Goal: Information Seeking & Learning: Compare options

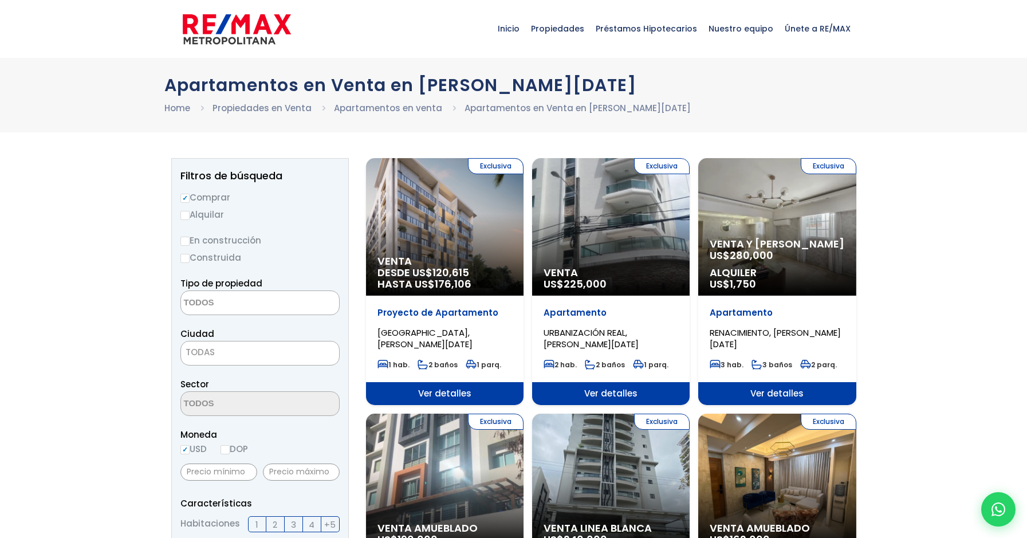
select select
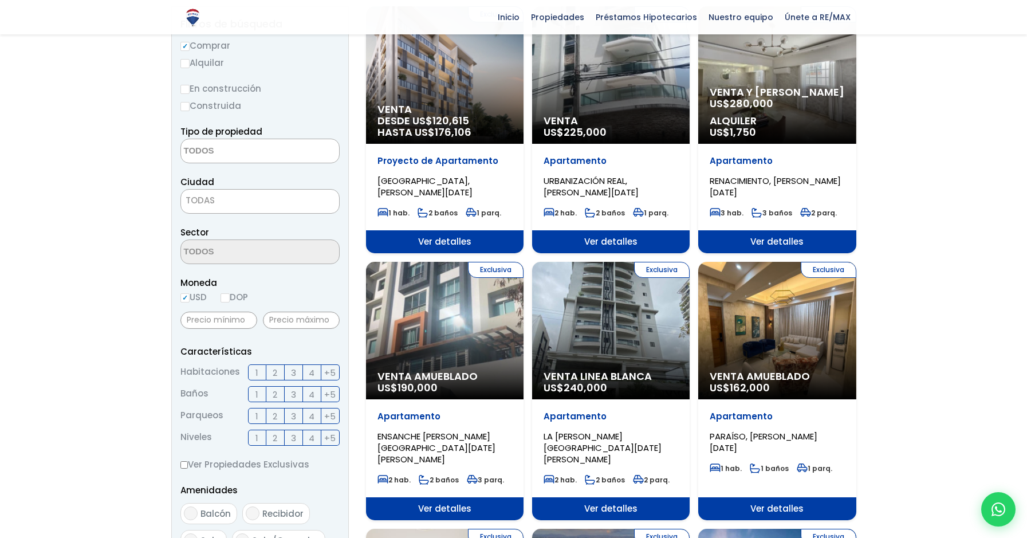
scroll to position [172, 0]
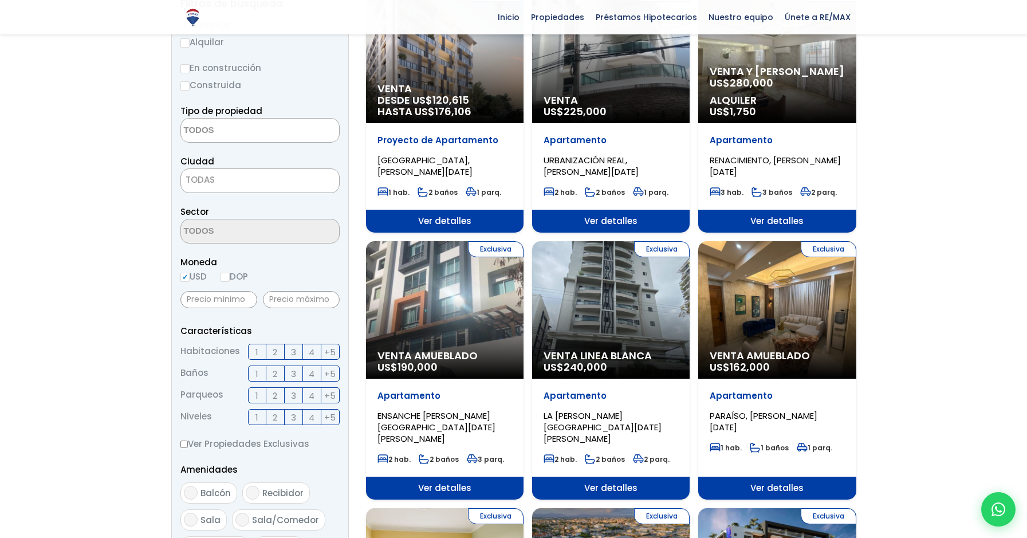
click at [626, 301] on div "Exclusiva Venta Linea Blanca US$ 240,000" at bounding box center [610, 309] width 157 height 137
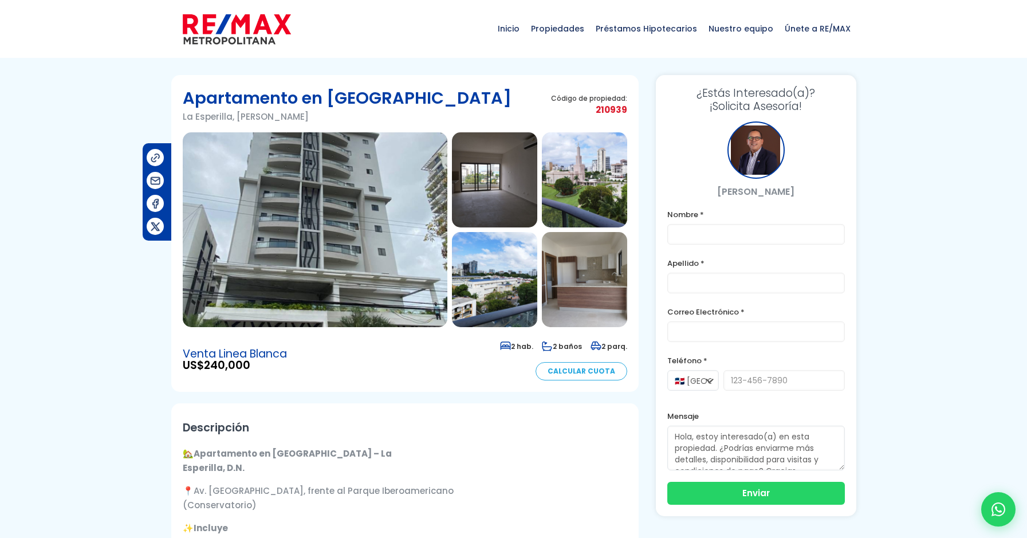
click at [355, 199] on img at bounding box center [315, 229] width 265 height 195
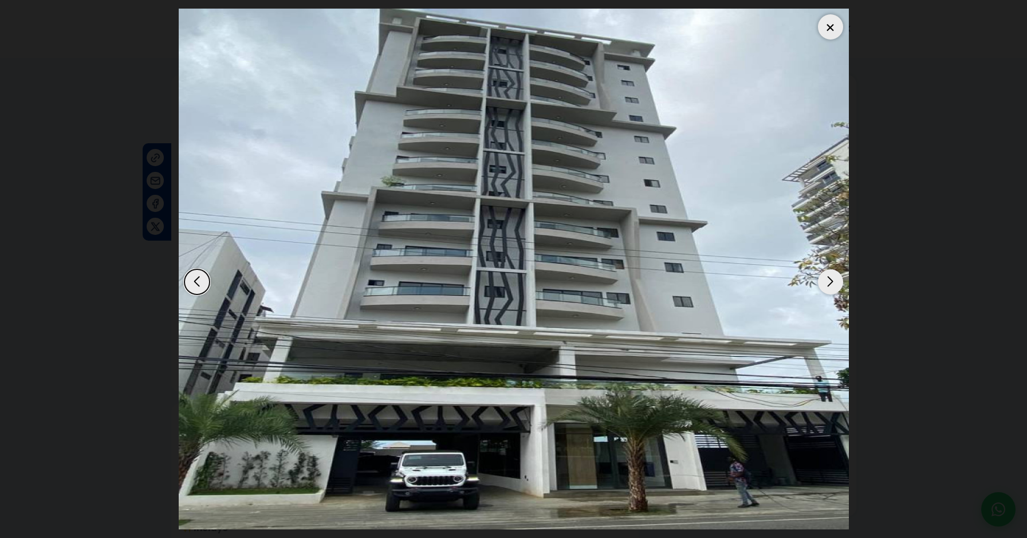
click at [832, 285] on div "Next slide" at bounding box center [830, 281] width 25 height 25
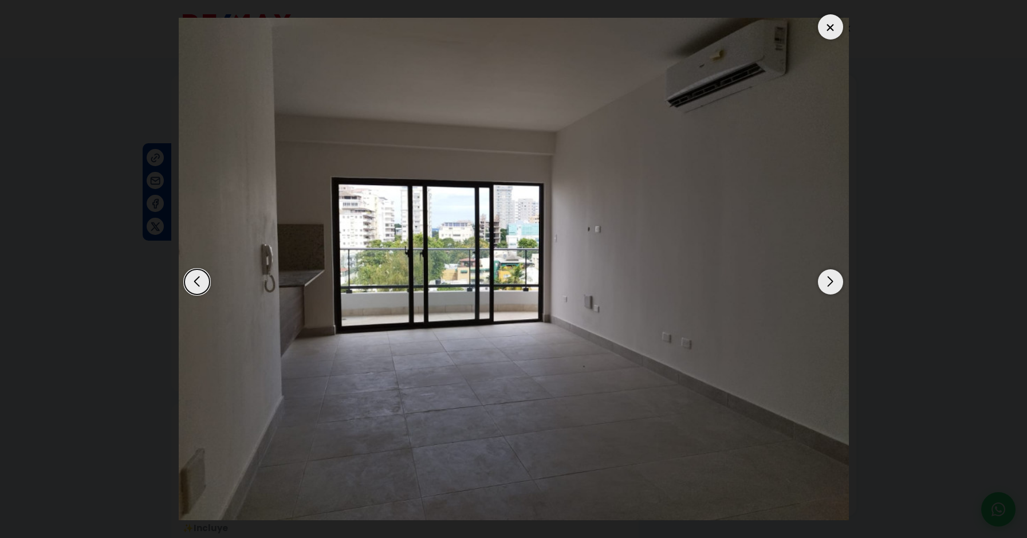
click at [831, 284] on div "Next slide" at bounding box center [830, 281] width 25 height 25
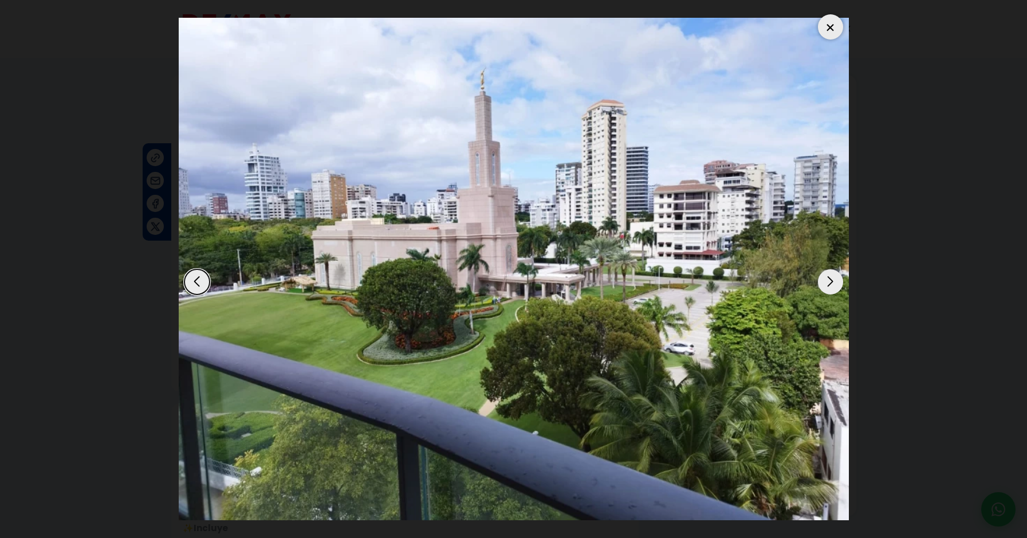
click at [831, 284] on div "Next slide" at bounding box center [830, 281] width 25 height 25
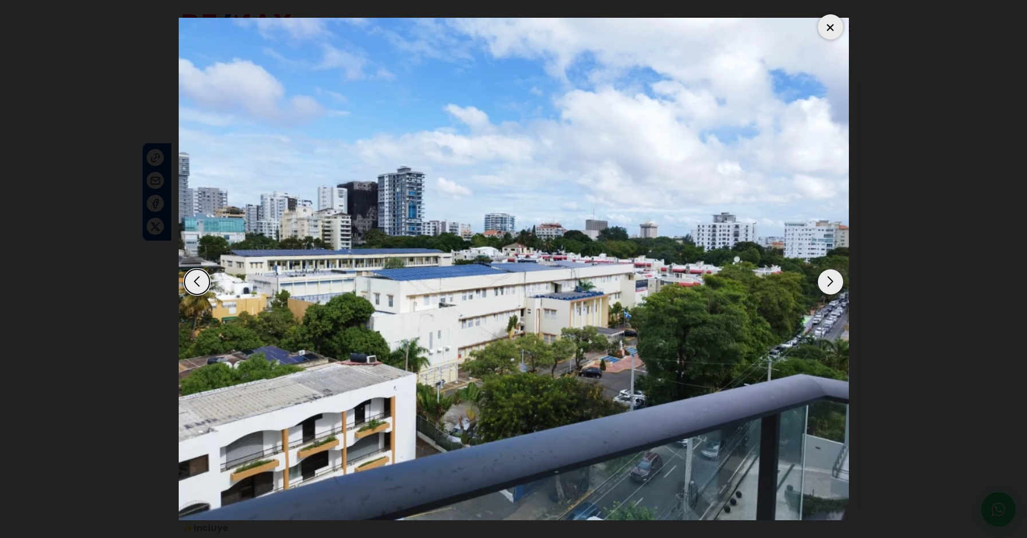
click at [832, 284] on div "Next slide" at bounding box center [830, 281] width 25 height 25
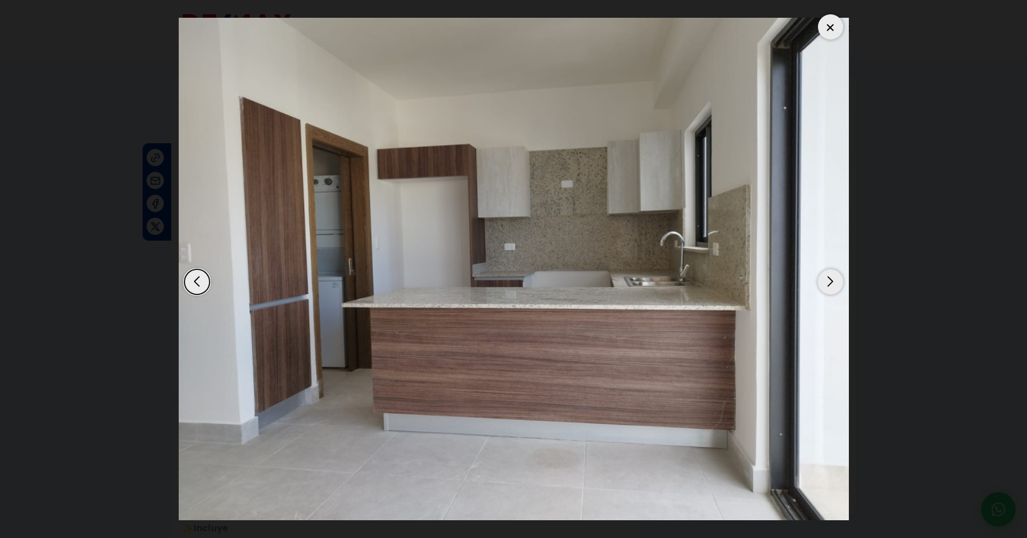
click at [832, 285] on div "Next slide" at bounding box center [830, 281] width 25 height 25
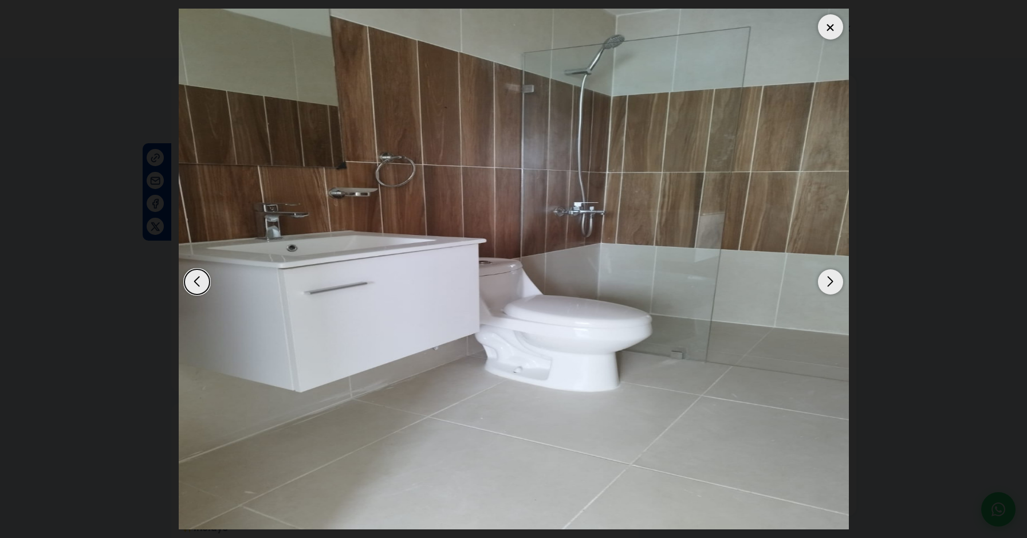
click at [832, 285] on div "Next slide" at bounding box center [830, 281] width 25 height 25
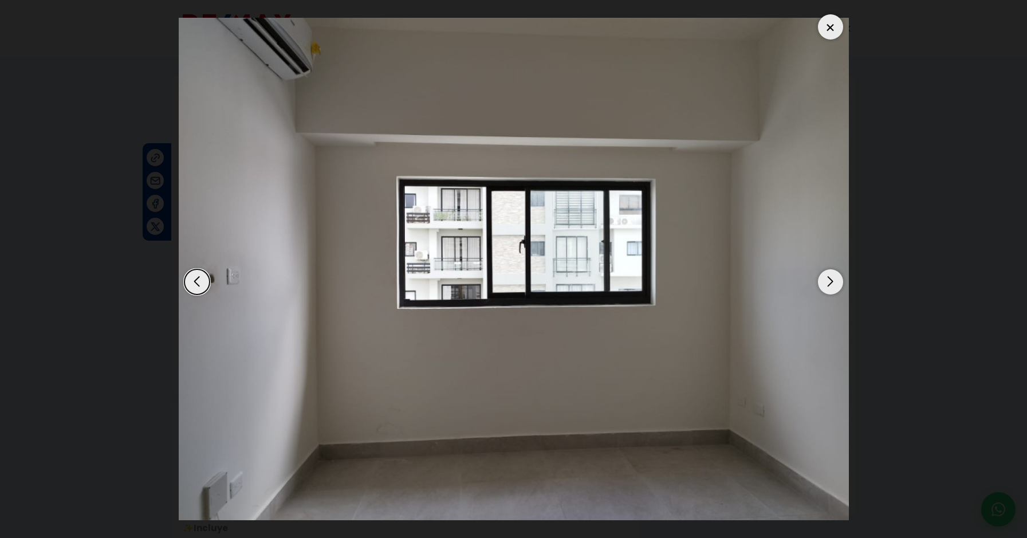
click at [832, 285] on div "Next slide" at bounding box center [830, 281] width 25 height 25
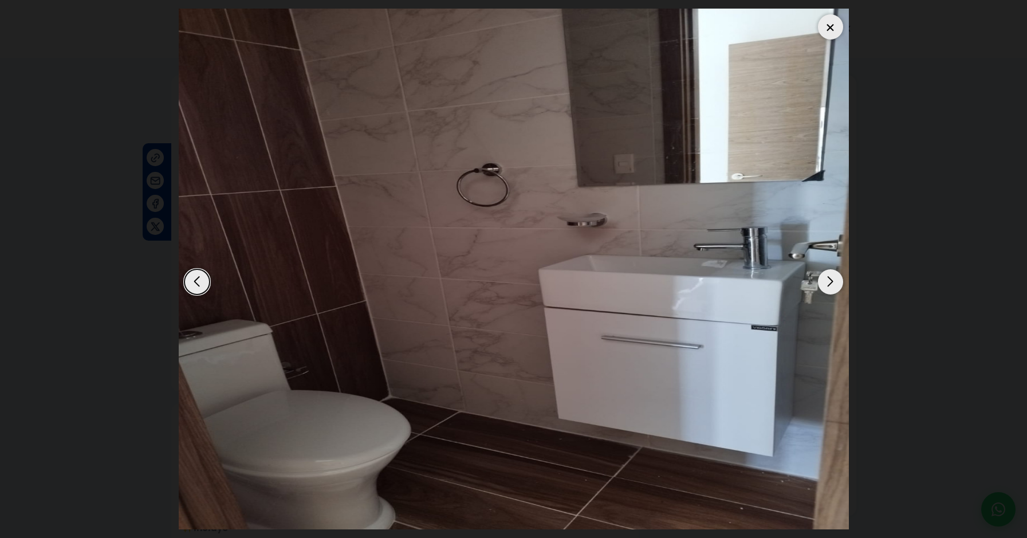
click at [832, 286] on div "Next slide" at bounding box center [830, 281] width 25 height 25
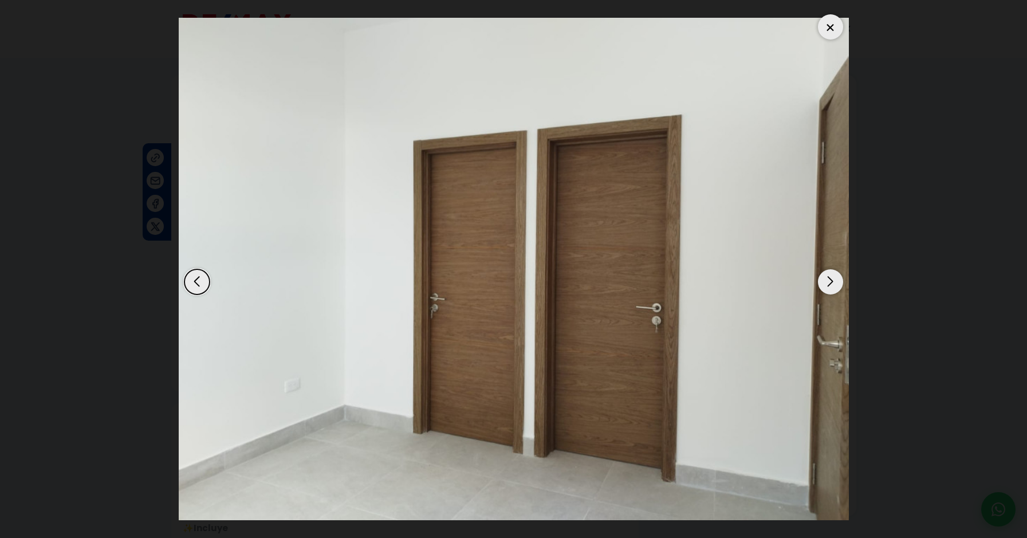
click at [833, 287] on div "Next slide" at bounding box center [830, 281] width 25 height 25
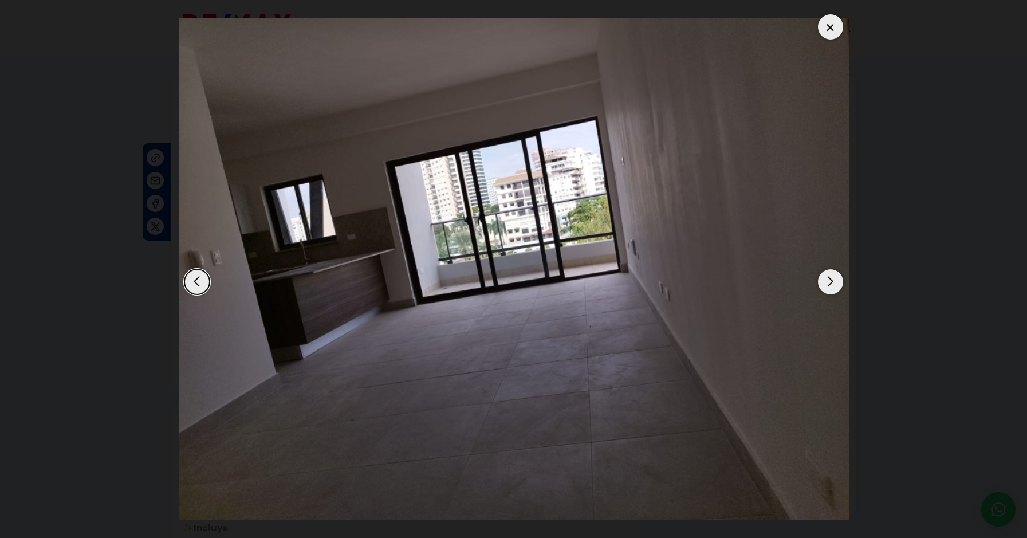
click at [833, 287] on div "Next slide" at bounding box center [830, 281] width 25 height 25
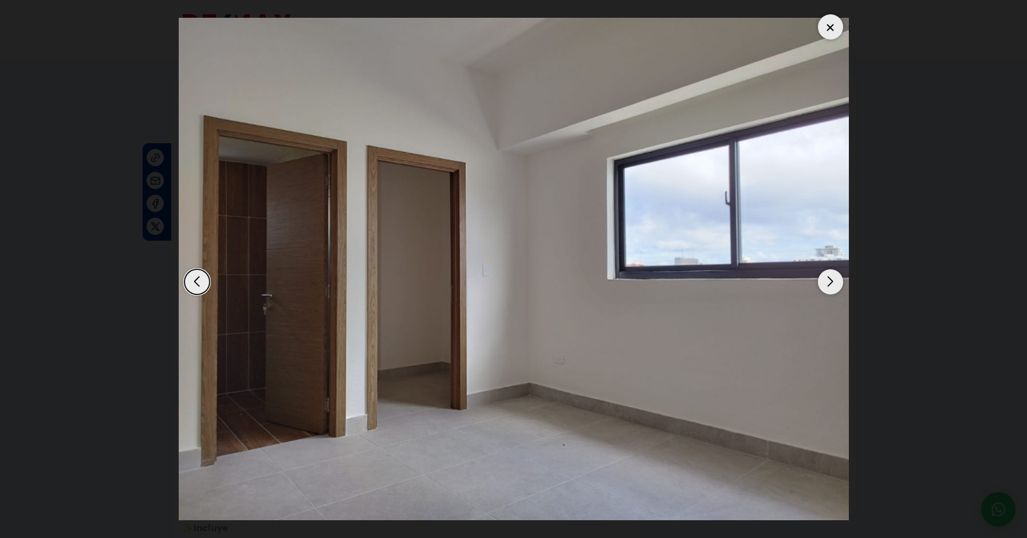
click at [833, 287] on div "Next slide" at bounding box center [830, 281] width 25 height 25
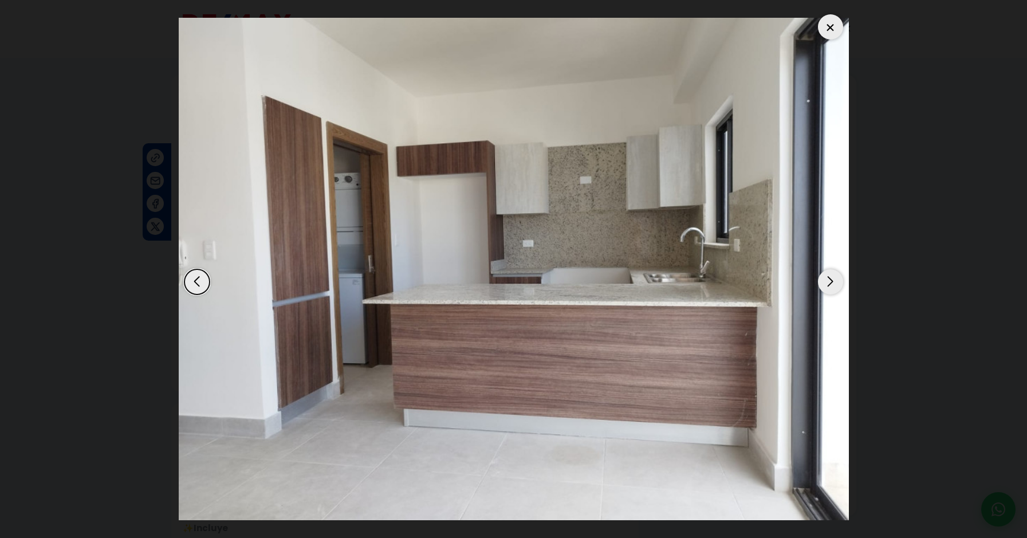
click at [833, 287] on div "Next slide" at bounding box center [830, 281] width 25 height 25
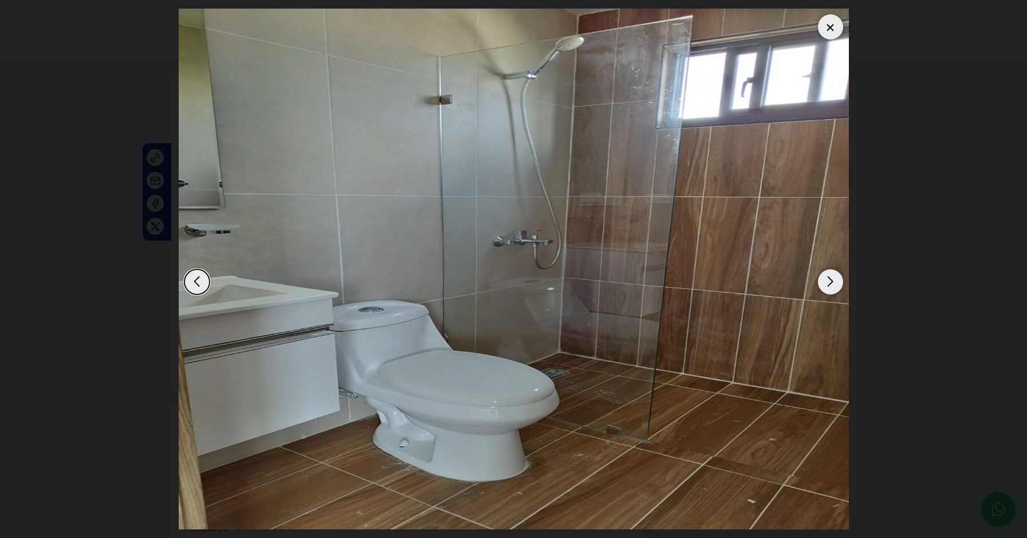
click at [830, 282] on div "Next slide" at bounding box center [830, 281] width 25 height 25
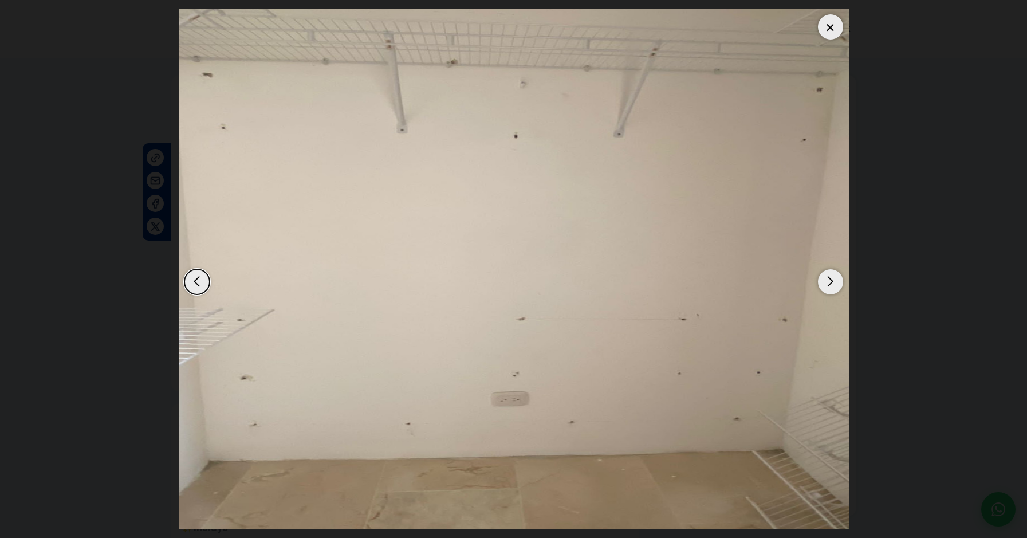
click at [830, 282] on div "Next slide" at bounding box center [830, 281] width 25 height 25
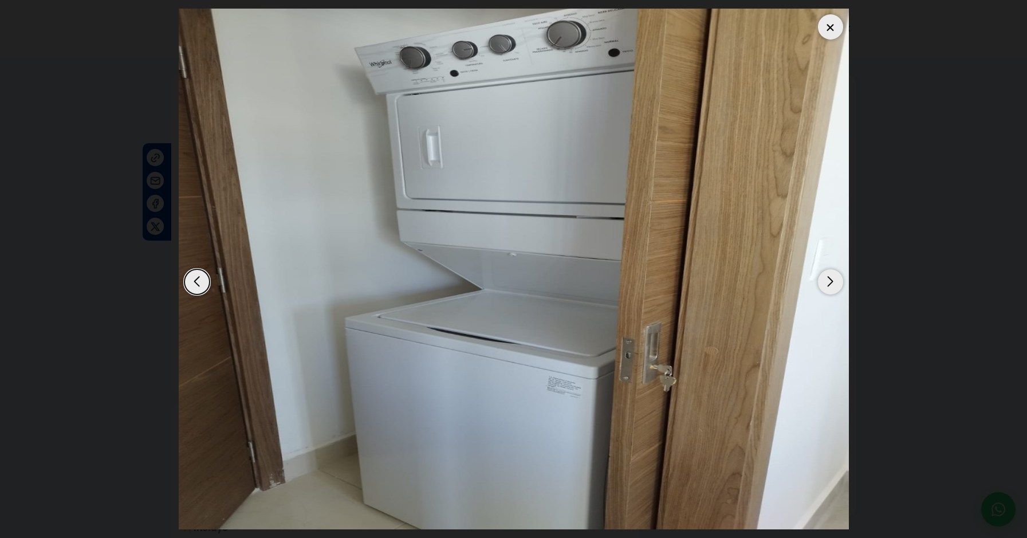
click at [830, 282] on div "Next slide" at bounding box center [830, 281] width 25 height 25
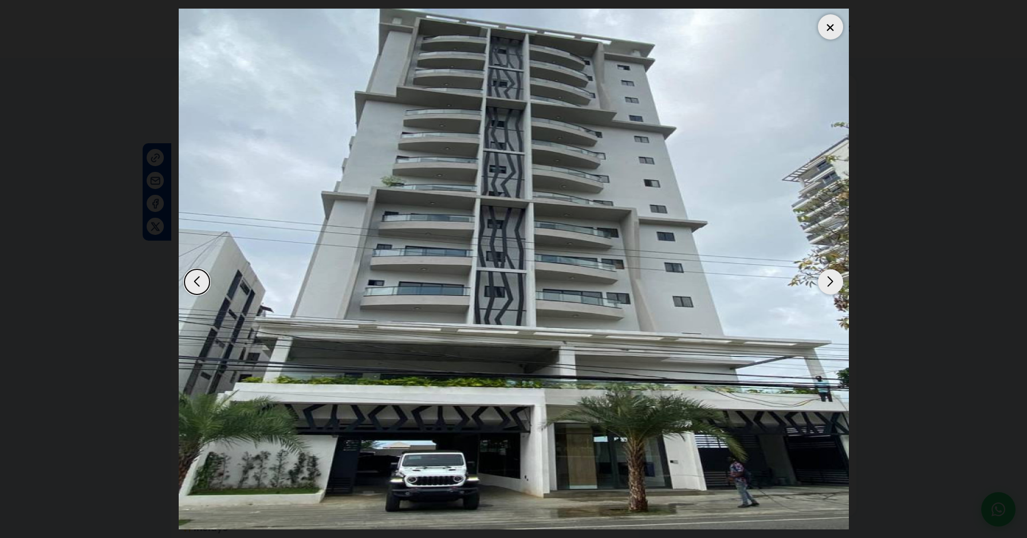
click at [832, 34] on div at bounding box center [830, 26] width 25 height 25
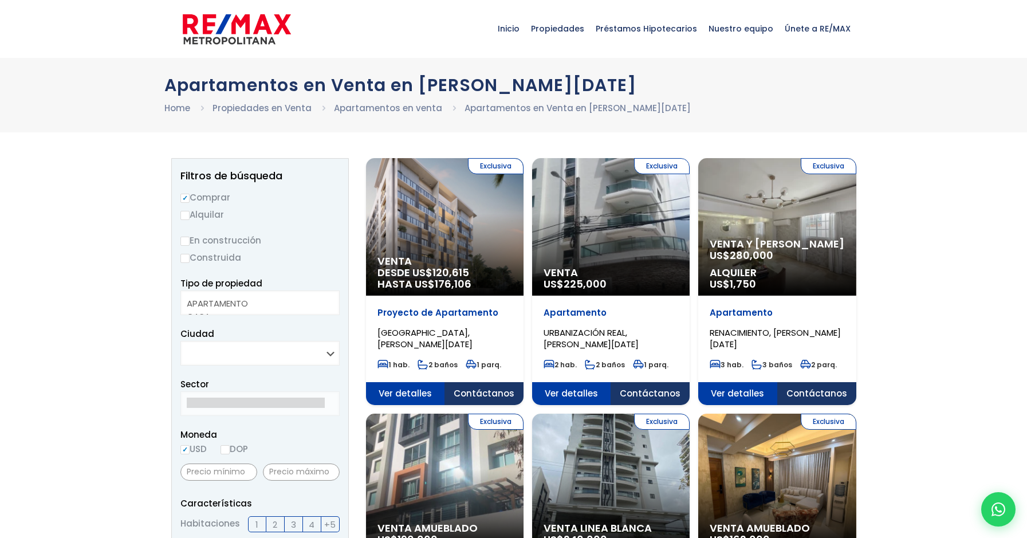
select select
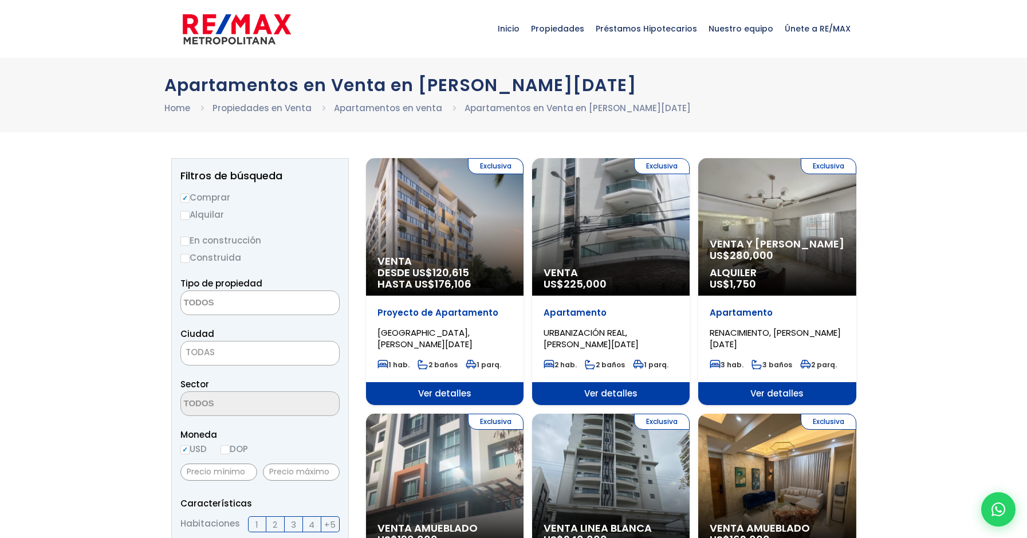
click at [658, 220] on div "Exclusiva Venta US$ 225,000" at bounding box center [610, 226] width 157 height 137
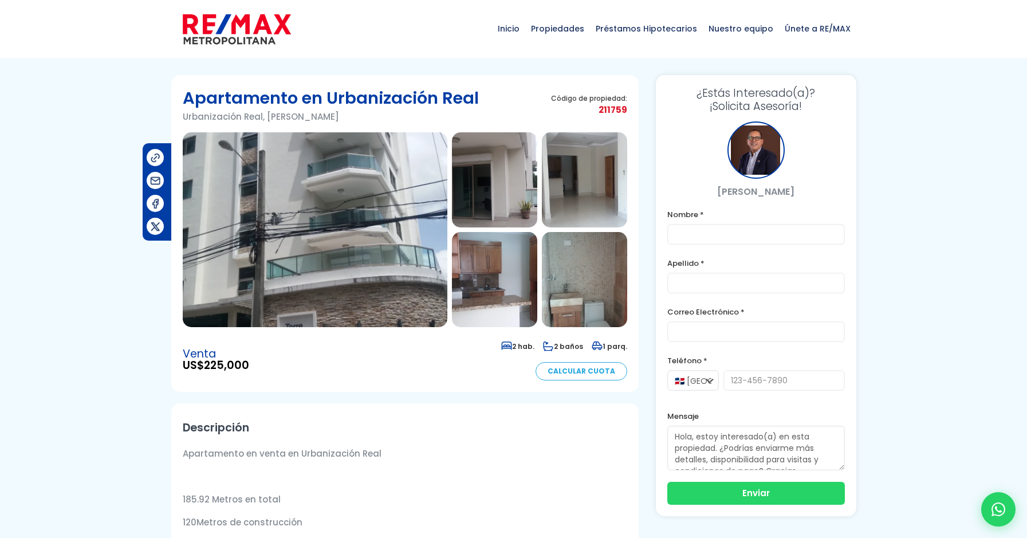
click at [369, 222] on img at bounding box center [315, 229] width 265 height 195
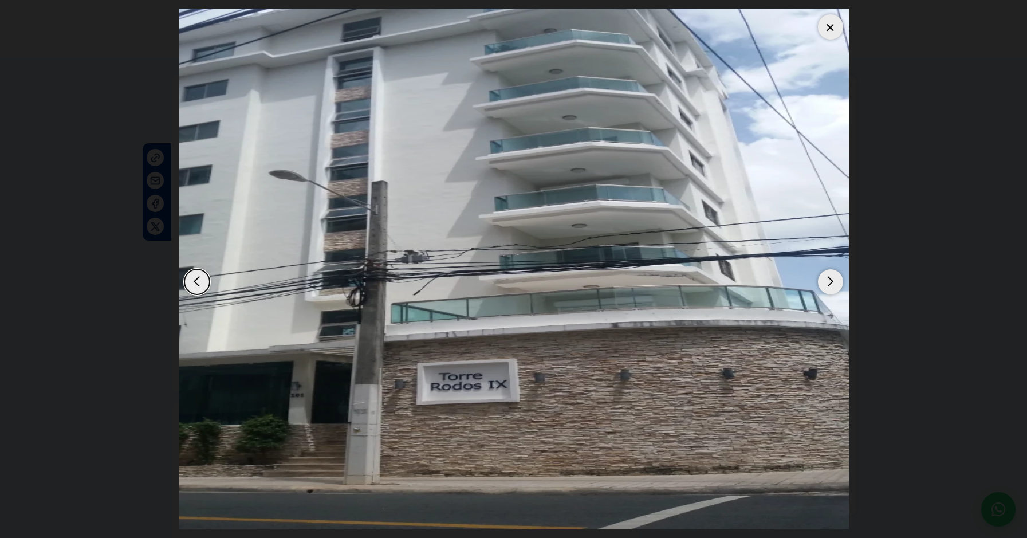
click at [829, 286] on div "Next slide" at bounding box center [830, 281] width 25 height 25
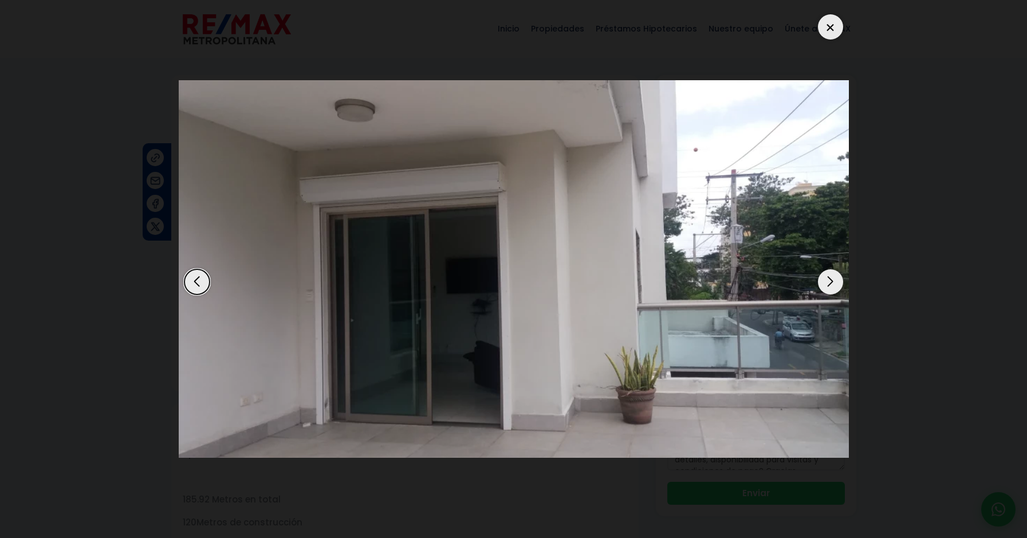
click at [836, 286] on div "Next slide" at bounding box center [830, 281] width 25 height 25
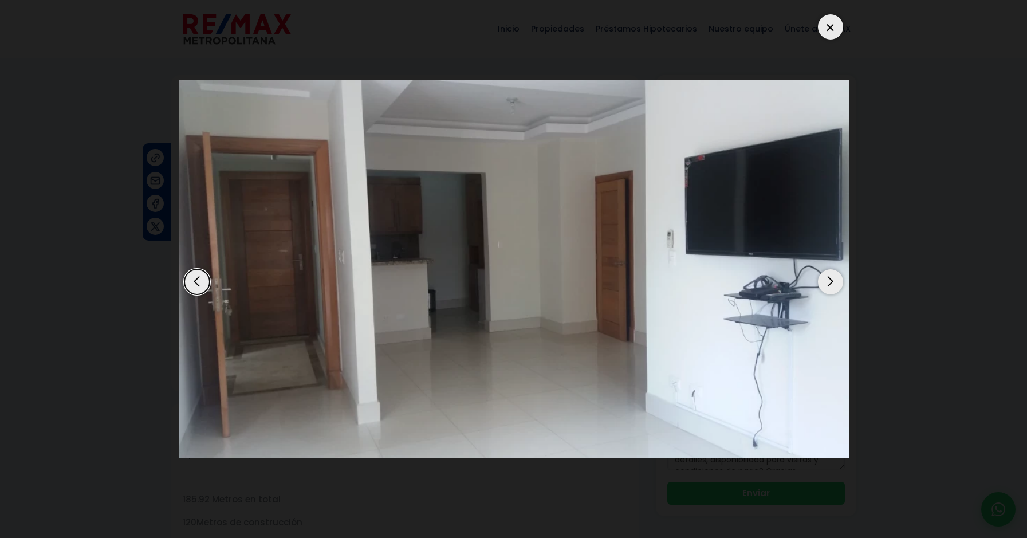
click at [836, 286] on div "Next slide" at bounding box center [830, 281] width 25 height 25
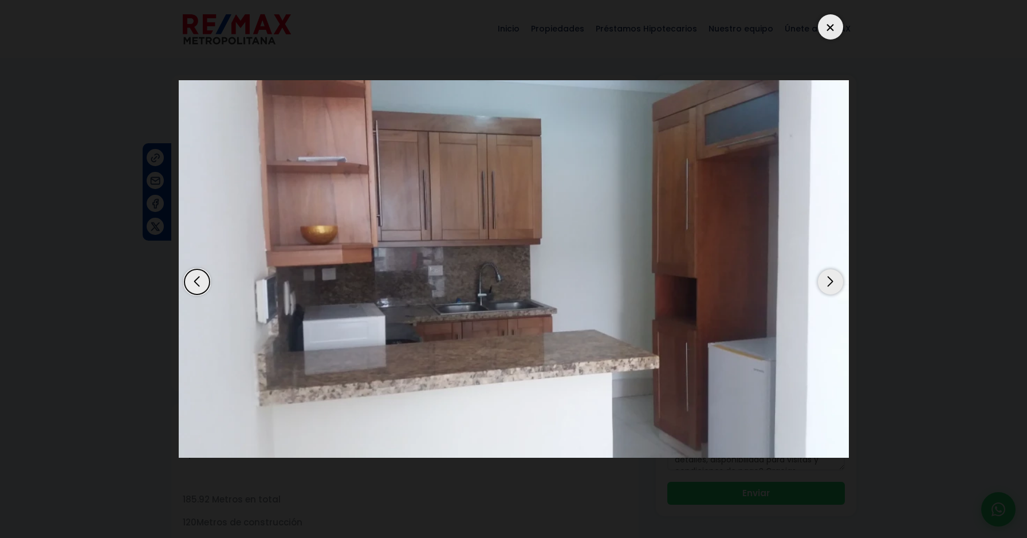
click at [836, 286] on div "Next slide" at bounding box center [830, 281] width 25 height 25
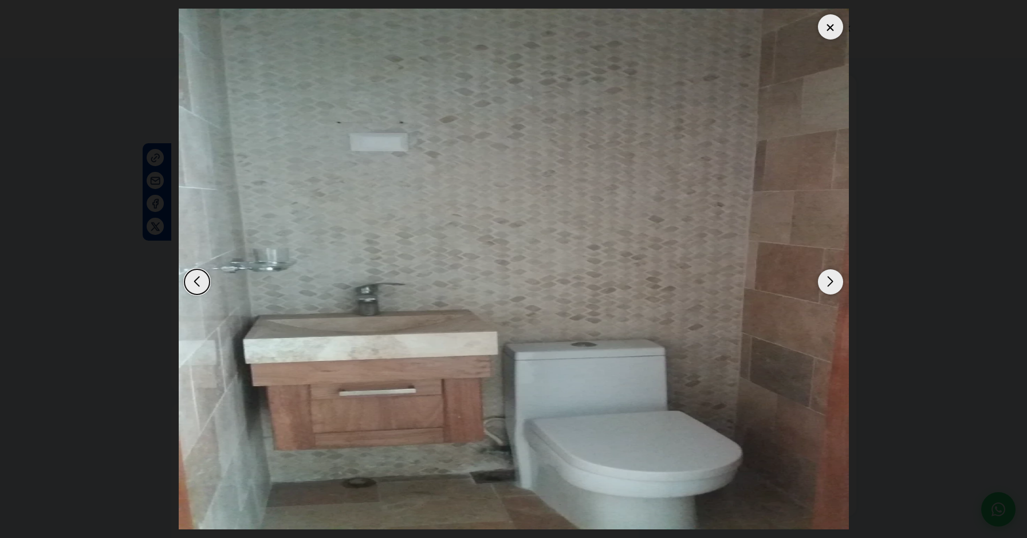
click at [836, 286] on div "Next slide" at bounding box center [830, 281] width 25 height 25
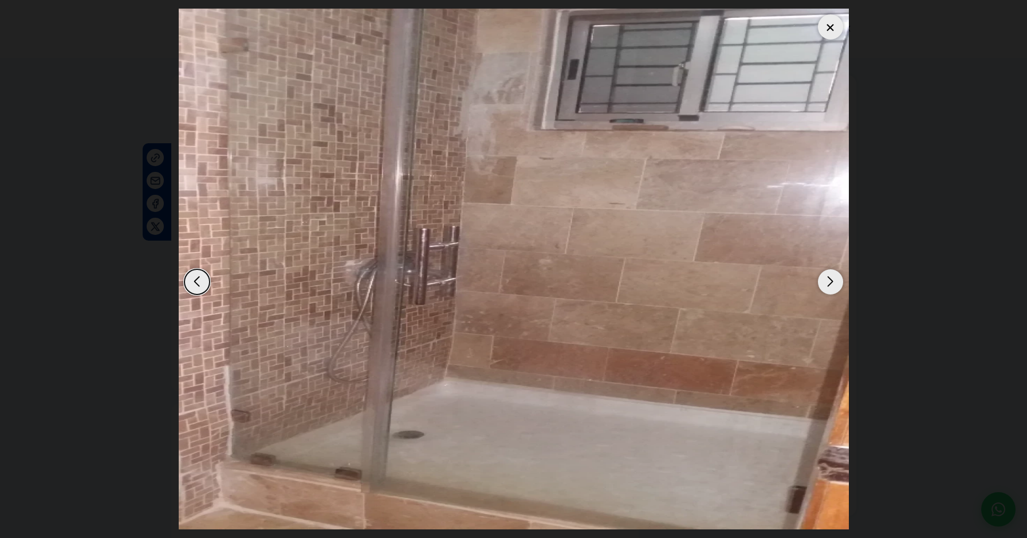
click at [836, 286] on div "Next slide" at bounding box center [830, 281] width 25 height 25
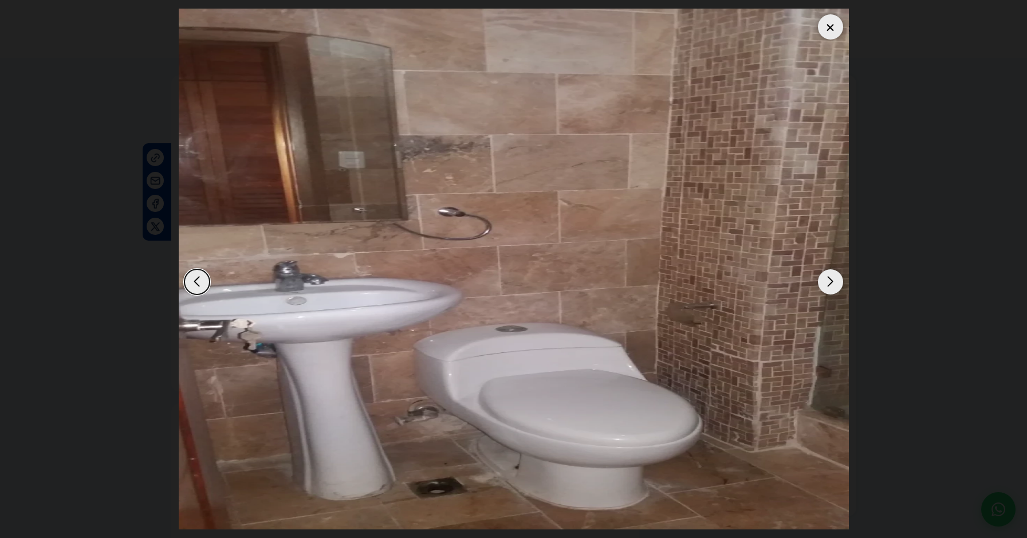
click at [836, 286] on div "Next slide" at bounding box center [830, 281] width 25 height 25
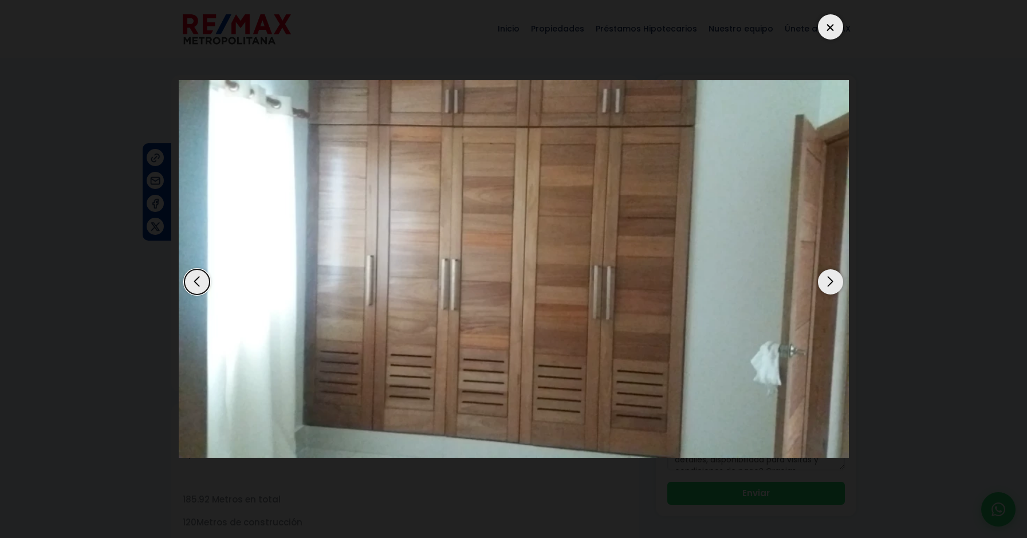
click at [836, 286] on div "Next slide" at bounding box center [830, 281] width 25 height 25
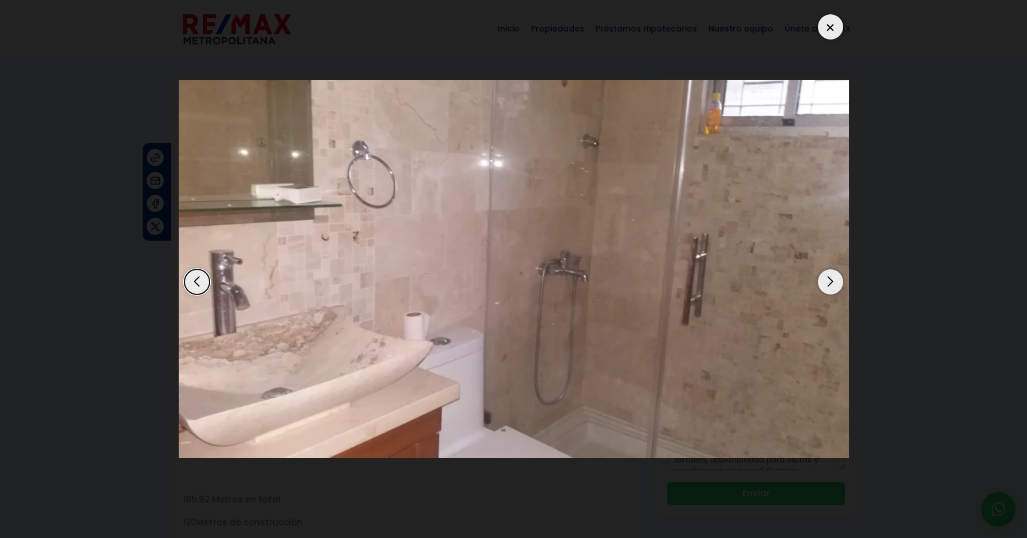
click at [836, 286] on div "Next slide" at bounding box center [830, 281] width 25 height 25
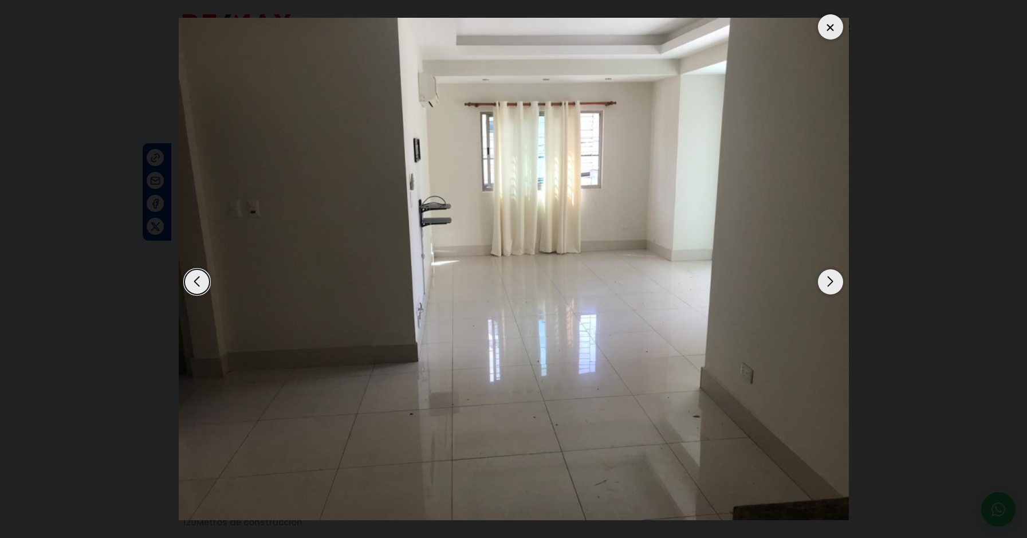
click at [836, 286] on div "Next slide" at bounding box center [830, 281] width 25 height 25
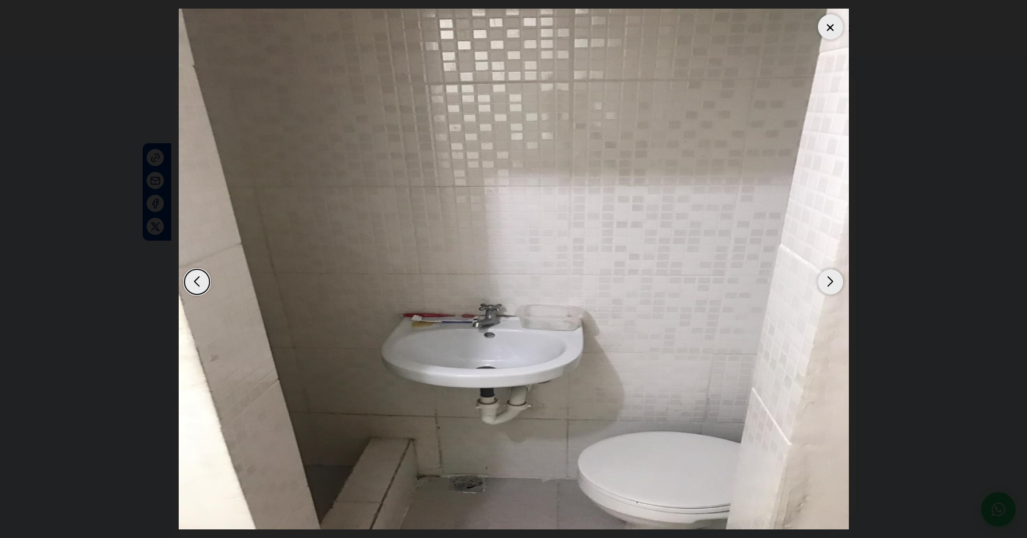
click at [836, 286] on div "Next slide" at bounding box center [830, 281] width 25 height 25
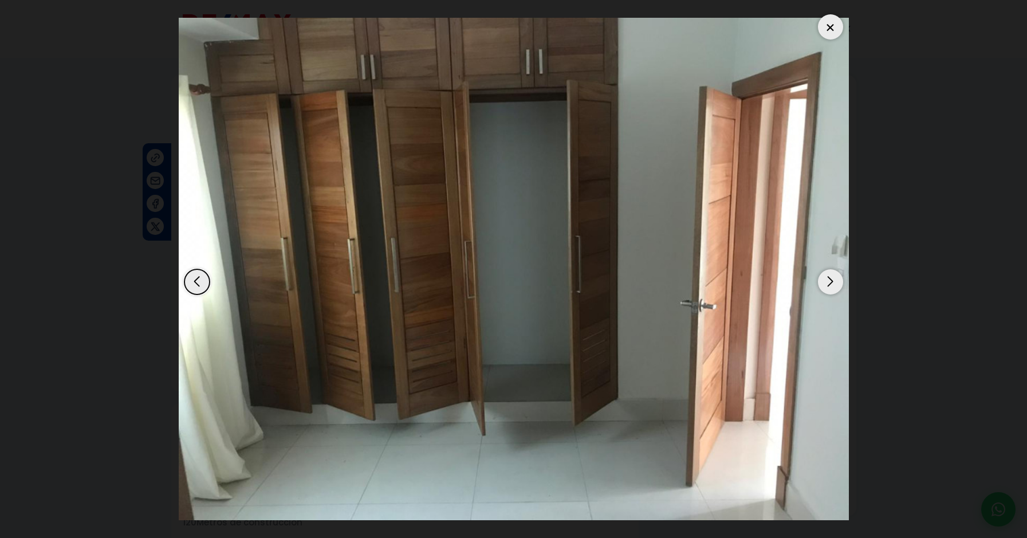
click at [836, 286] on div "Next slide" at bounding box center [830, 281] width 25 height 25
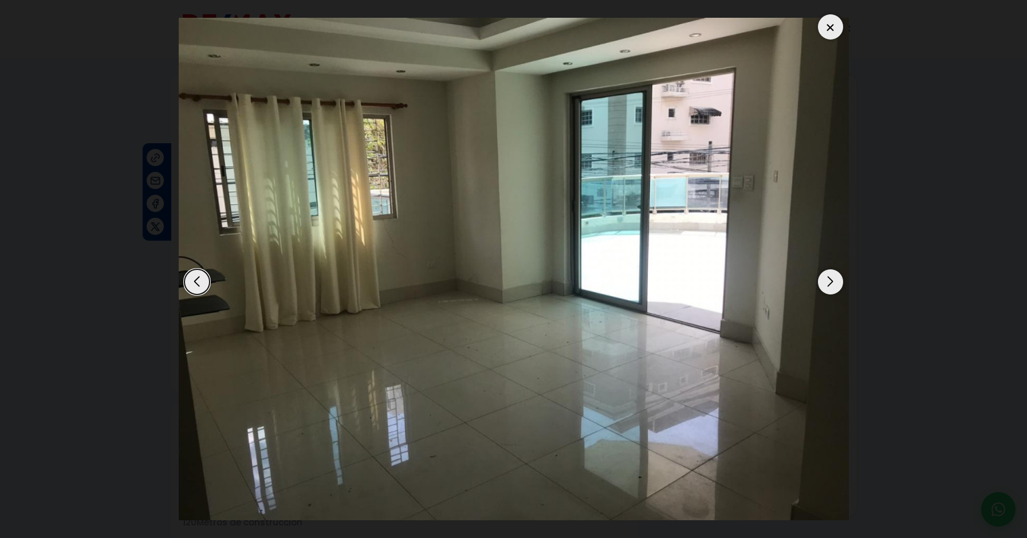
click at [836, 286] on div "Next slide" at bounding box center [830, 281] width 25 height 25
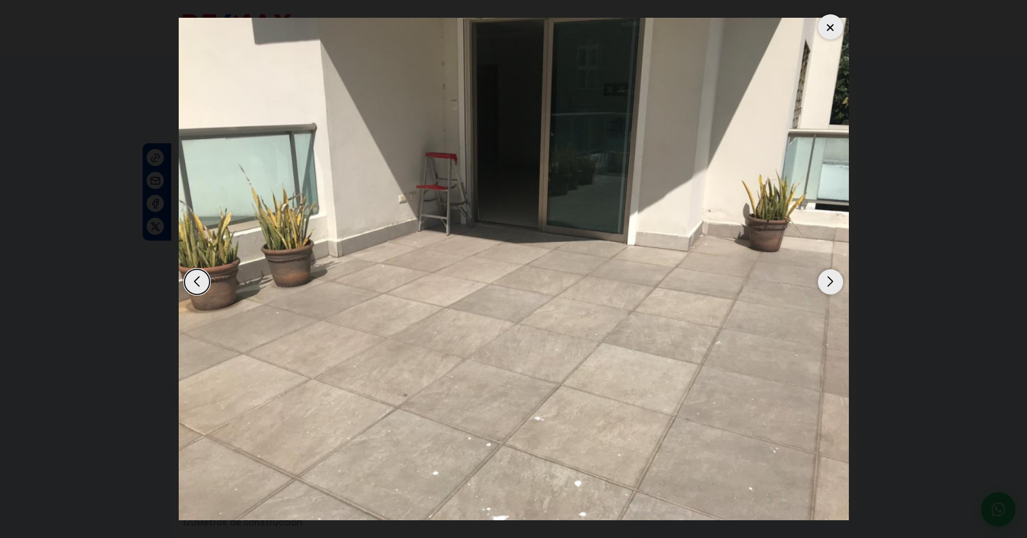
click at [836, 286] on div "Next slide" at bounding box center [830, 281] width 25 height 25
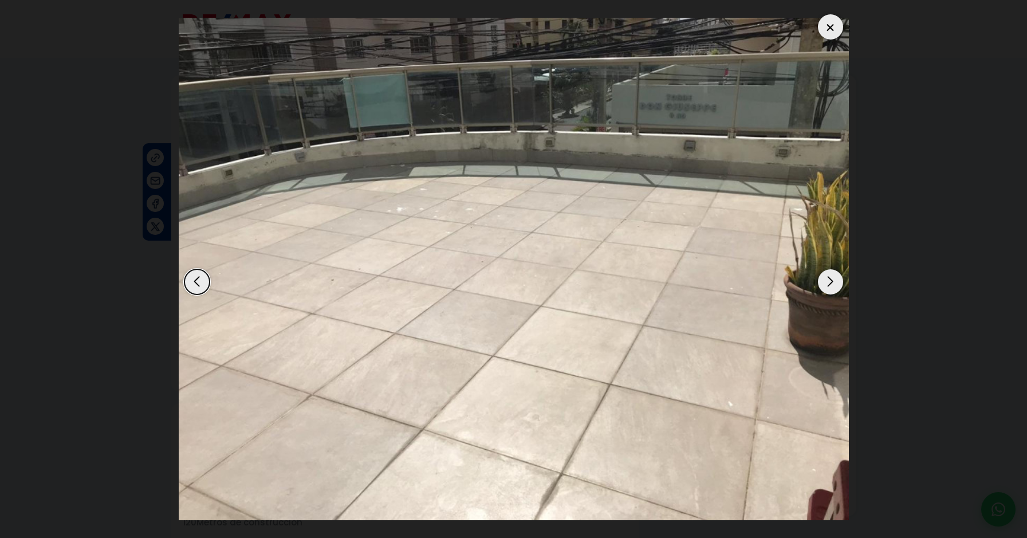
click at [836, 286] on div "Next slide" at bounding box center [830, 281] width 25 height 25
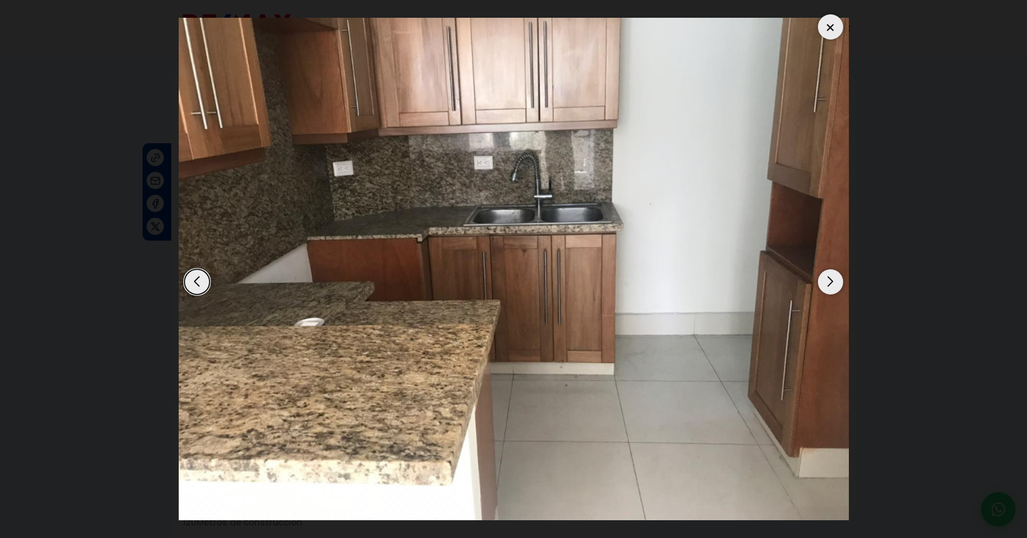
click at [836, 286] on div "Next slide" at bounding box center [830, 281] width 25 height 25
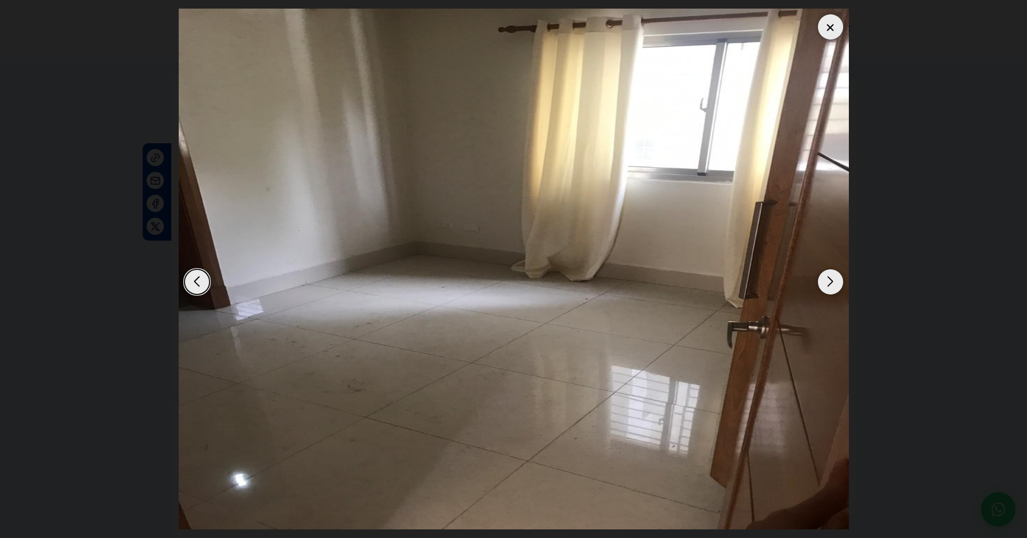
click at [836, 286] on div "Next slide" at bounding box center [830, 281] width 25 height 25
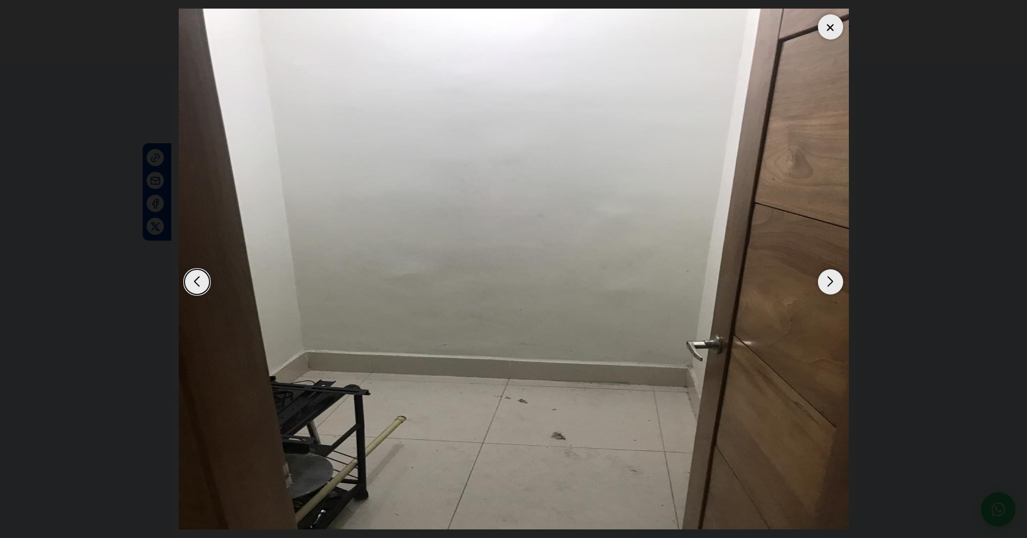
click at [836, 286] on div "Next slide" at bounding box center [830, 281] width 25 height 25
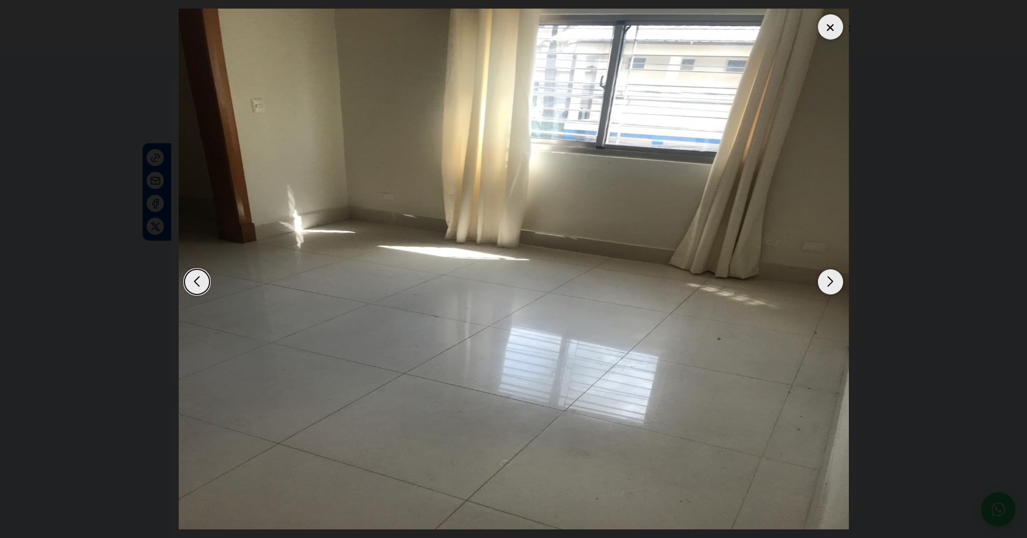
click at [826, 28] on div at bounding box center [830, 26] width 25 height 25
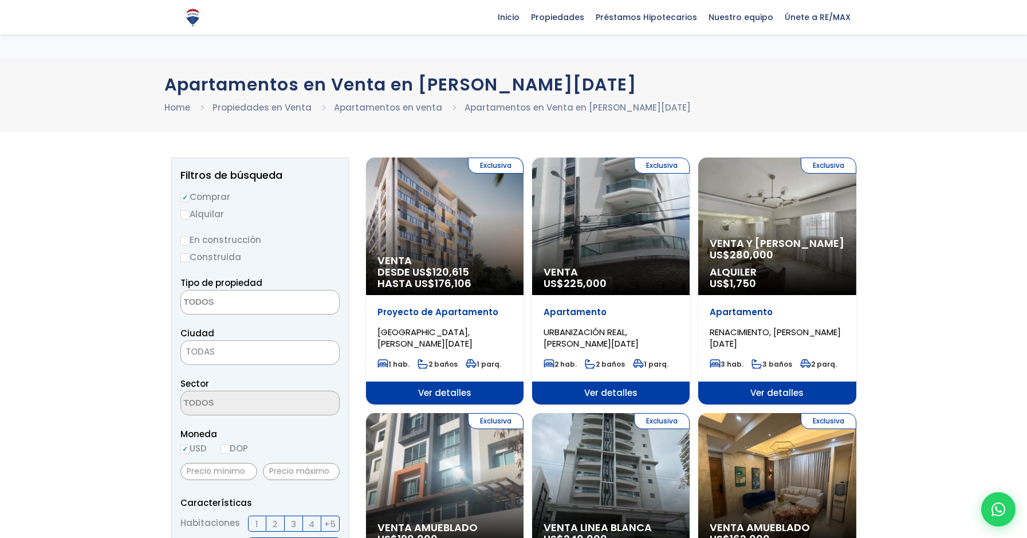
select select
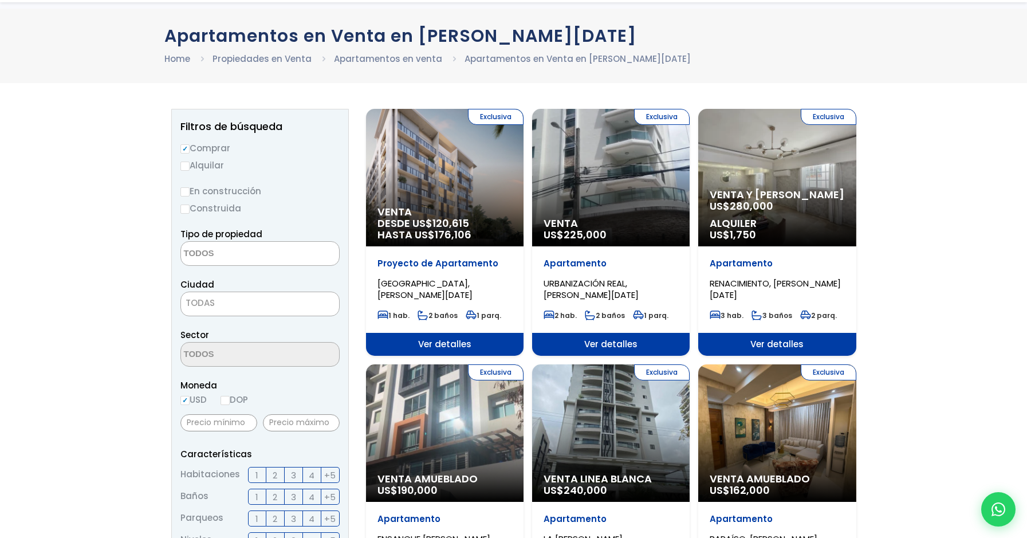
scroll to position [172, 0]
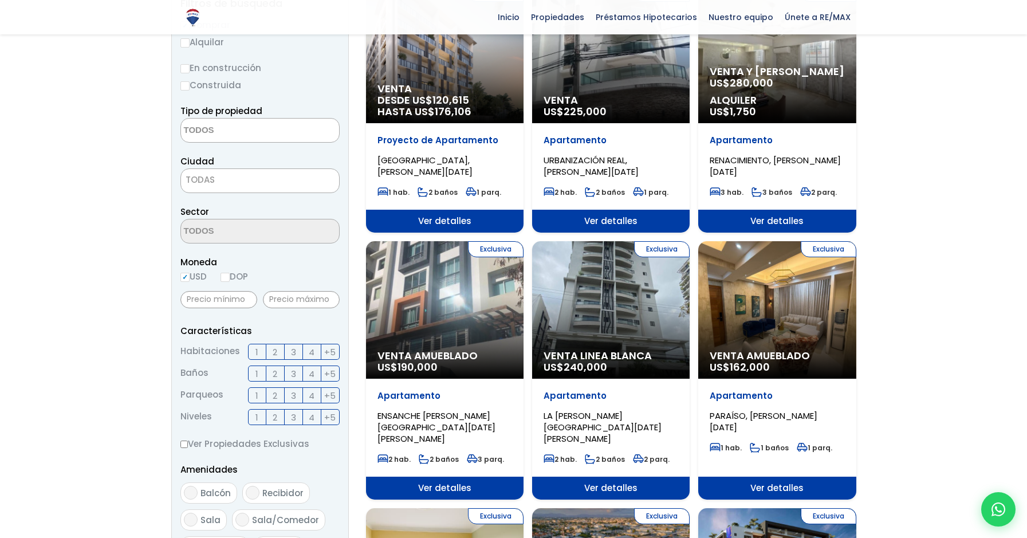
click at [270, 180] on span "TODAS" at bounding box center [260, 180] width 158 height 16
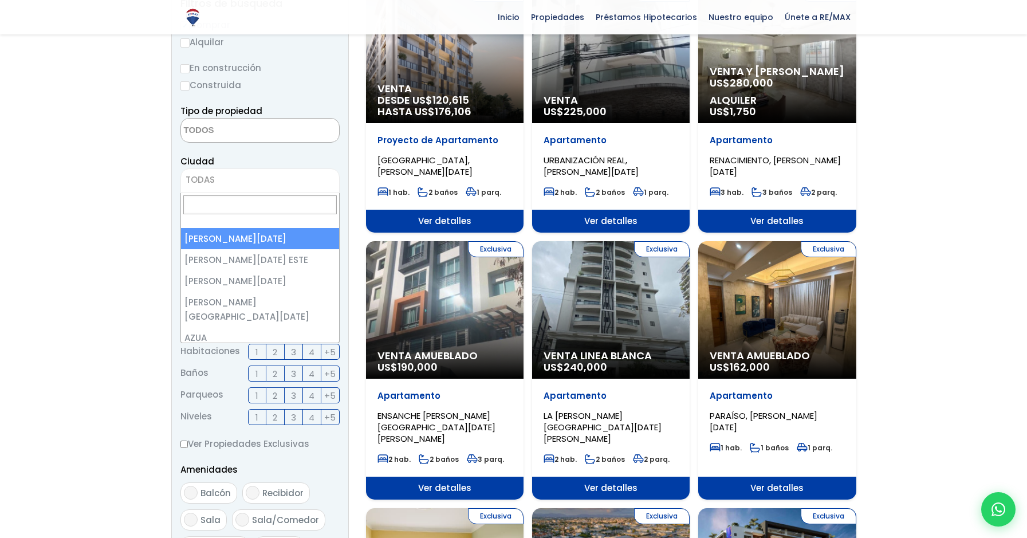
select select "1"
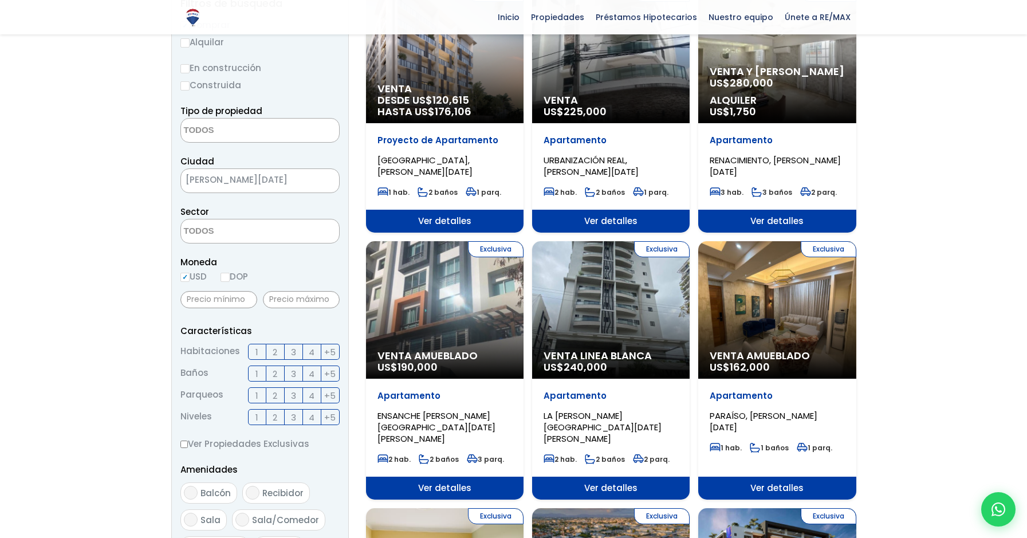
click at [244, 131] on textarea "Search" at bounding box center [236, 131] width 111 height 25
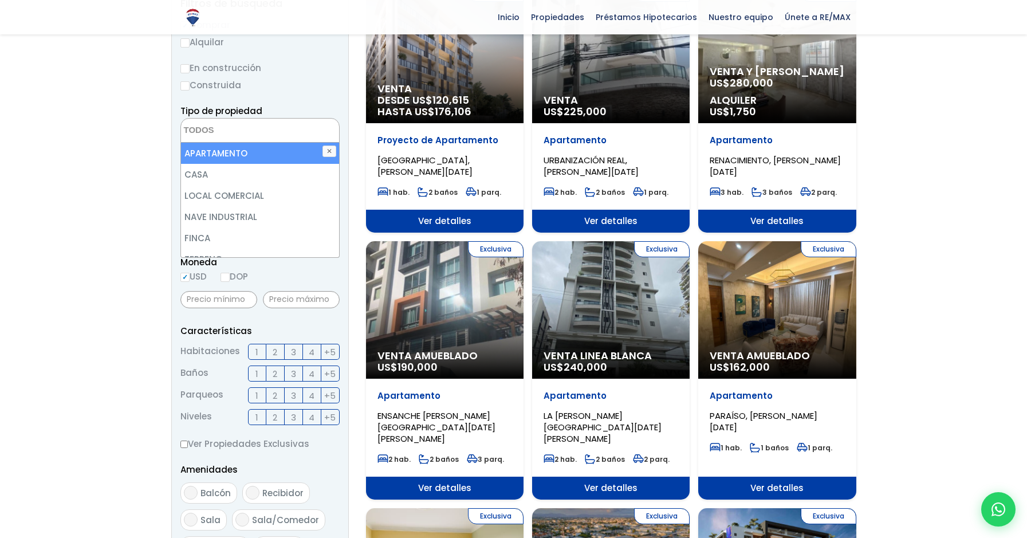
click at [240, 157] on li "APARTAMENTO" at bounding box center [260, 153] width 158 height 21
select select "apartment"
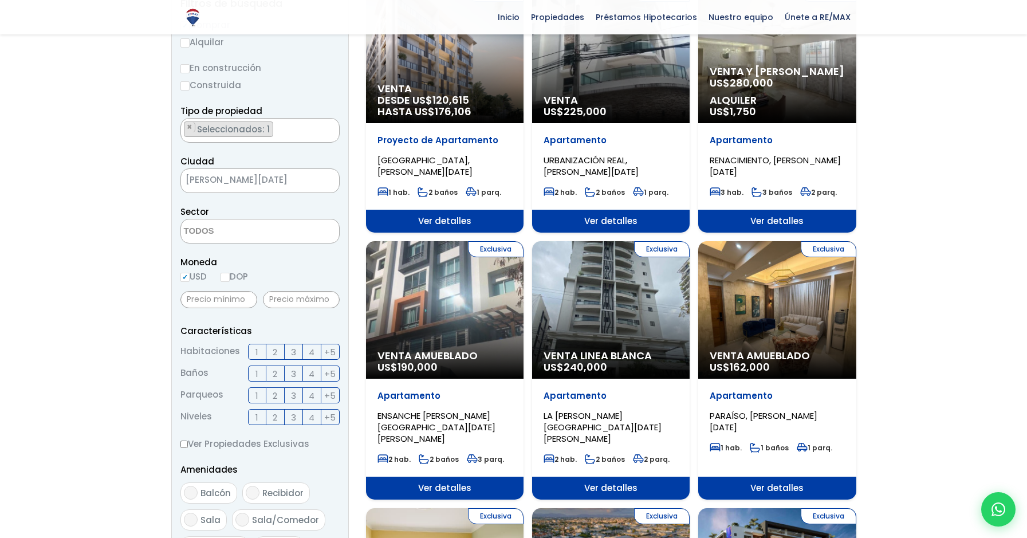
click at [269, 132] on span "Seleccionados: 1" at bounding box center [234, 129] width 77 height 12
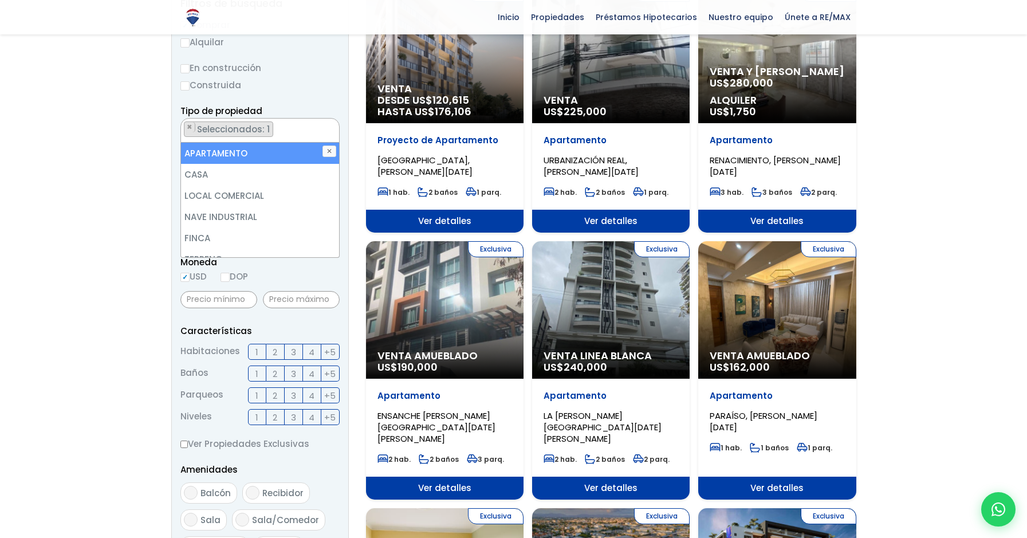
click at [247, 149] on li "APARTAMENTO" at bounding box center [260, 153] width 158 height 21
select select
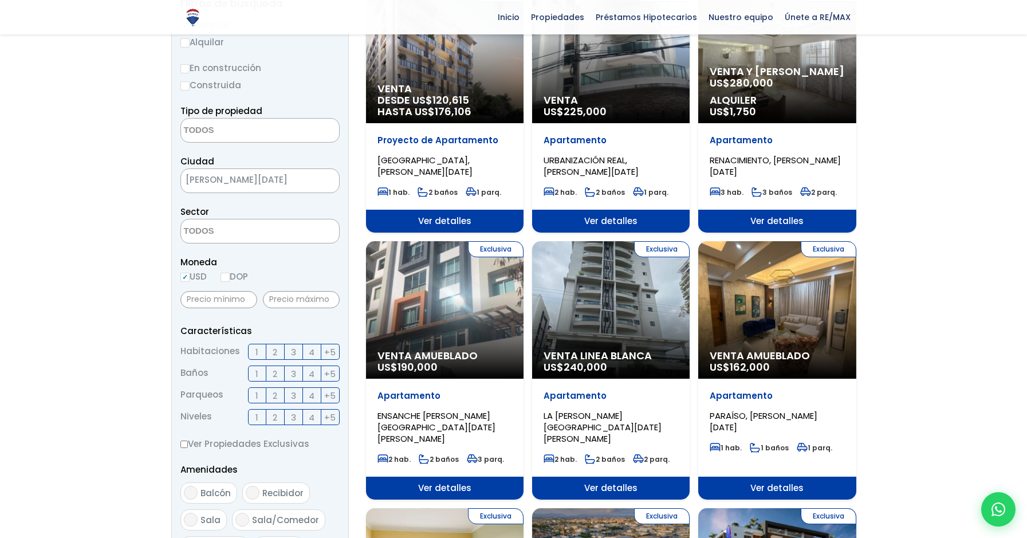
click at [267, 235] on textarea "Search" at bounding box center [236, 231] width 111 height 25
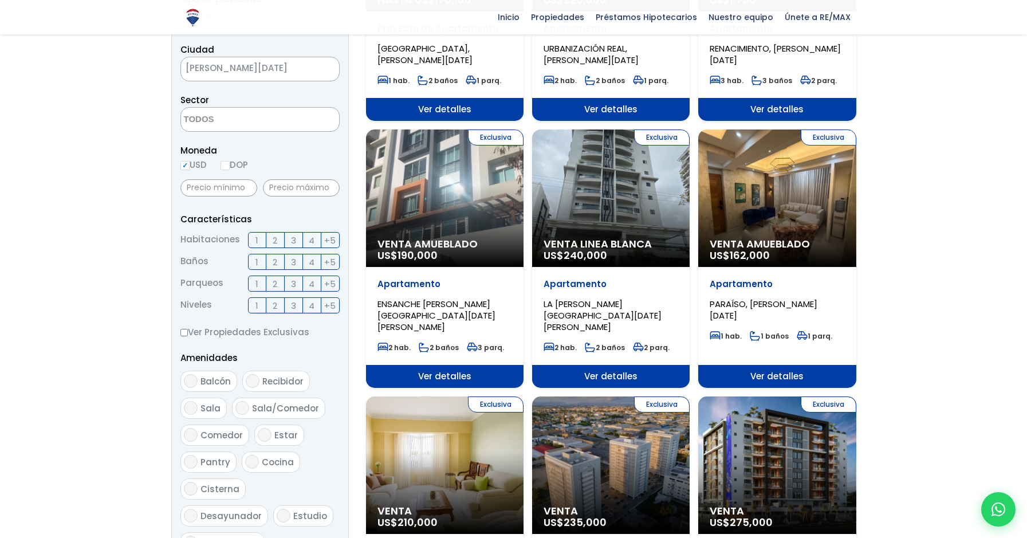
scroll to position [286, 0]
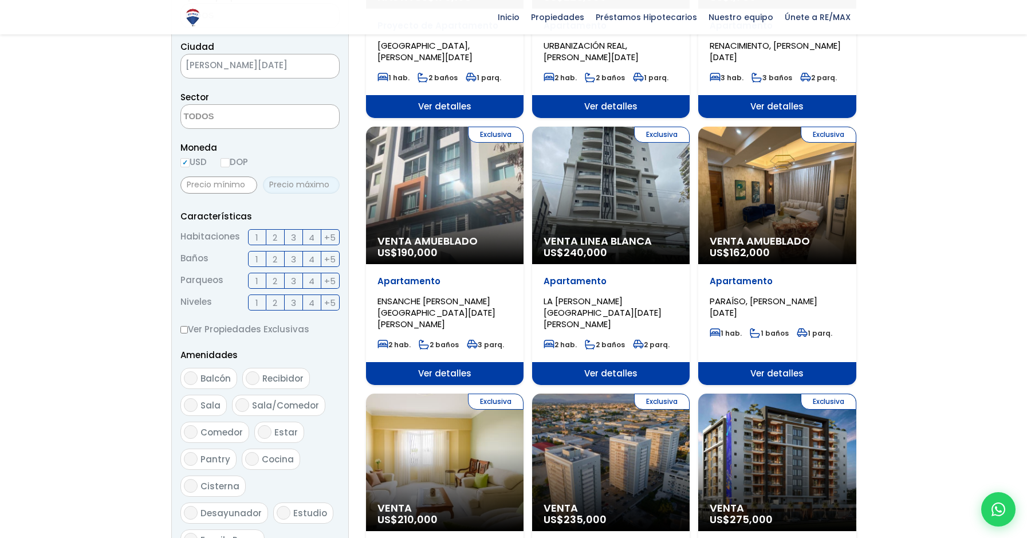
click at [321, 188] on input "text" at bounding box center [301, 184] width 77 height 17
click at [311, 189] on input "text" at bounding box center [301, 184] width 77 height 17
drag, startPoint x: 258, startPoint y: 259, endPoint x: 277, endPoint y: 248, distance: 21.3
click at [258, 259] on label "1" at bounding box center [257, 259] width 18 height 16
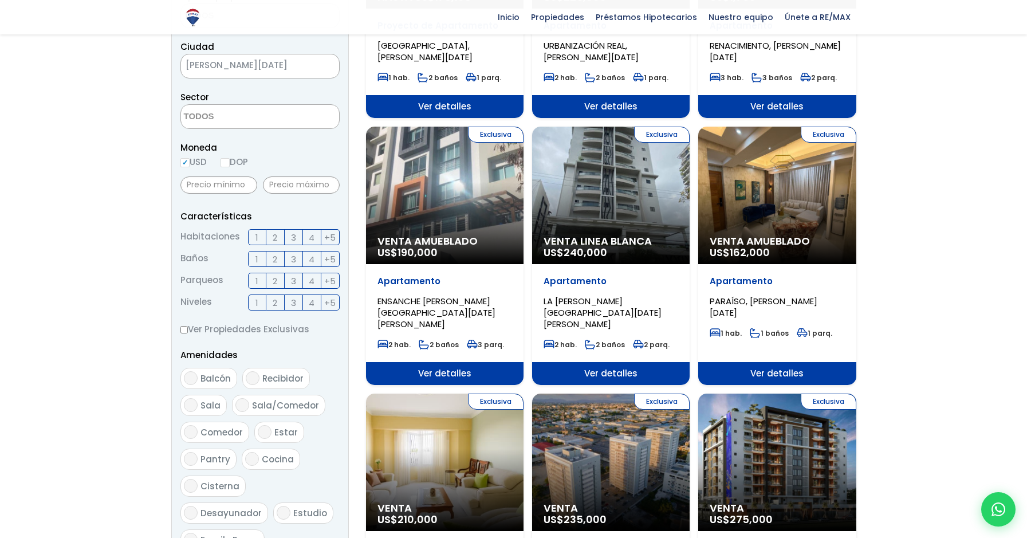
click at [0, 0] on input "1" at bounding box center [0, 0] width 0 height 0
click at [257, 257] on span "1" at bounding box center [256, 259] width 3 height 14
click at [0, 0] on input "1" at bounding box center [0, 0] width 0 height 0
click at [257, 236] on span "1" at bounding box center [256, 237] width 3 height 14
click at [0, 0] on input "1" at bounding box center [0, 0] width 0 height 0
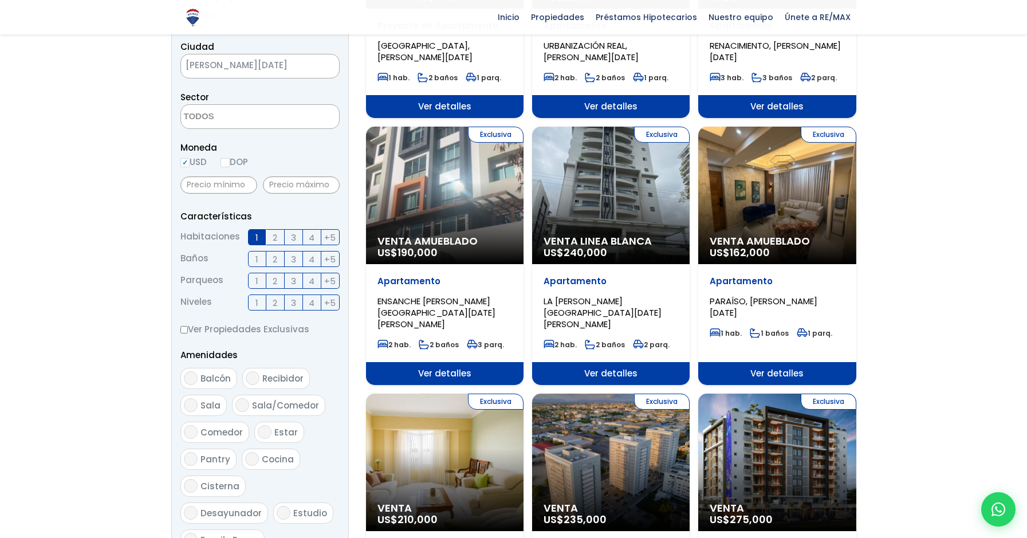
click at [259, 259] on label "1" at bounding box center [257, 259] width 18 height 16
click at [0, 0] on input "1" at bounding box center [0, 0] width 0 height 0
click at [261, 285] on label "1" at bounding box center [257, 281] width 18 height 16
click at [0, 0] on input "1" at bounding box center [0, 0] width 0 height 0
click at [333, 306] on span "+5" at bounding box center [329, 302] width 11 height 14
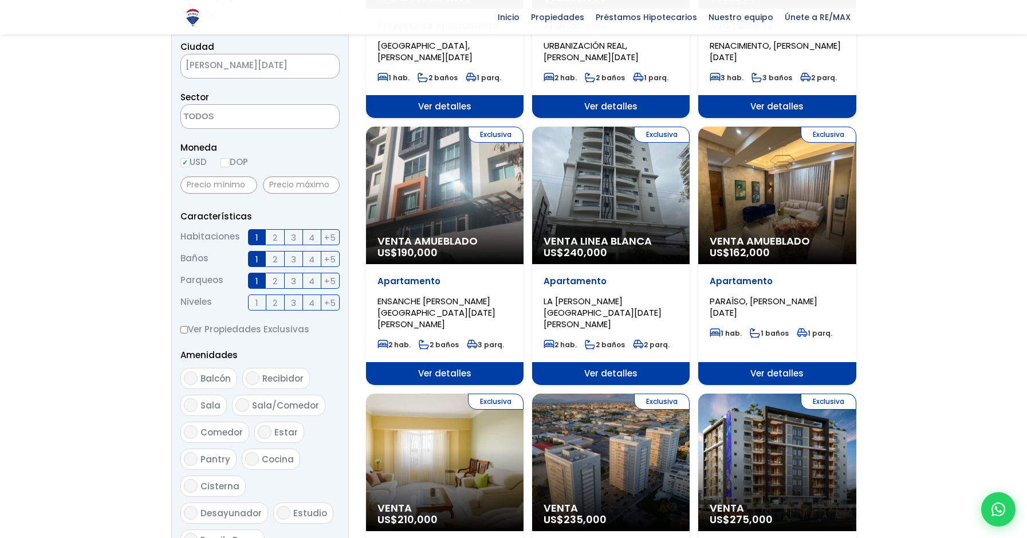
click at [0, 0] on input "+5" at bounding box center [0, 0] width 0 height 0
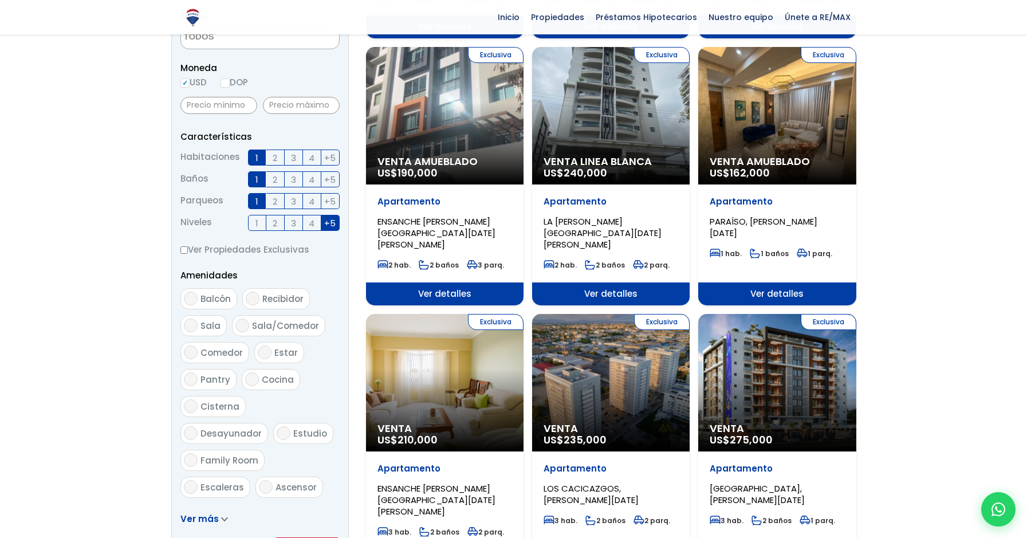
scroll to position [401, 0]
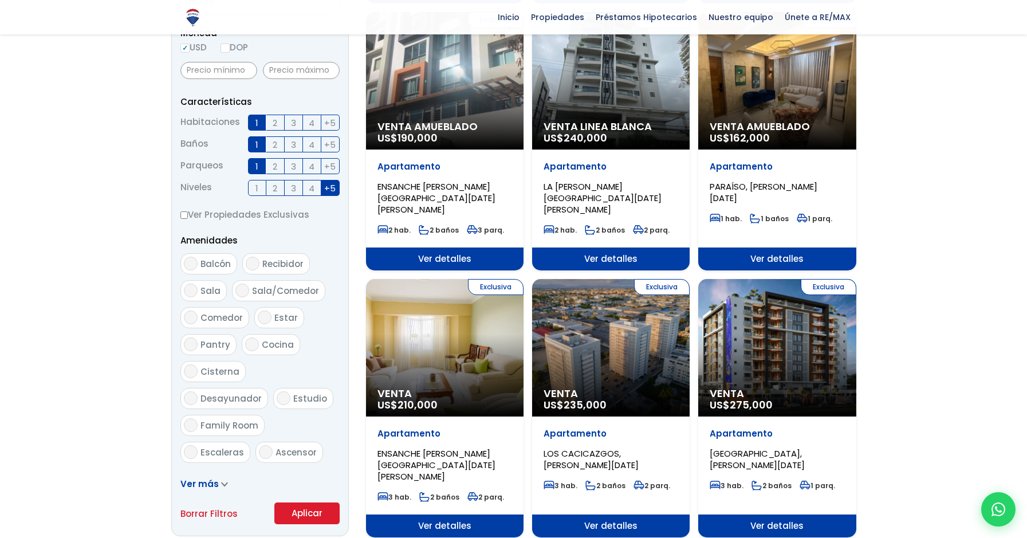
click at [216, 265] on span "Balcón" at bounding box center [215, 264] width 30 height 12
click at [198, 265] on input "Balcón" at bounding box center [191, 264] width 14 height 14
checkbox input "true"
click at [204, 285] on span "Sala" at bounding box center [210, 291] width 20 height 12
click at [198, 285] on input "Sala" at bounding box center [191, 290] width 14 height 14
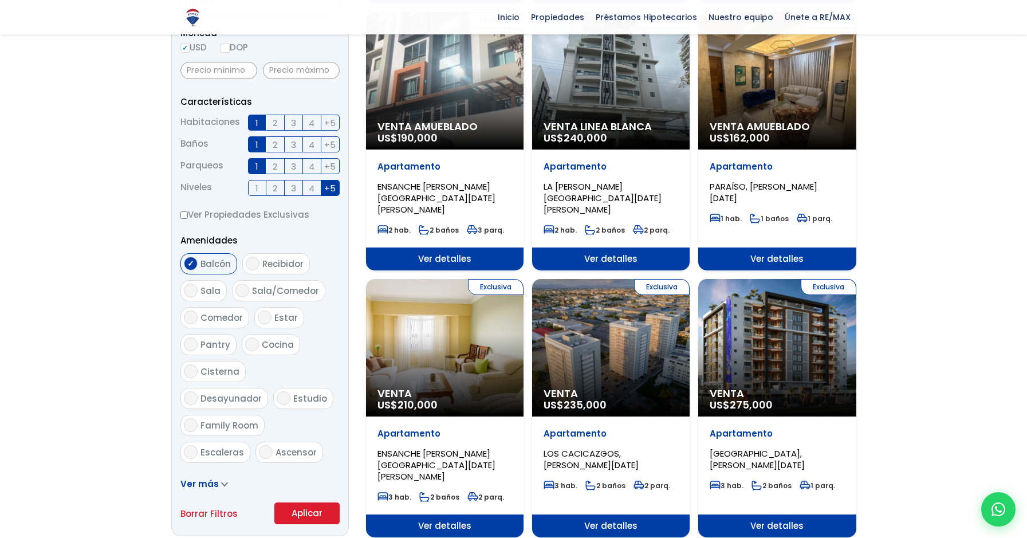
checkbox input "true"
click at [226, 318] on span "Comedor" at bounding box center [221, 317] width 42 height 12
click at [198, 318] on input "Comedor" at bounding box center [191, 317] width 14 height 14
checkbox input "true"
click at [280, 349] on span "Cocina" at bounding box center [278, 344] width 32 height 12
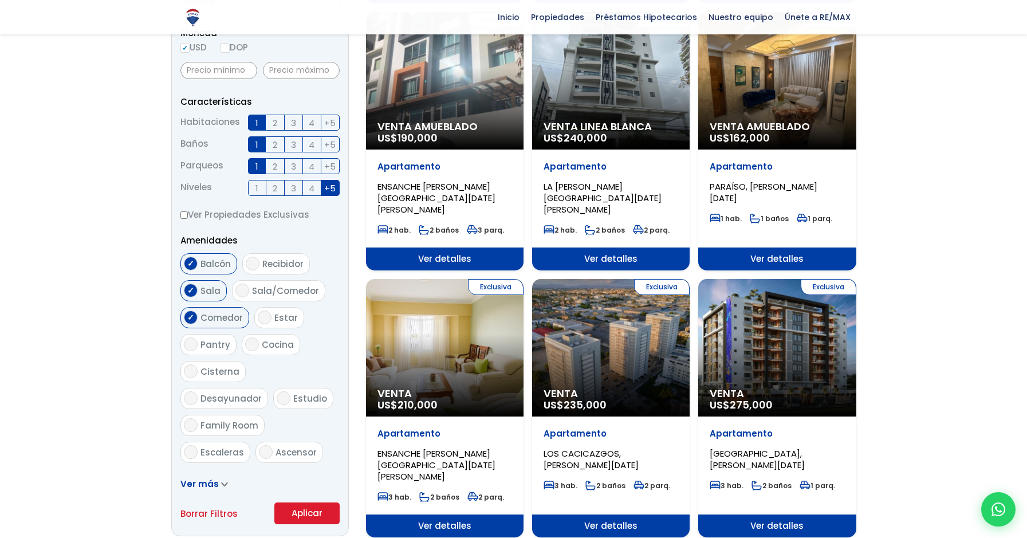
click at [259, 349] on input "Cocina" at bounding box center [252, 344] width 14 height 14
checkbox input "true"
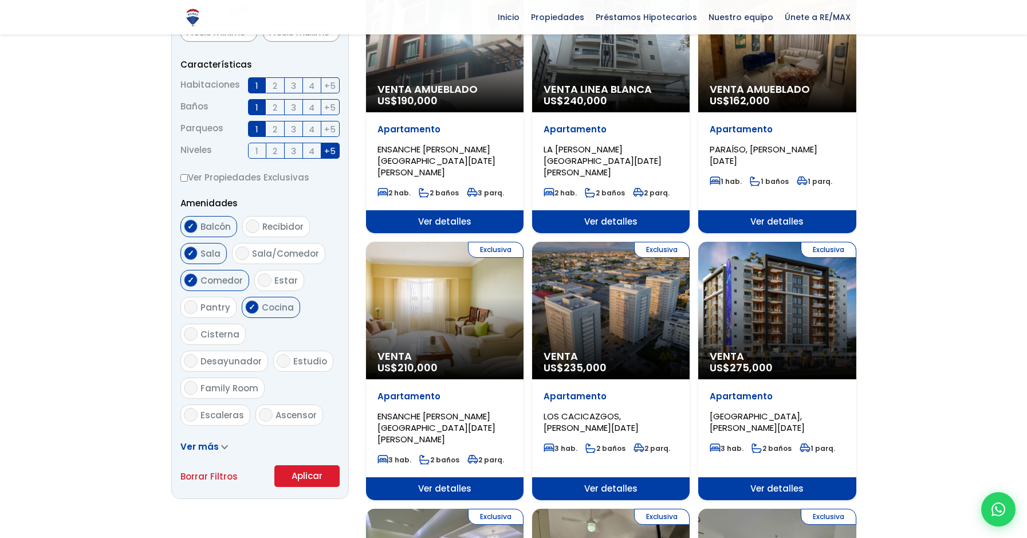
scroll to position [458, 0]
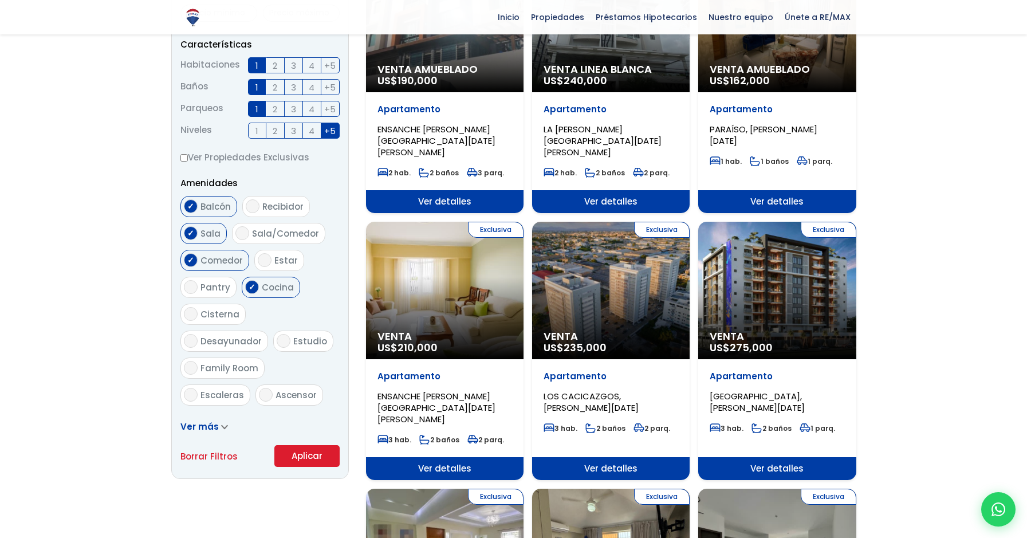
click at [311, 455] on button "Aplicar" at bounding box center [306, 456] width 65 height 22
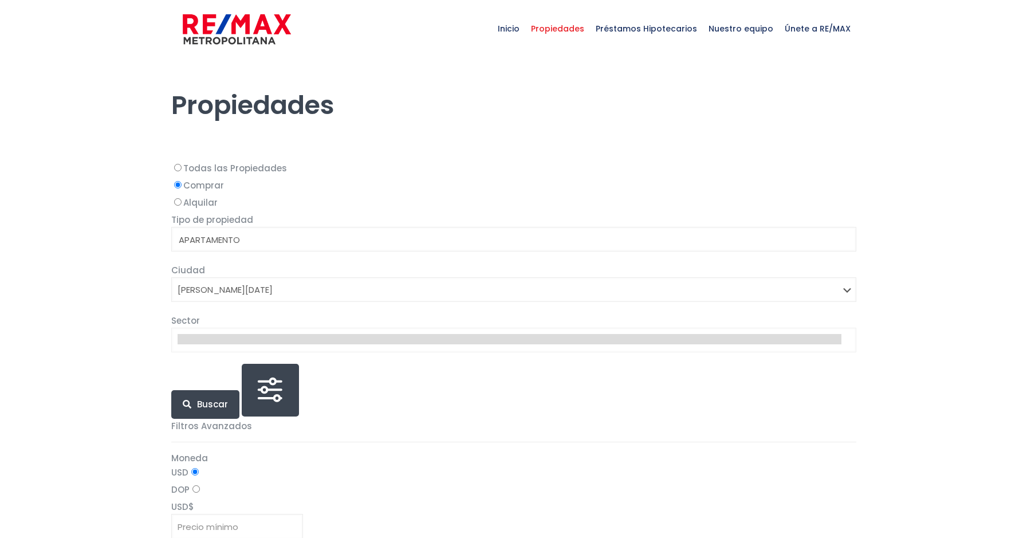
select select
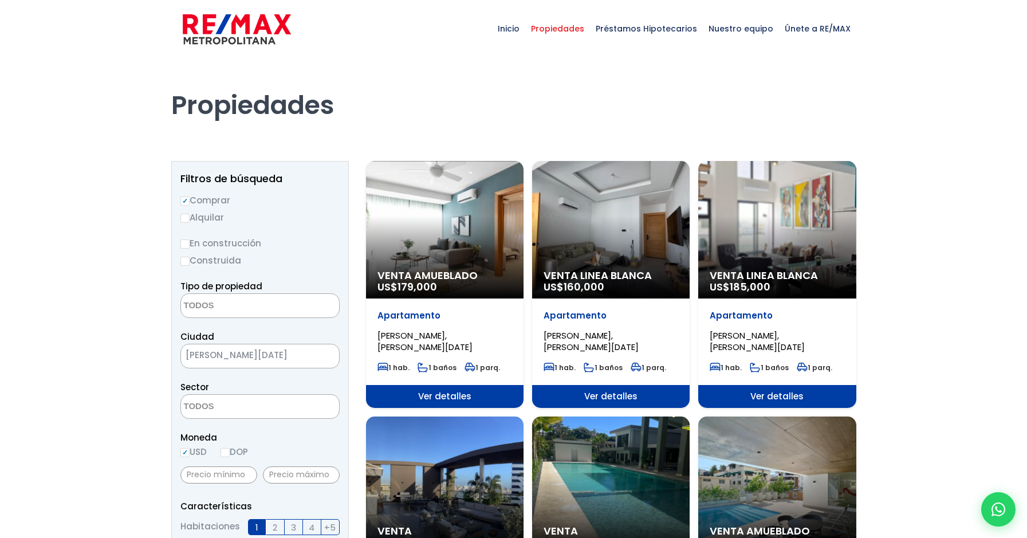
click at [618, 210] on div "Venta Linea Blanca US$ 160,000" at bounding box center [610, 229] width 157 height 137
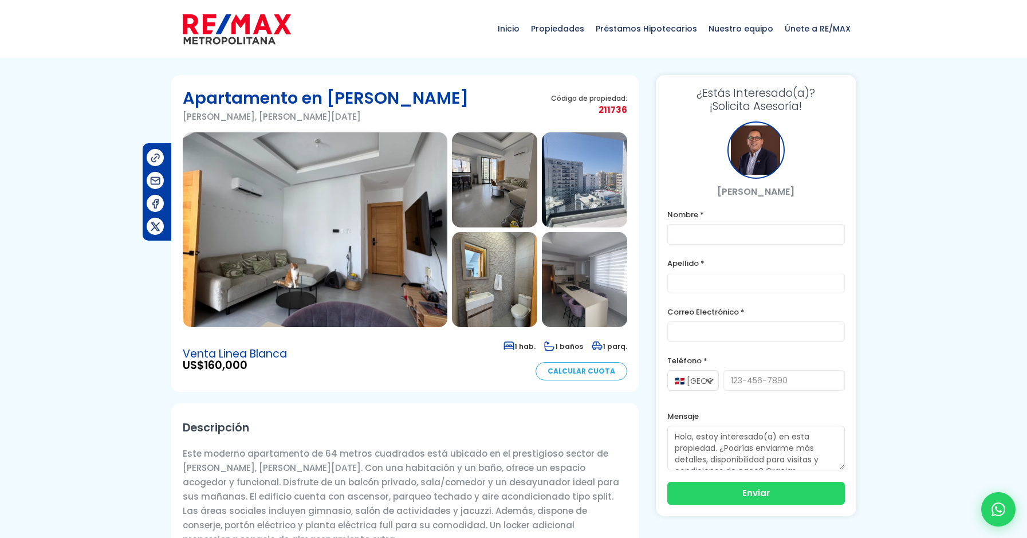
click at [583, 185] on img at bounding box center [584, 179] width 85 height 95
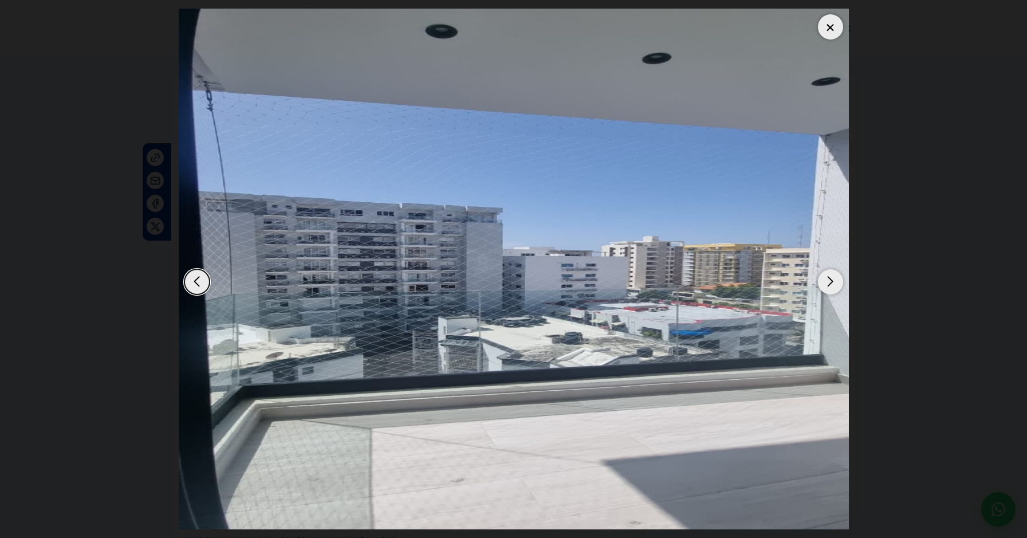
click at [834, 282] on div "Next slide" at bounding box center [830, 281] width 25 height 25
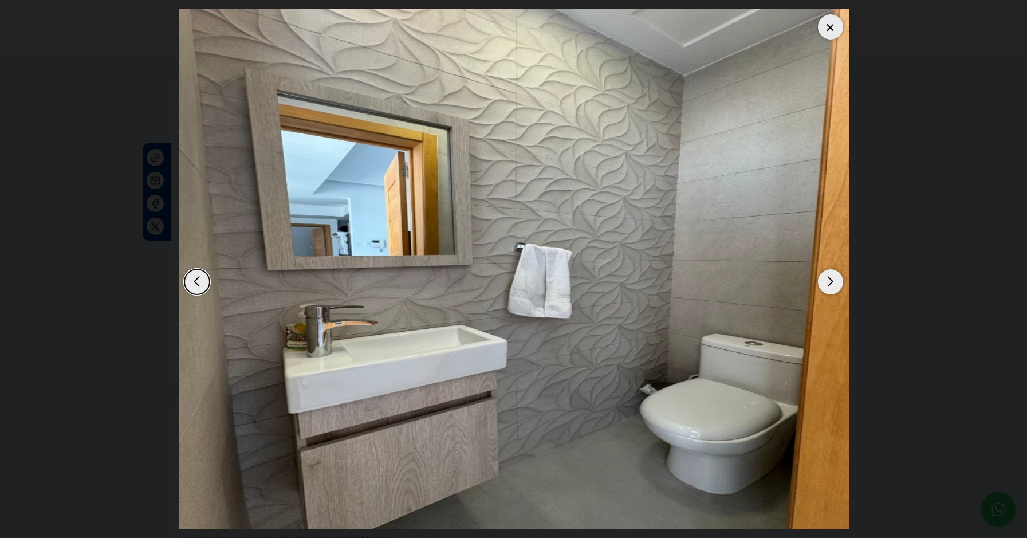
click at [830, 288] on div "Next slide" at bounding box center [830, 281] width 25 height 25
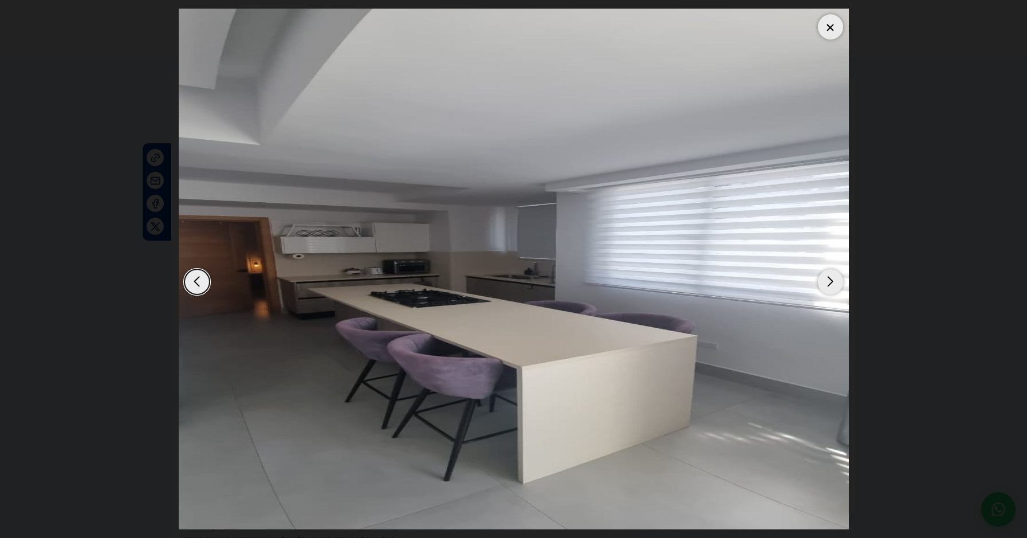
click at [823, 289] on div "Next slide" at bounding box center [830, 281] width 25 height 25
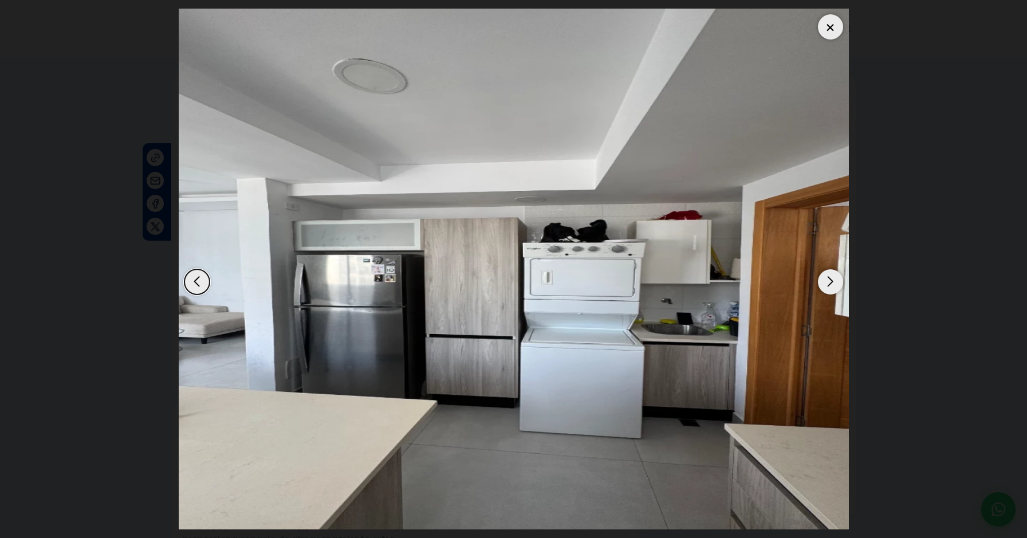
click at [823, 289] on div "Next slide" at bounding box center [830, 281] width 25 height 25
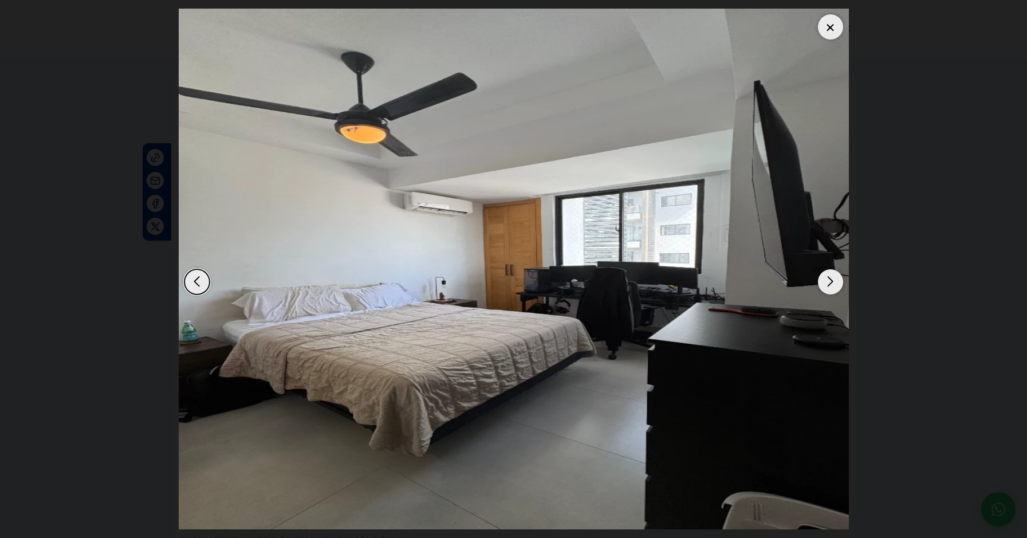
click at [203, 274] on div "Previous slide" at bounding box center [196, 281] width 25 height 25
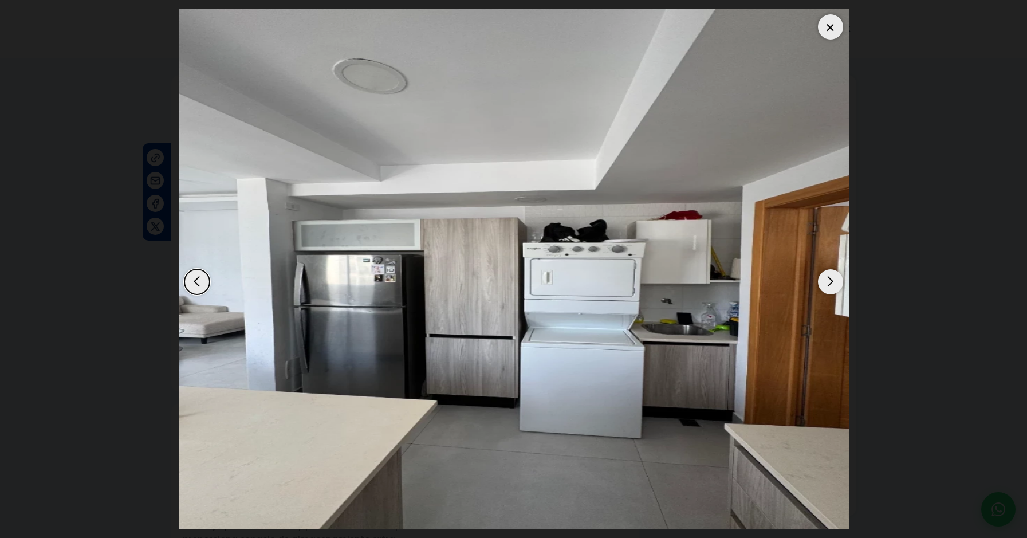
click at [823, 282] on div "Next slide" at bounding box center [830, 281] width 25 height 25
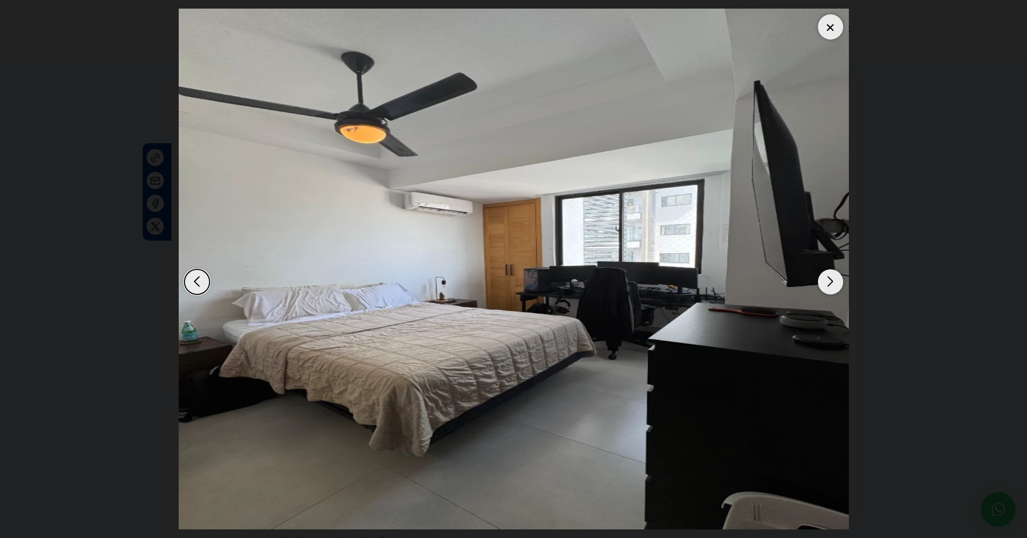
click at [822, 282] on div "Next slide" at bounding box center [830, 281] width 25 height 25
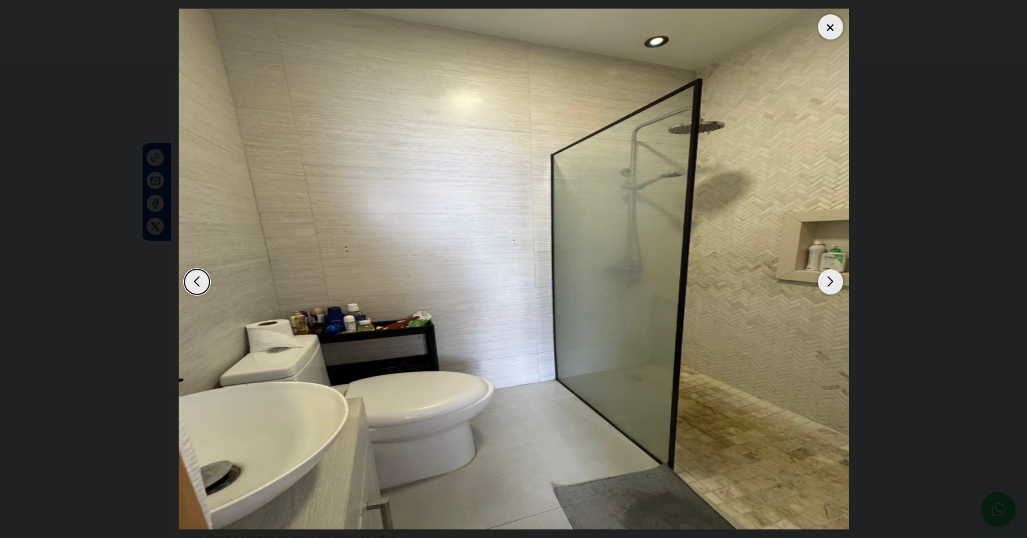
click at [822, 282] on div "Next slide" at bounding box center [830, 281] width 25 height 25
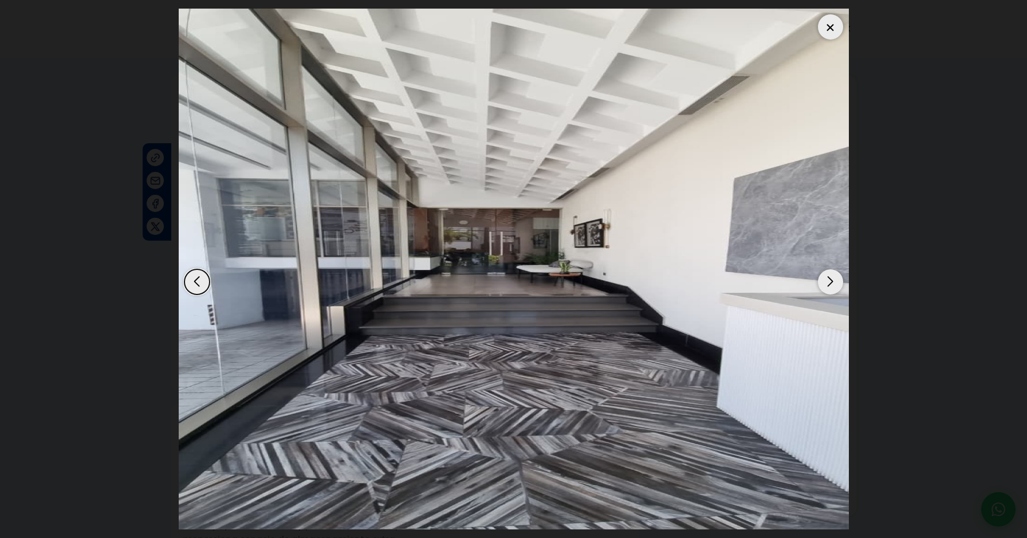
click at [822, 282] on div "Next slide" at bounding box center [830, 281] width 25 height 25
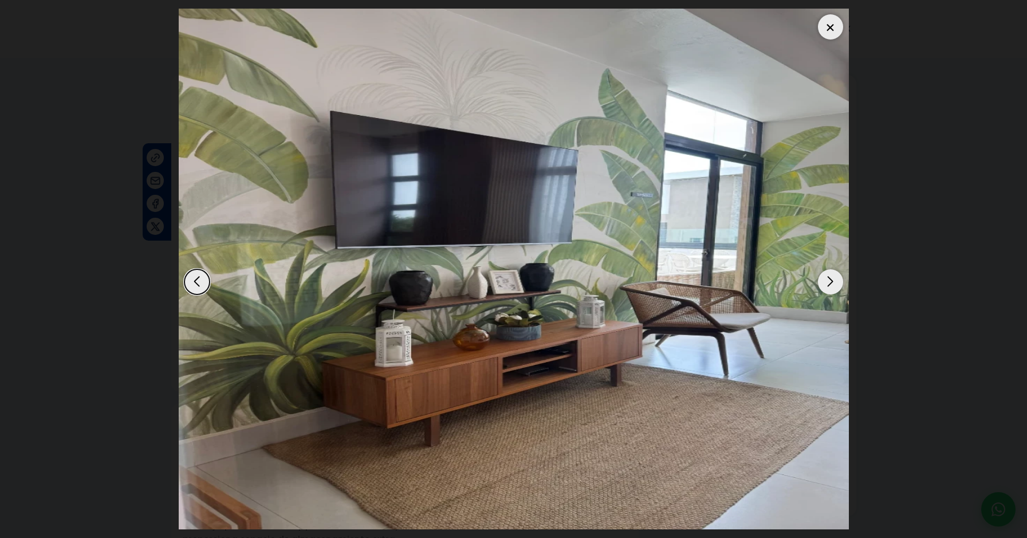
click at [822, 282] on div "Next slide" at bounding box center [830, 281] width 25 height 25
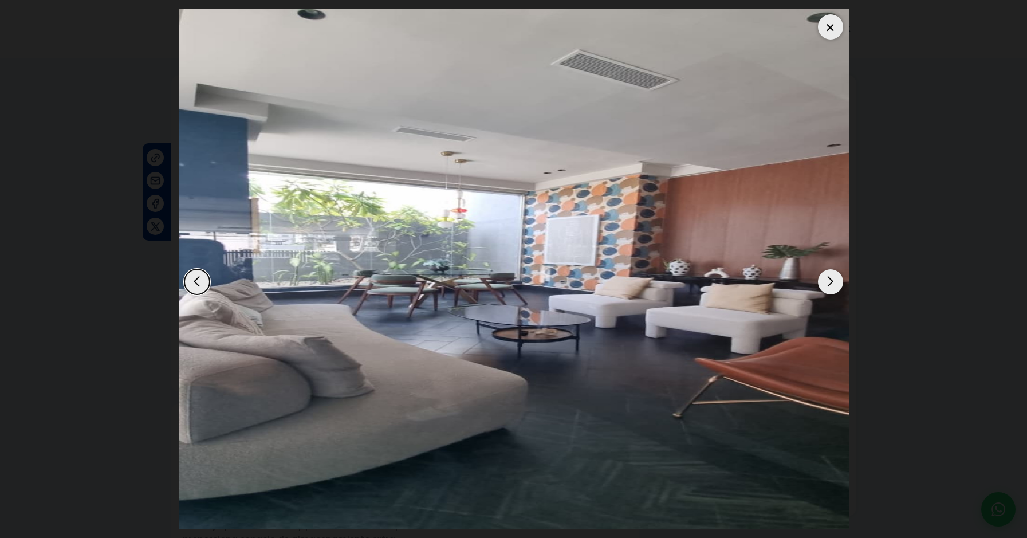
click at [822, 282] on div "Next slide" at bounding box center [830, 281] width 25 height 25
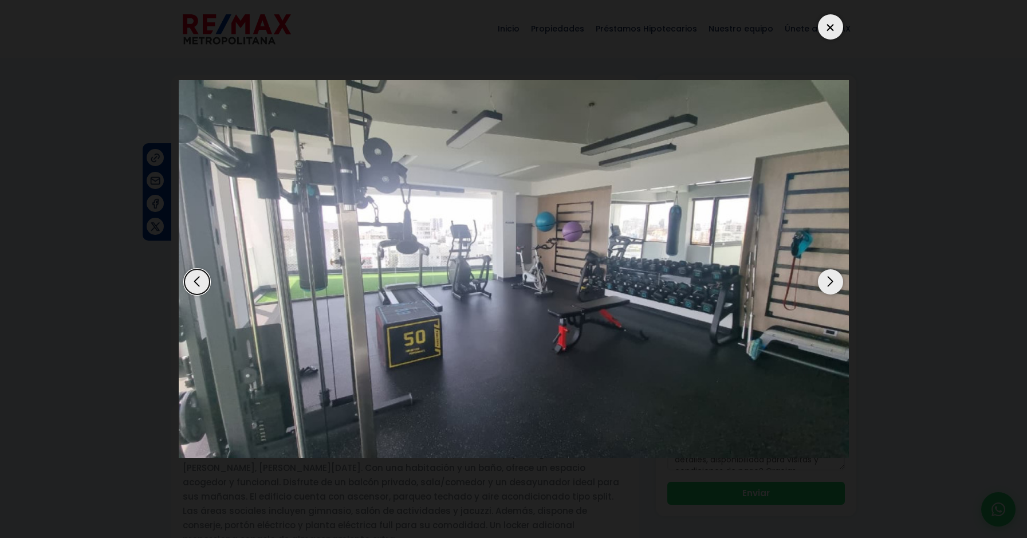
click at [822, 282] on div "Next slide" at bounding box center [830, 281] width 25 height 25
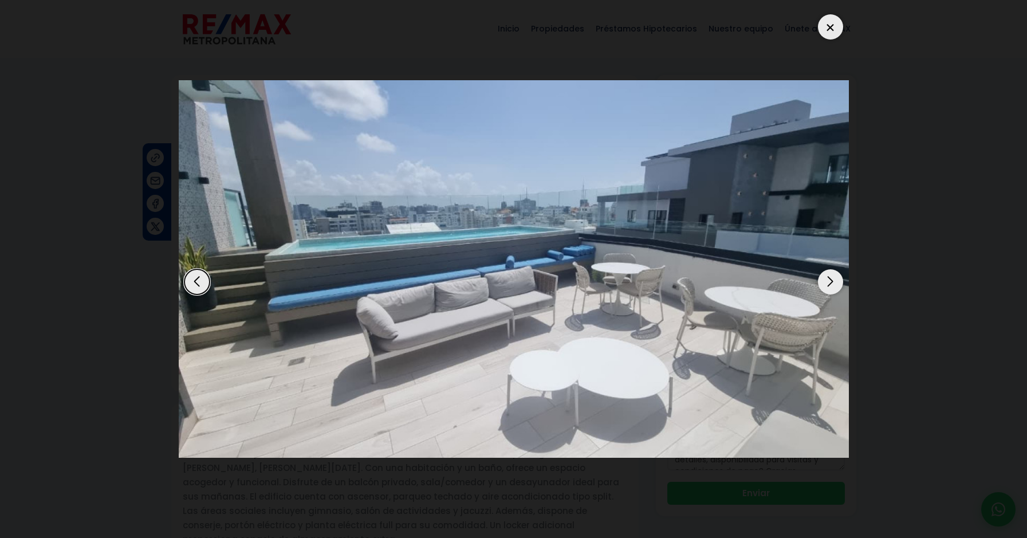
click at [211, 281] on img "13 / 13" at bounding box center [514, 268] width 670 height 377
click at [206, 283] on div "Previous slide" at bounding box center [196, 281] width 25 height 25
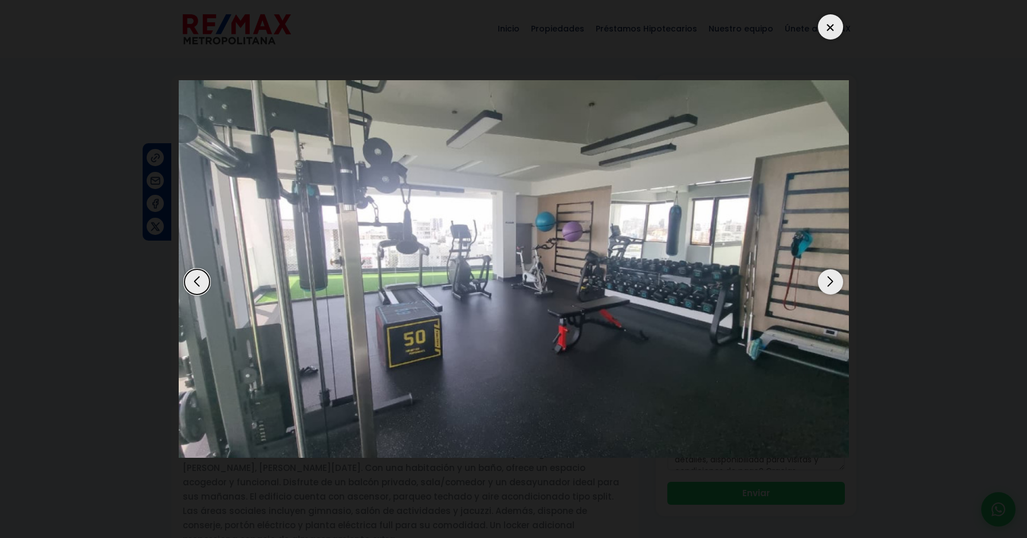
click at [207, 283] on div "Previous slide" at bounding box center [196, 281] width 25 height 25
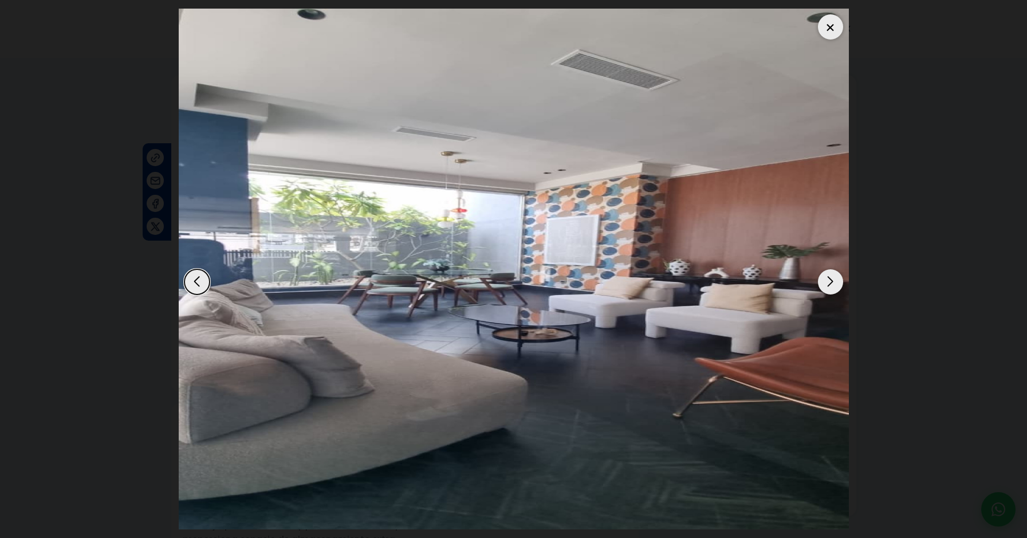
click at [831, 278] on div "Next slide" at bounding box center [830, 281] width 25 height 25
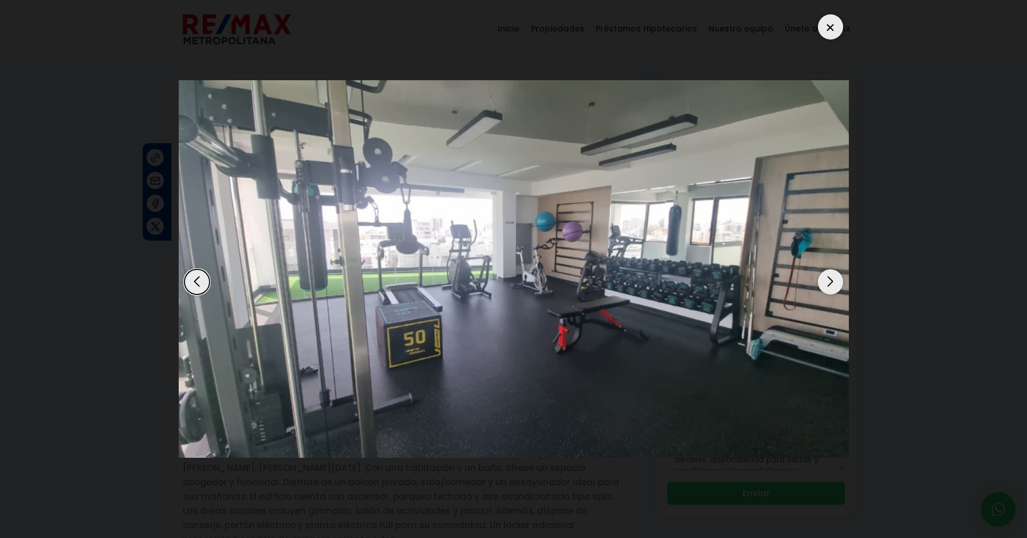
click at [825, 282] on div "Next slide" at bounding box center [830, 281] width 25 height 25
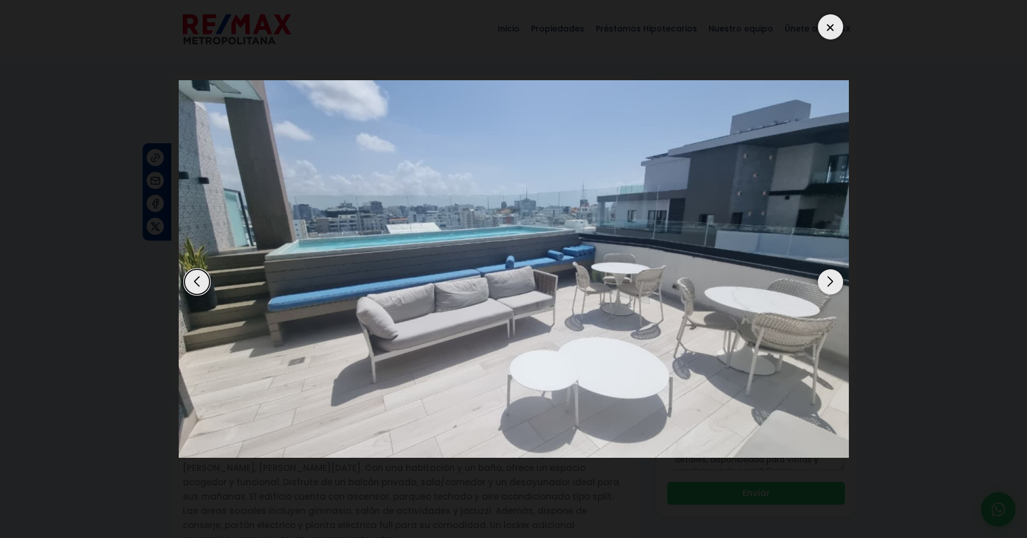
click at [823, 282] on div "Next slide" at bounding box center [830, 281] width 25 height 25
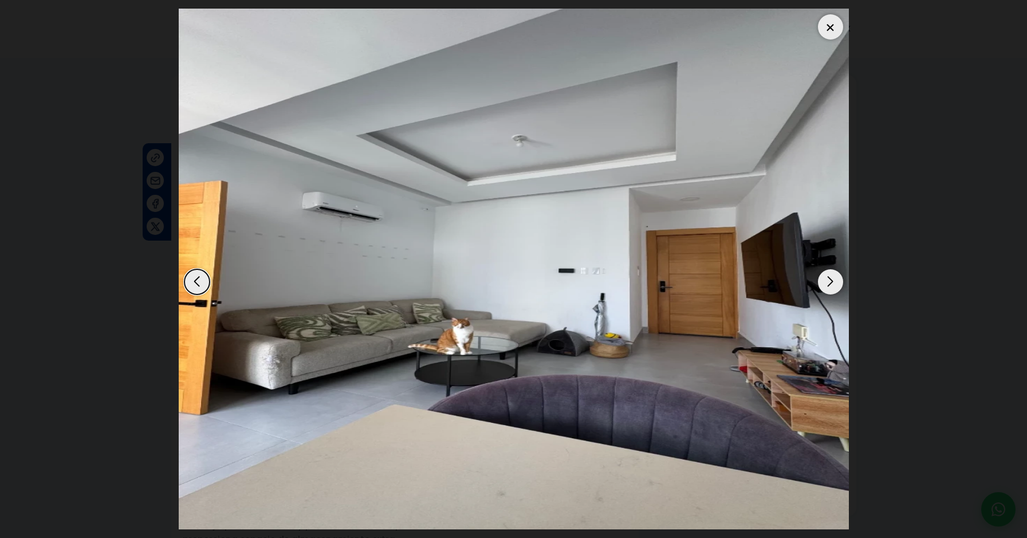
click at [814, 288] on img "1 / 13" at bounding box center [514, 269] width 670 height 520
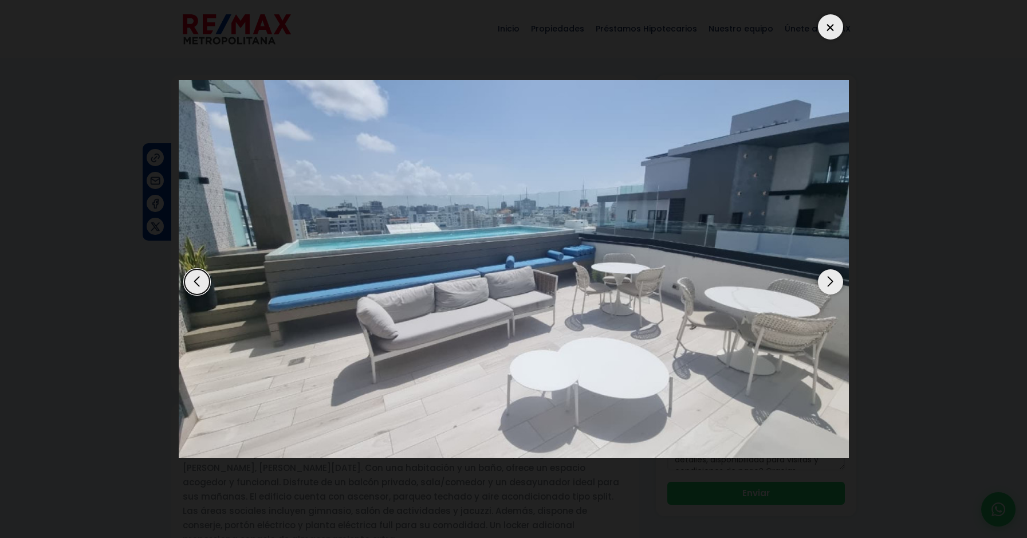
click at [814, 288] on img "13 / 13" at bounding box center [514, 268] width 670 height 377
click at [827, 285] on div "Next slide" at bounding box center [830, 281] width 25 height 25
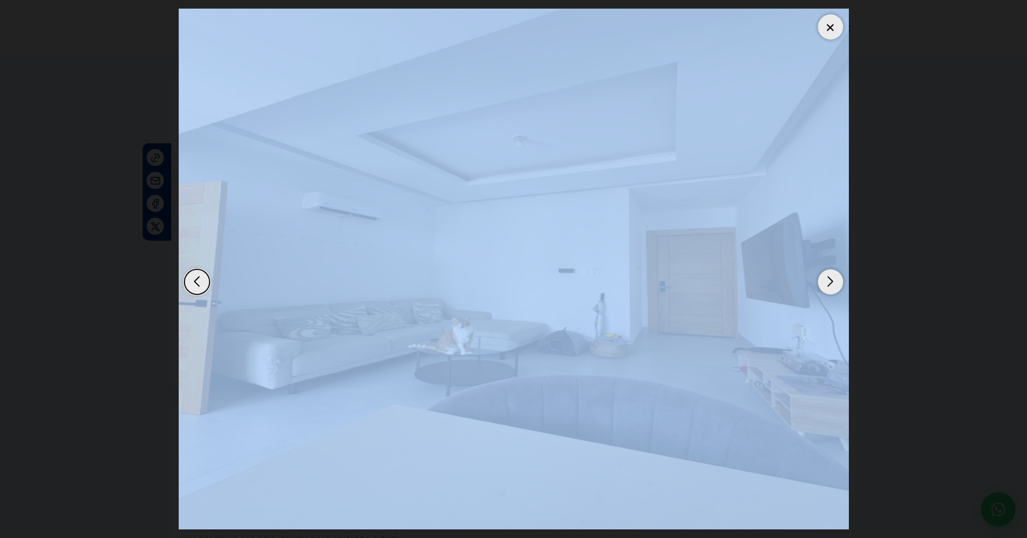
click at [827, 285] on div "Next slide" at bounding box center [830, 281] width 25 height 25
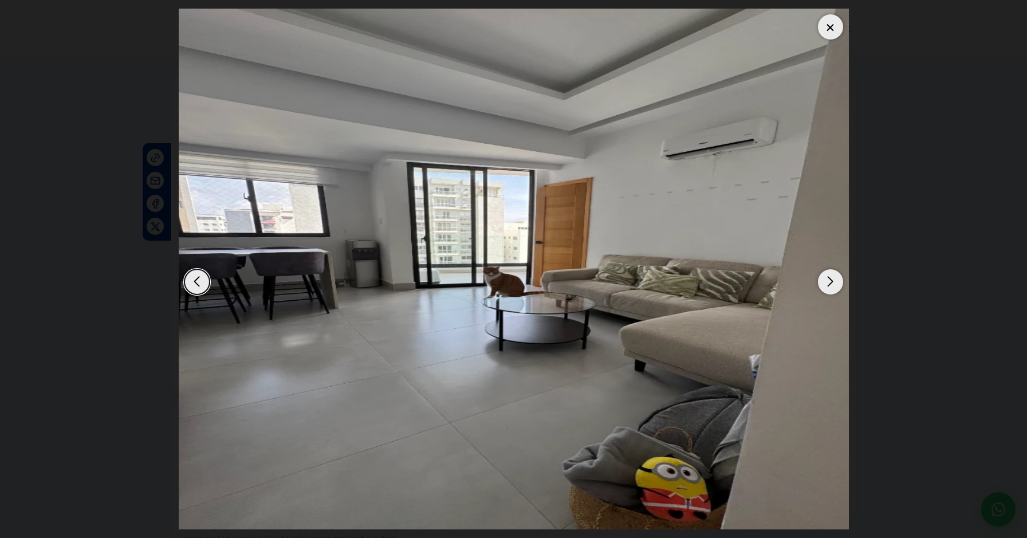
click at [857, 208] on dialog at bounding box center [513, 269] width 687 height 538
click at [833, 281] on div "Next slide" at bounding box center [830, 281] width 25 height 25
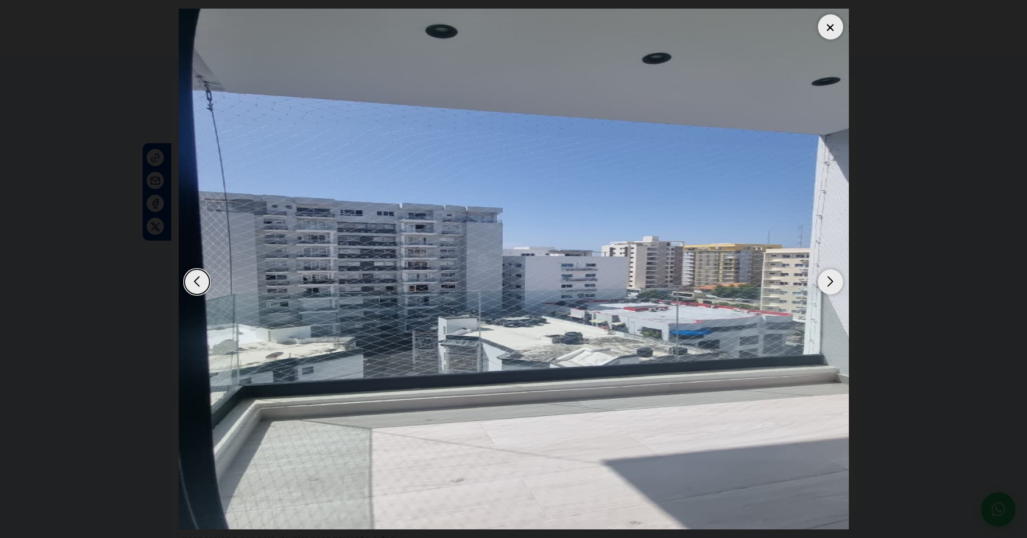
click at [831, 281] on div "Next slide" at bounding box center [830, 281] width 25 height 25
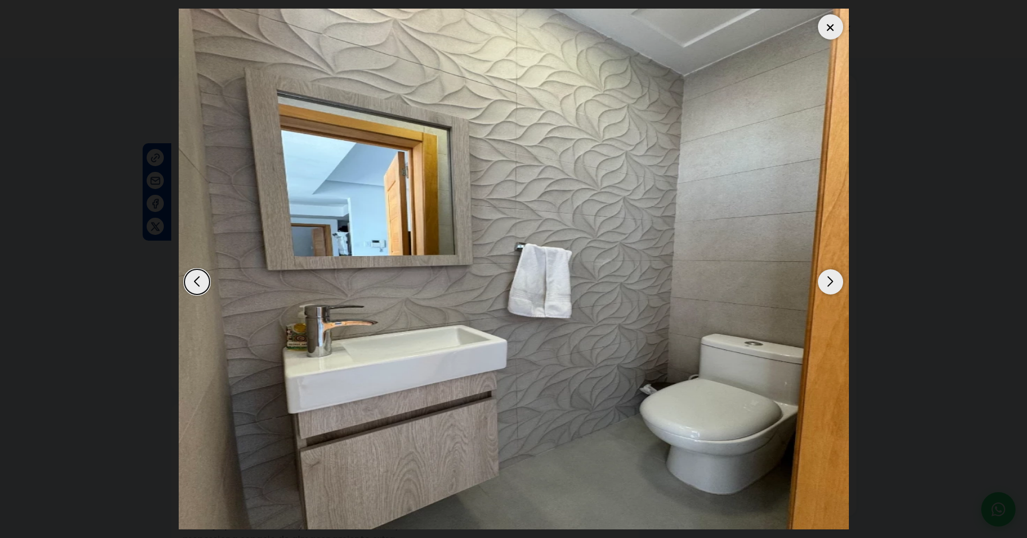
click at [830, 30] on div at bounding box center [830, 26] width 25 height 25
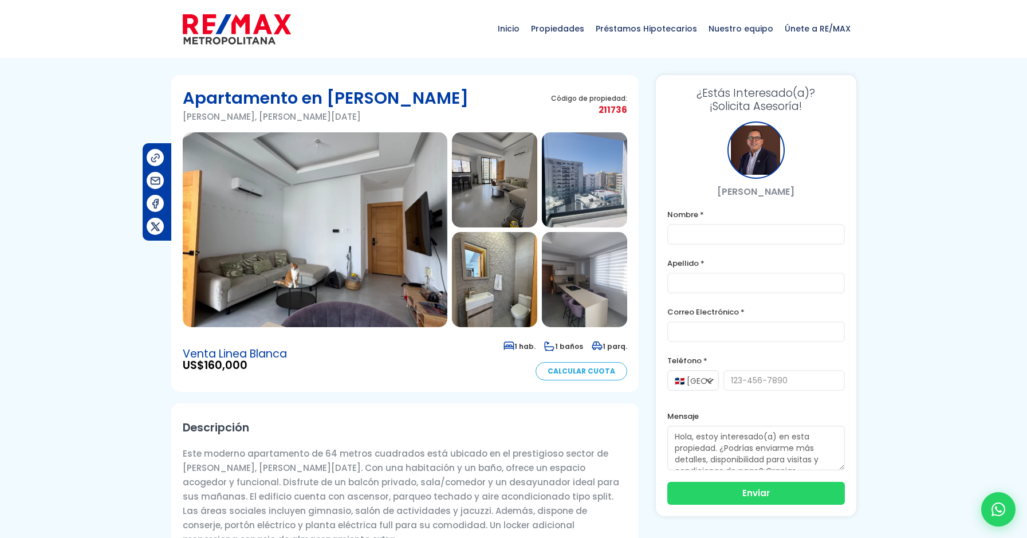
click at [578, 283] on img at bounding box center [584, 279] width 85 height 95
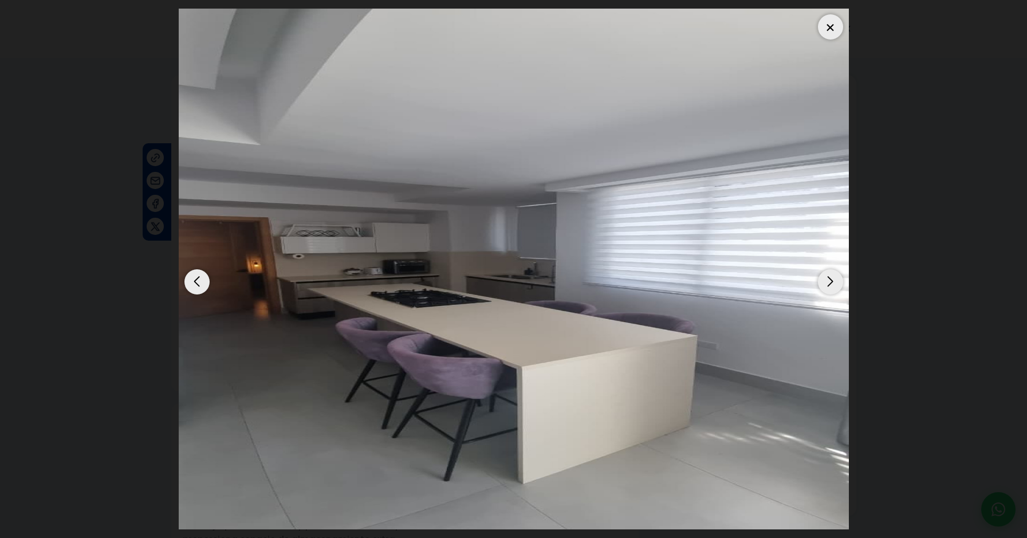
click at [826, 283] on div "Next slide" at bounding box center [830, 281] width 25 height 25
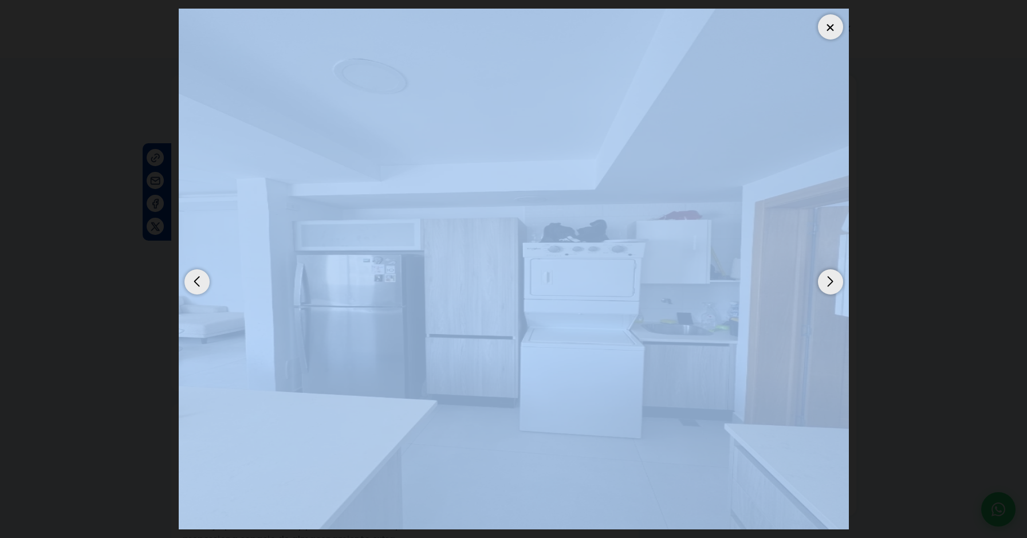
click at [826, 283] on div "Next slide" at bounding box center [830, 281] width 25 height 25
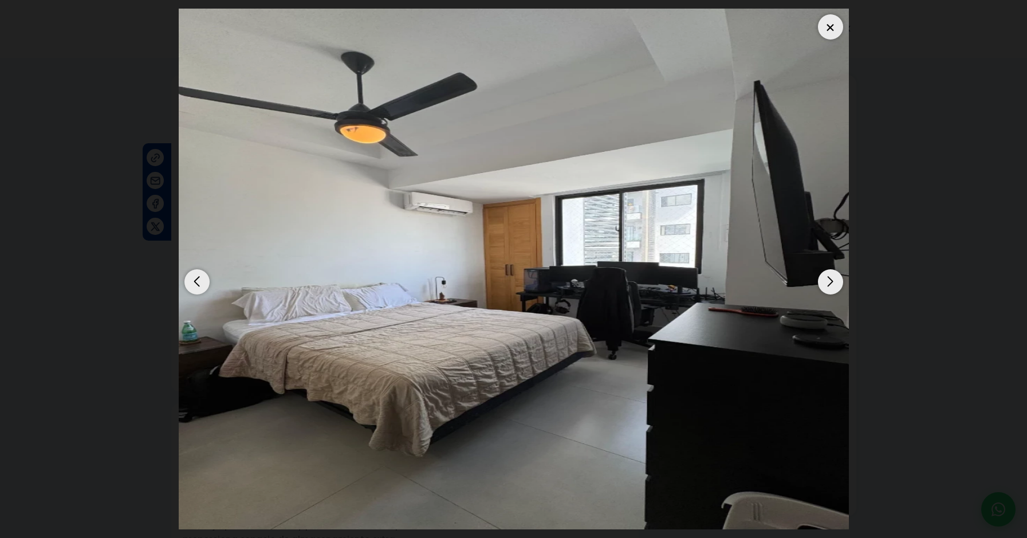
drag, startPoint x: 826, startPoint y: 283, endPoint x: 902, endPoint y: 239, distance: 88.5
click at [857, 239] on dialog at bounding box center [513, 269] width 687 height 538
click at [830, 282] on div "Next slide" at bounding box center [830, 281] width 25 height 25
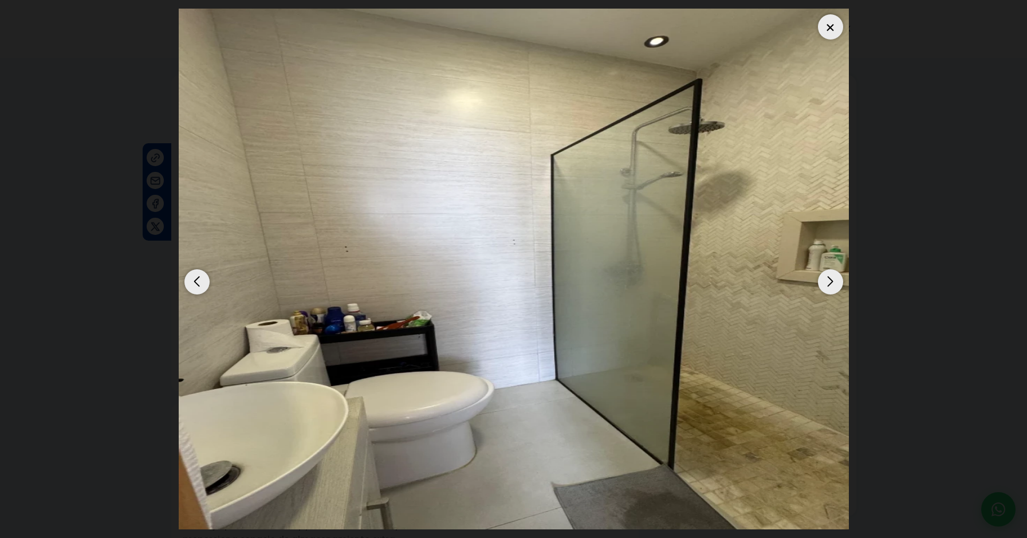
click at [830, 282] on div "Next slide" at bounding box center [830, 281] width 25 height 25
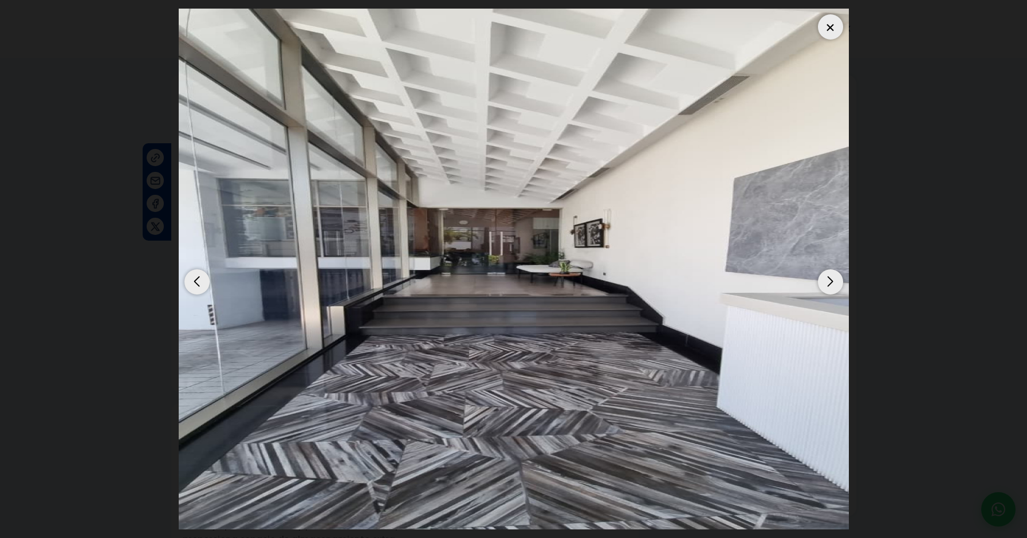
click at [830, 282] on div "Next slide" at bounding box center [830, 281] width 25 height 25
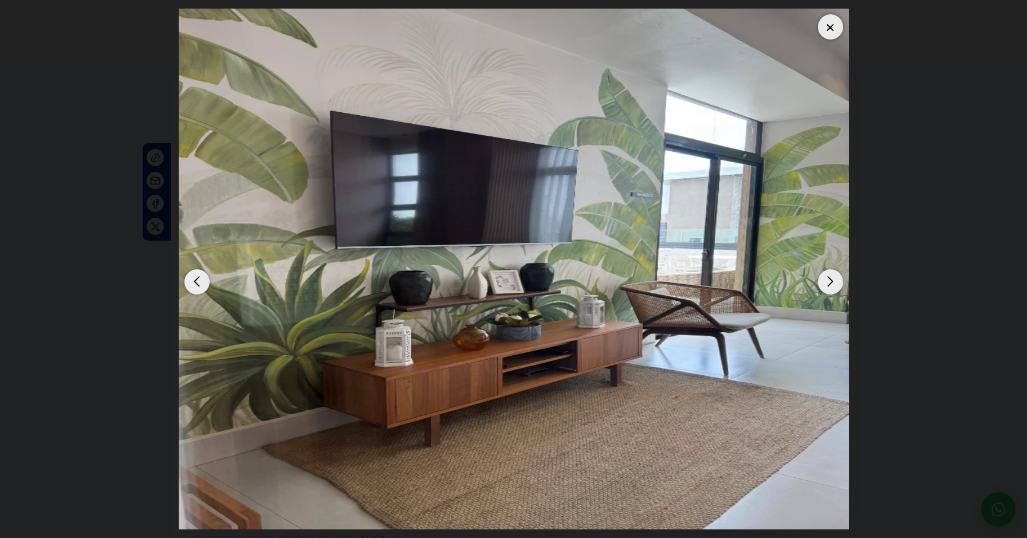
click at [830, 282] on div "Next slide" at bounding box center [830, 281] width 25 height 25
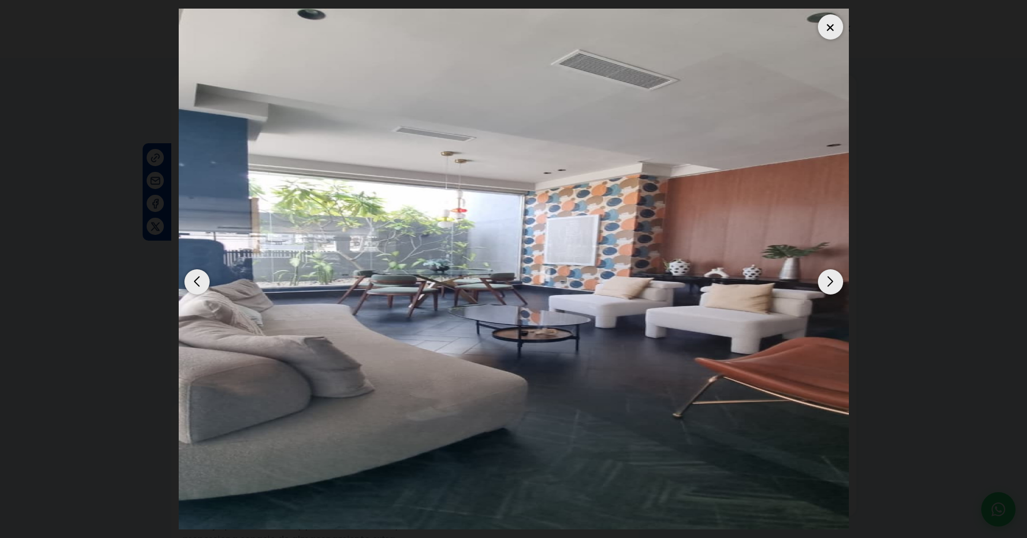
click at [830, 282] on div "Next slide" at bounding box center [830, 281] width 25 height 25
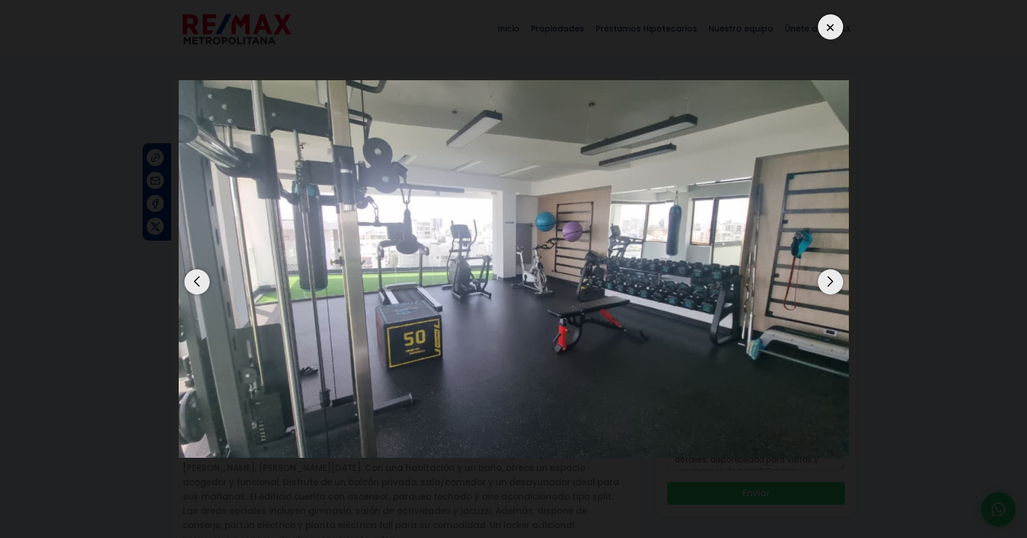
click at [830, 282] on div "Next slide" at bounding box center [830, 281] width 25 height 25
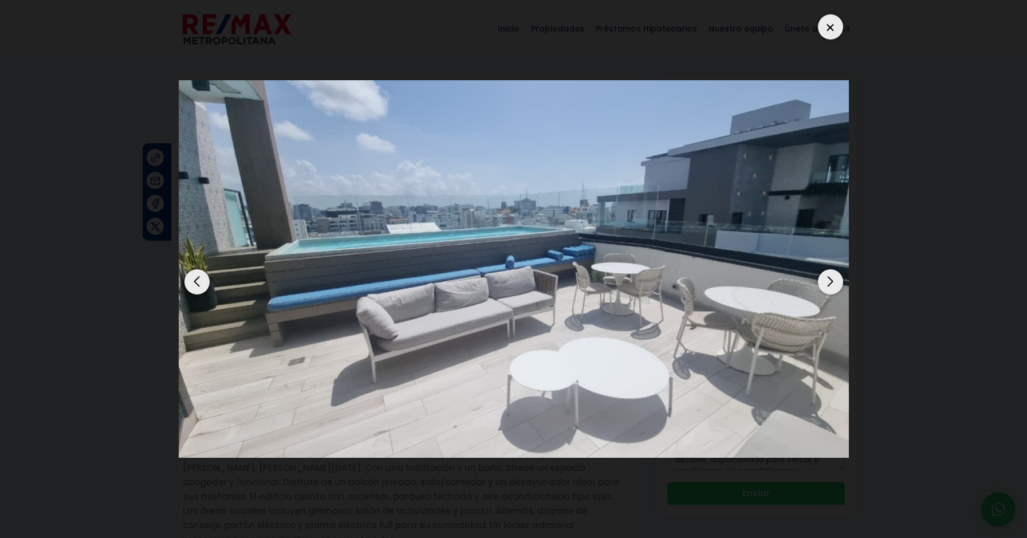
click at [830, 282] on div "Next slide" at bounding box center [830, 281] width 25 height 25
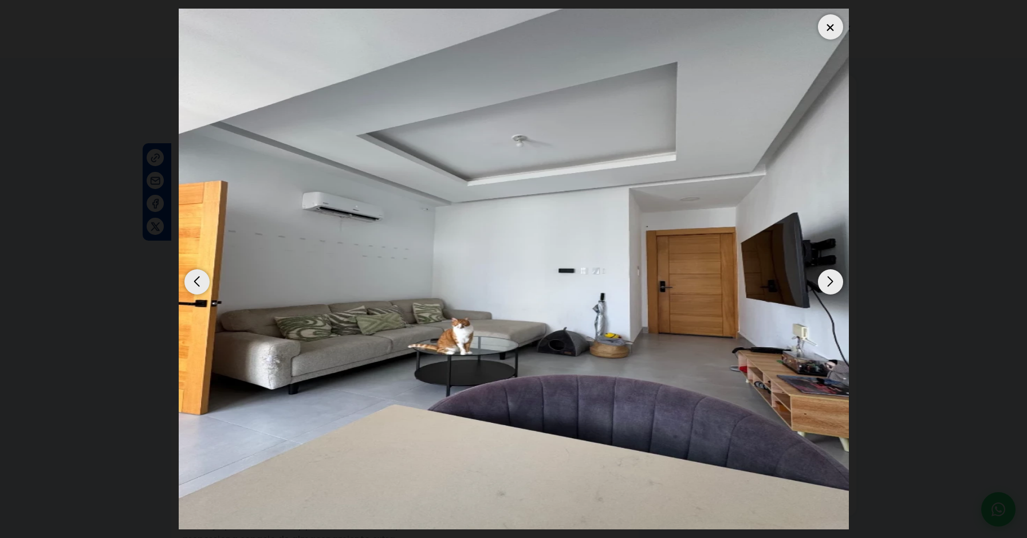
click at [830, 282] on div "Next slide" at bounding box center [830, 281] width 25 height 25
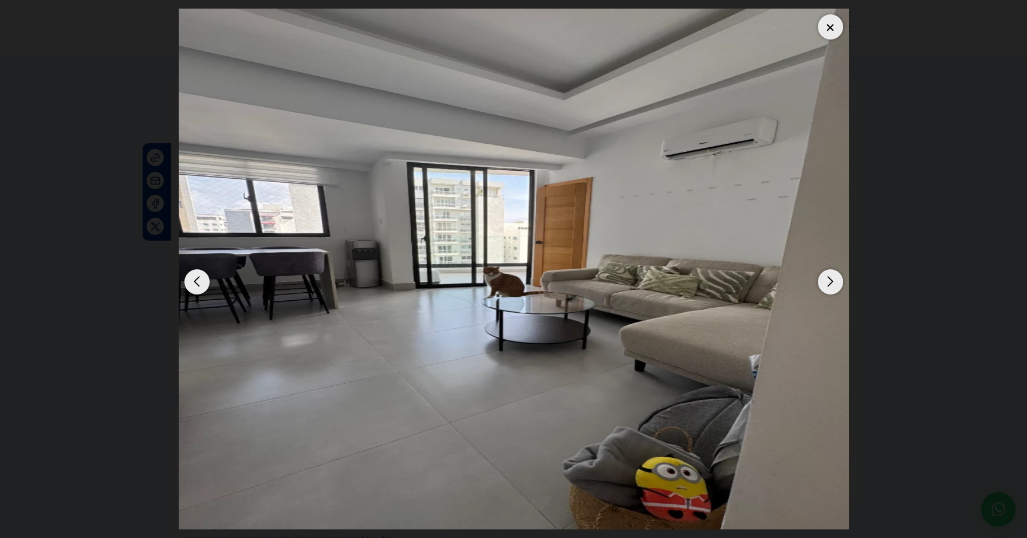
click at [830, 282] on div "Next slide" at bounding box center [830, 281] width 25 height 25
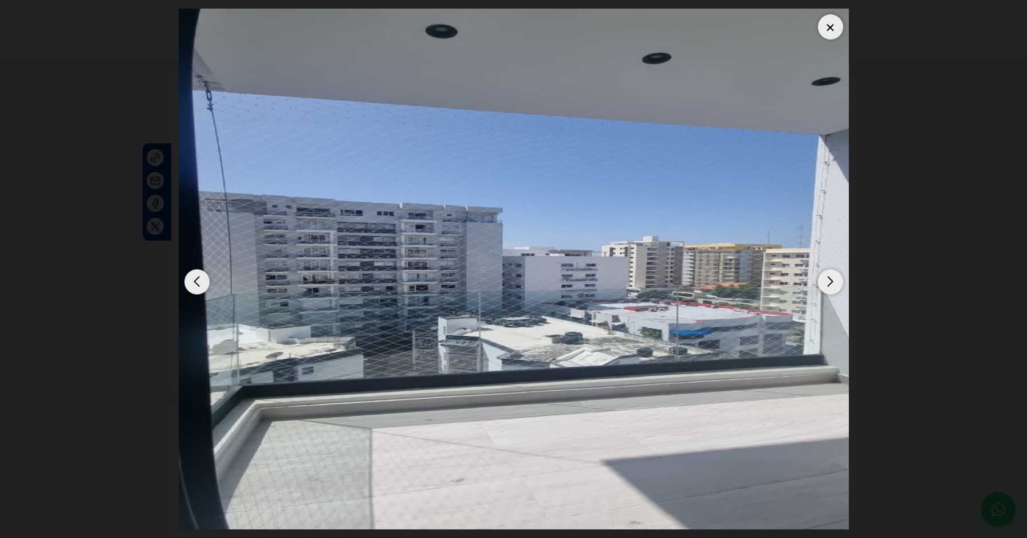
click at [830, 282] on div "Next slide" at bounding box center [830, 281] width 25 height 25
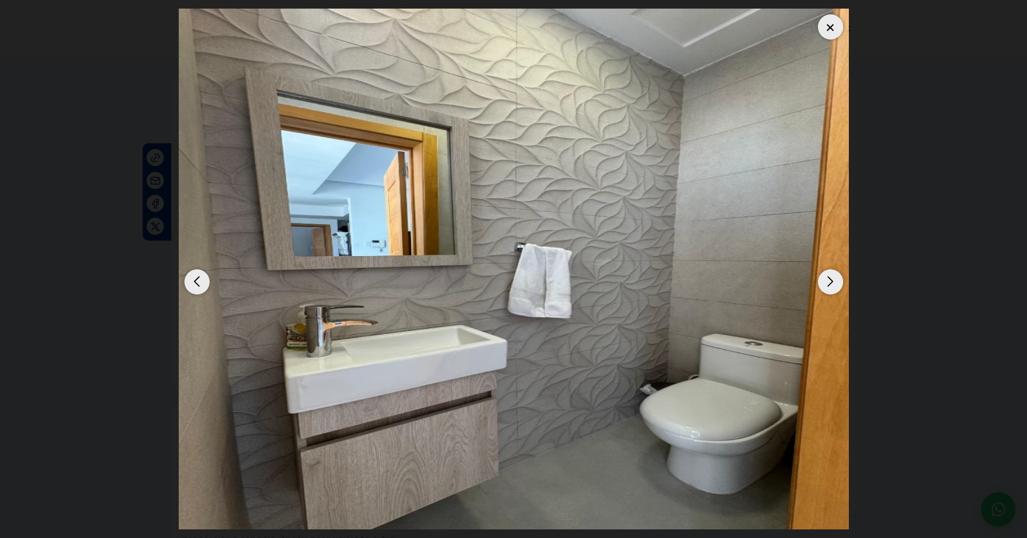
click at [830, 282] on div "Next slide" at bounding box center [830, 281] width 25 height 25
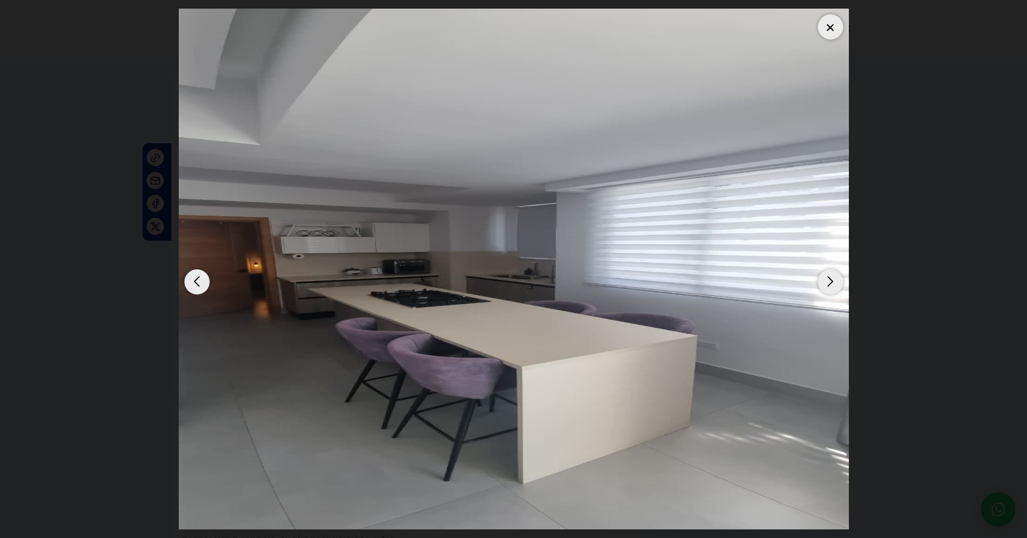
click at [857, 190] on dialog at bounding box center [513, 269] width 687 height 538
click at [828, 31] on div at bounding box center [830, 26] width 25 height 25
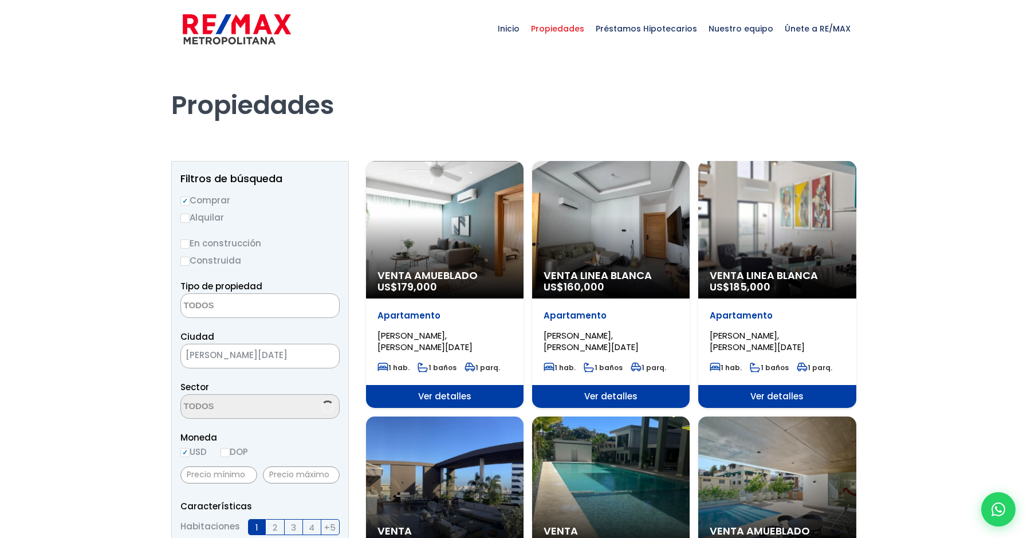
select select
click at [787, 240] on div "Venta Linea Blanca US$ 185,000" at bounding box center [776, 229] width 157 height 137
click at [741, 239] on div "Venta Linea Blanca US$ 185,000" at bounding box center [776, 229] width 157 height 137
click at [784, 212] on div "Venta Linea Blanca US$ 185,000" at bounding box center [776, 229] width 157 height 137
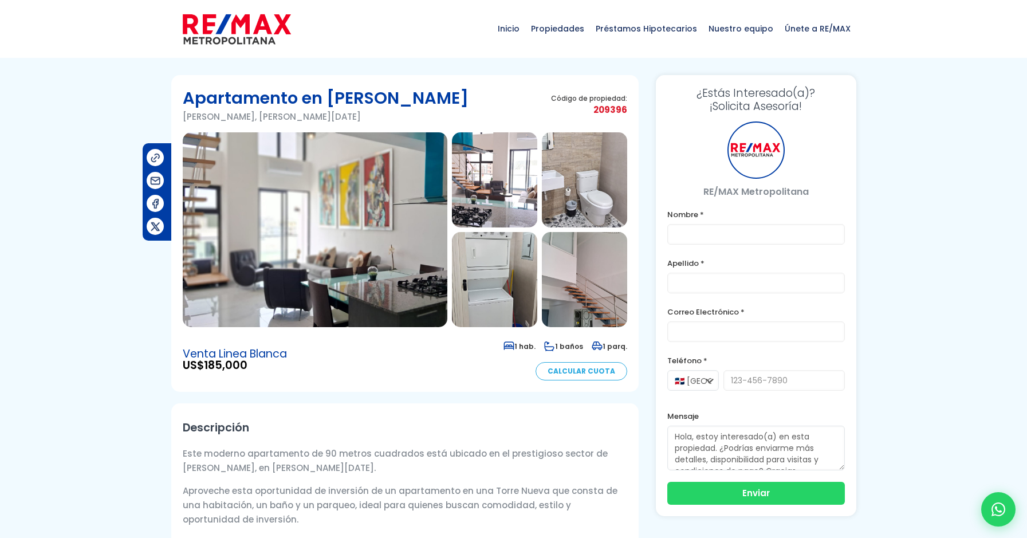
click at [319, 264] on img at bounding box center [315, 229] width 265 height 195
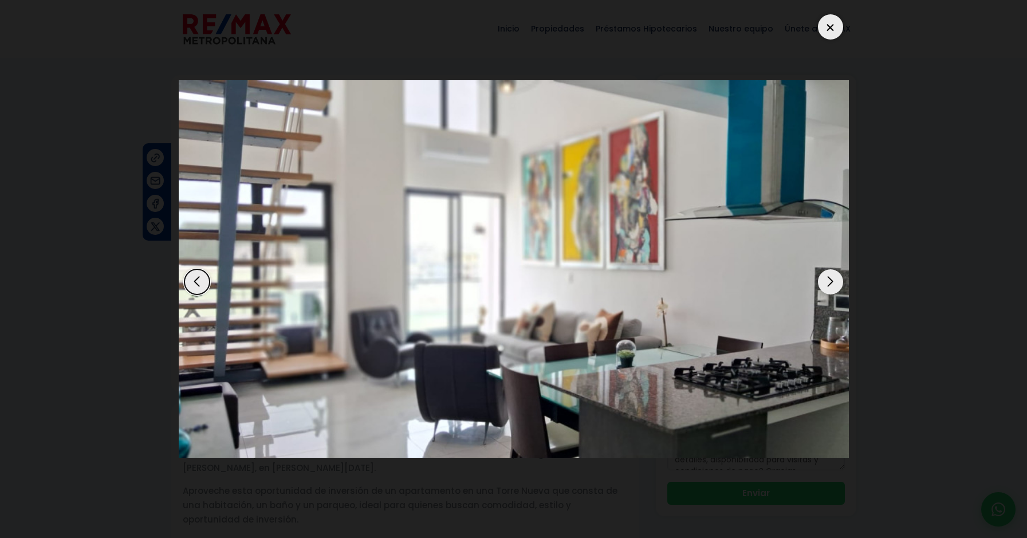
click at [829, 282] on div "Next slide" at bounding box center [830, 281] width 25 height 25
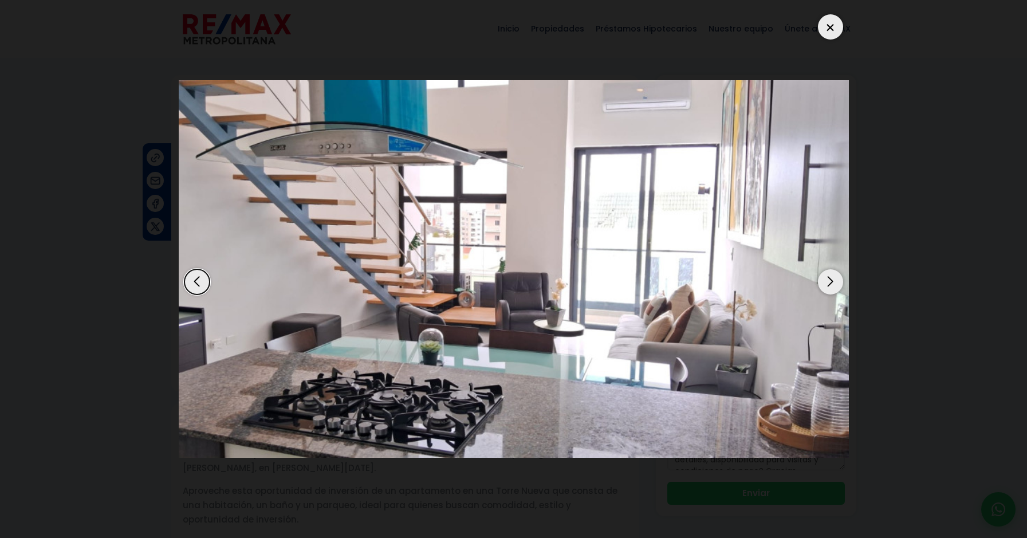
click at [826, 282] on div "Next slide" at bounding box center [830, 281] width 25 height 25
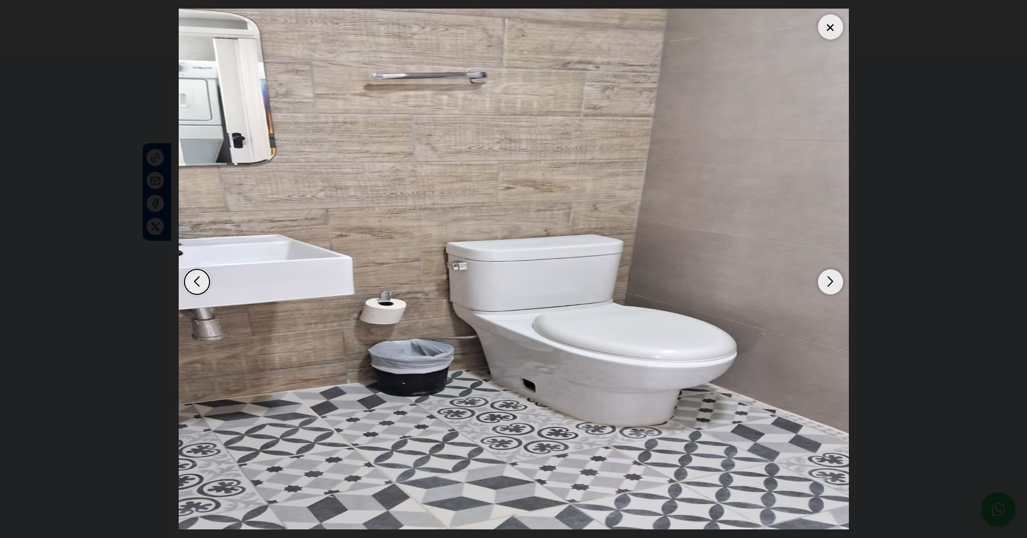
click at [830, 286] on div "Next slide" at bounding box center [830, 281] width 25 height 25
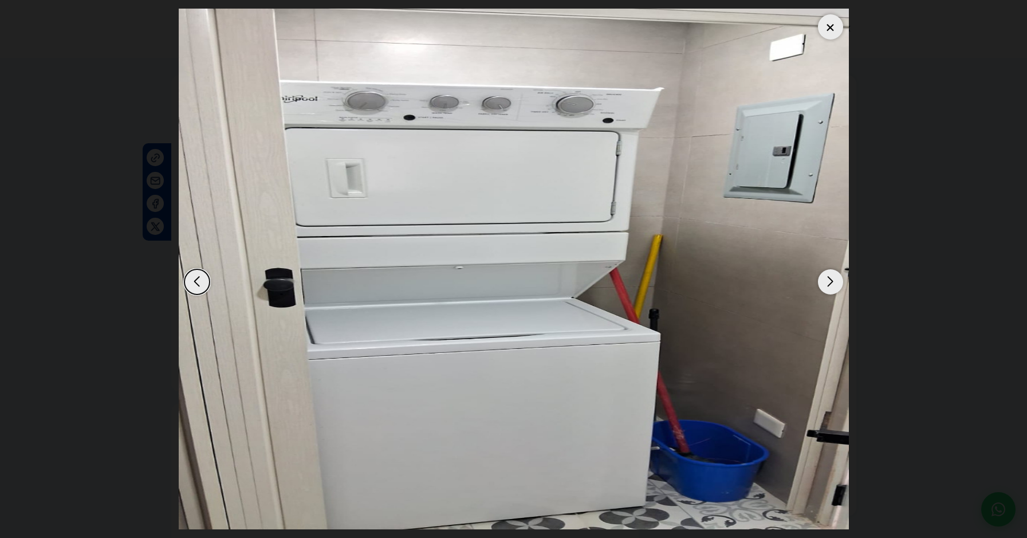
click at [830, 286] on div "Next slide" at bounding box center [830, 281] width 25 height 25
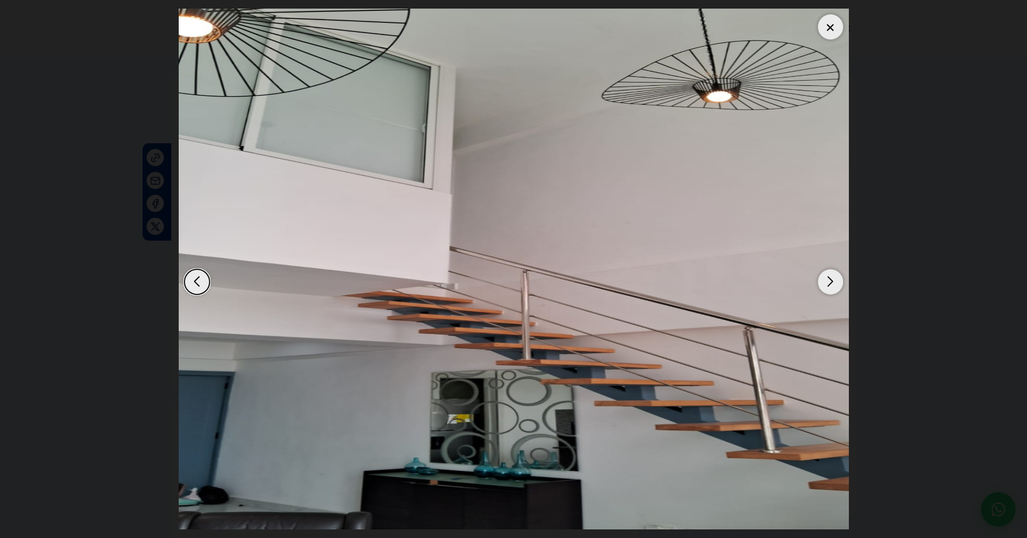
click at [830, 285] on div "Next slide" at bounding box center [830, 281] width 25 height 25
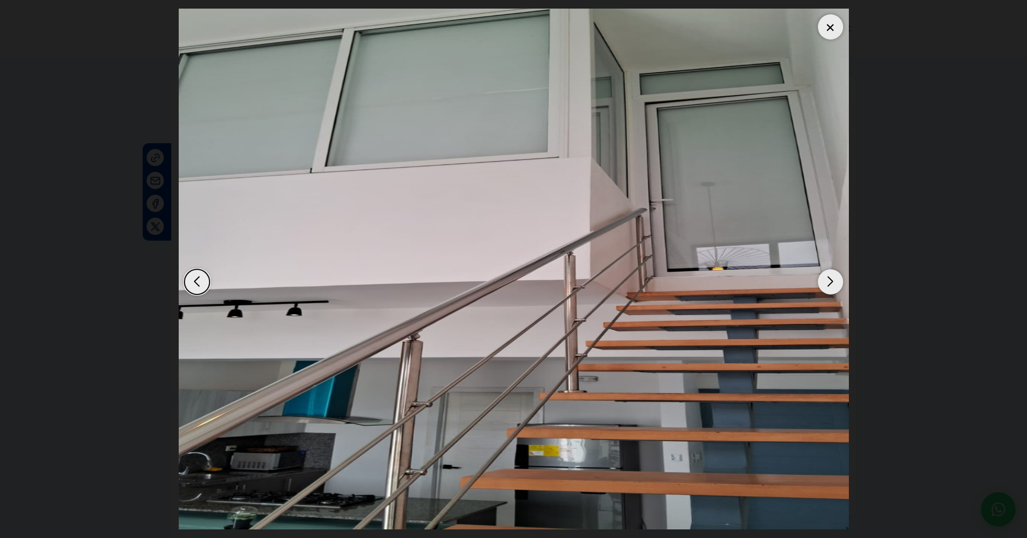
click at [830, 285] on div "Next slide" at bounding box center [830, 281] width 25 height 25
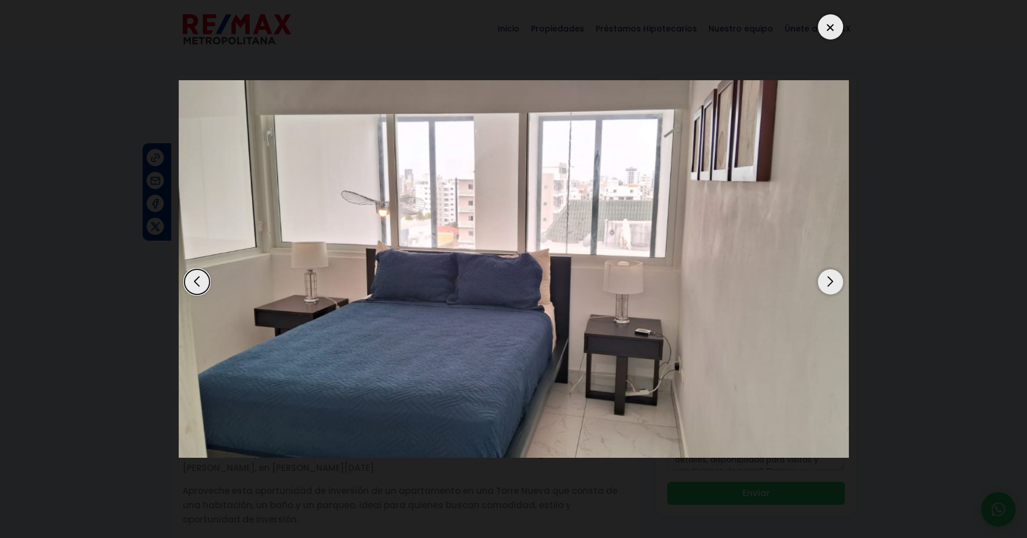
click at [830, 285] on div "Next slide" at bounding box center [830, 281] width 25 height 25
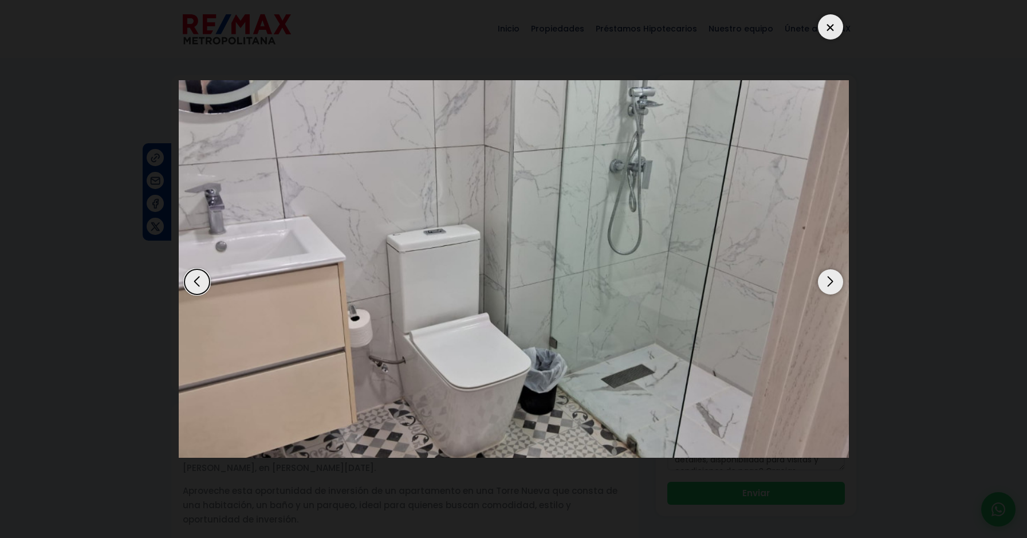
click at [830, 285] on div "Next slide" at bounding box center [830, 281] width 25 height 25
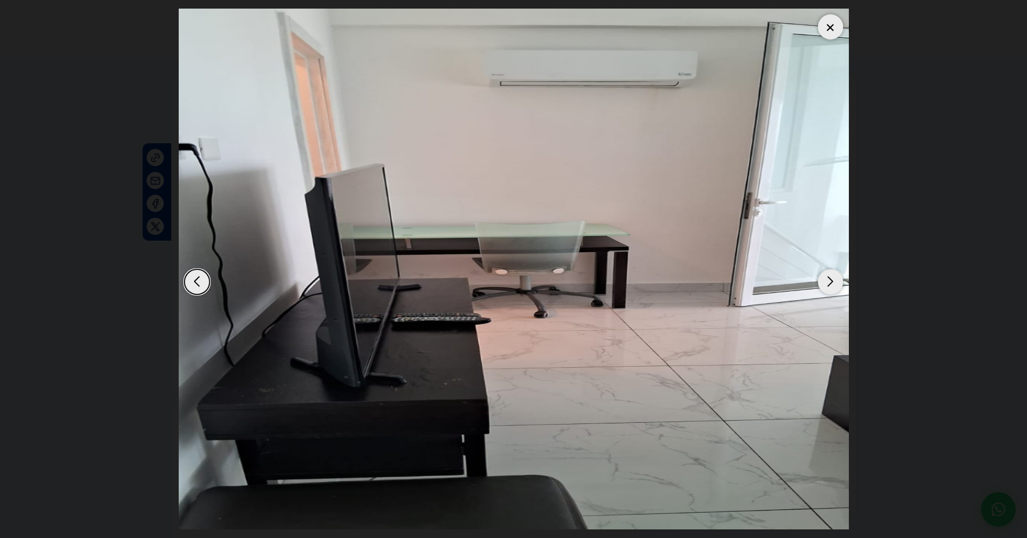
click at [830, 285] on div "Next slide" at bounding box center [830, 281] width 25 height 25
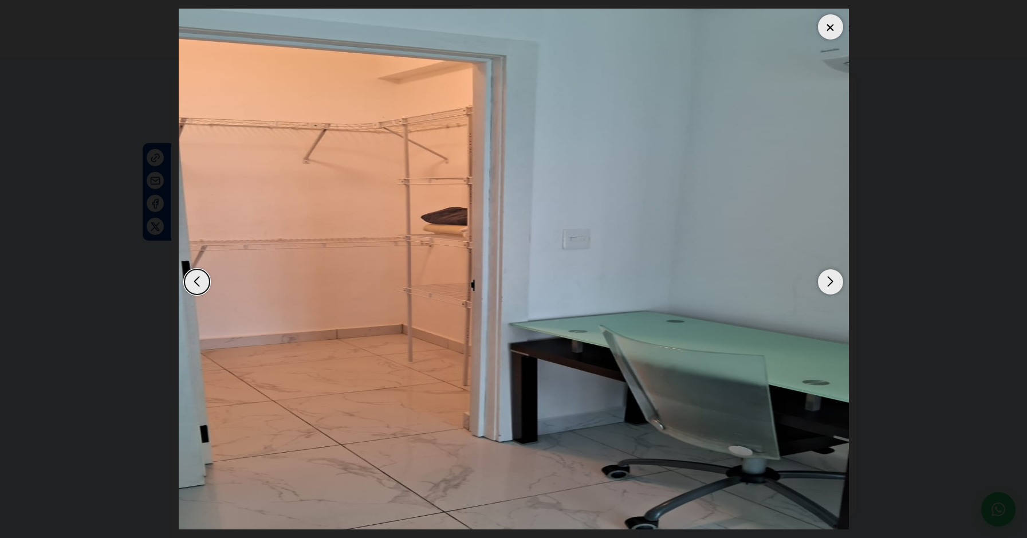
click at [830, 285] on div "Next slide" at bounding box center [830, 281] width 25 height 25
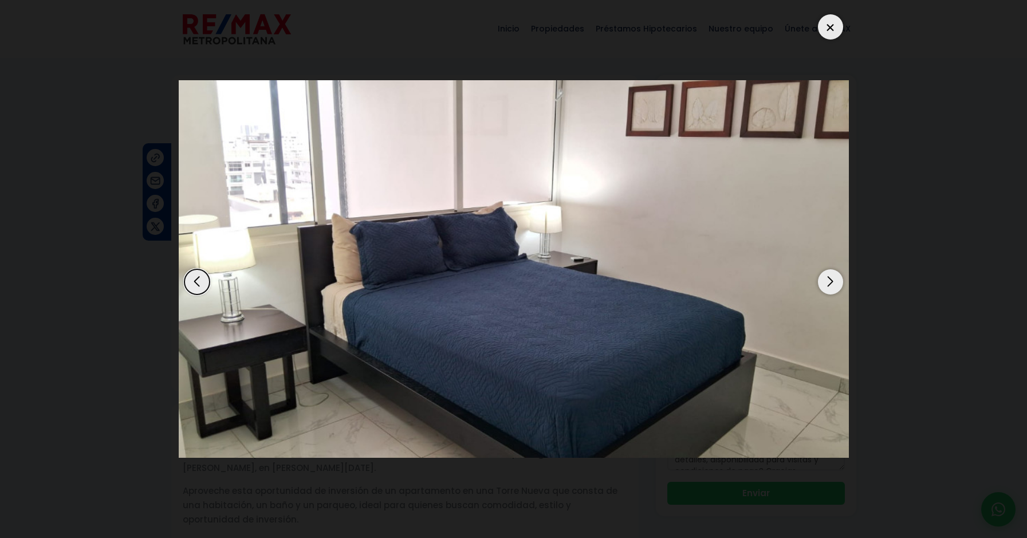
click at [830, 285] on div "Next slide" at bounding box center [830, 281] width 25 height 25
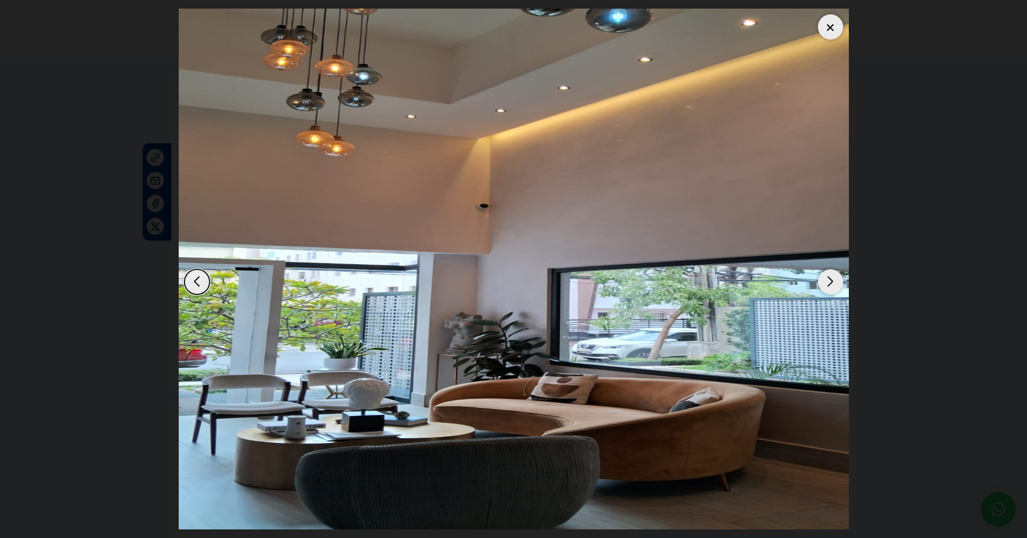
click at [828, 285] on div "Next slide" at bounding box center [830, 281] width 25 height 25
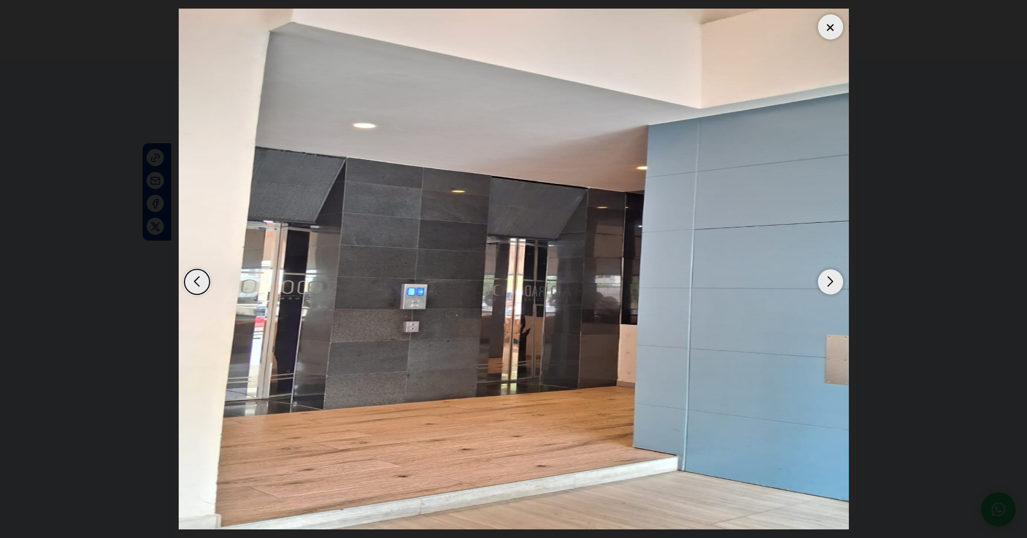
click at [828, 285] on div "Next slide" at bounding box center [830, 281] width 25 height 25
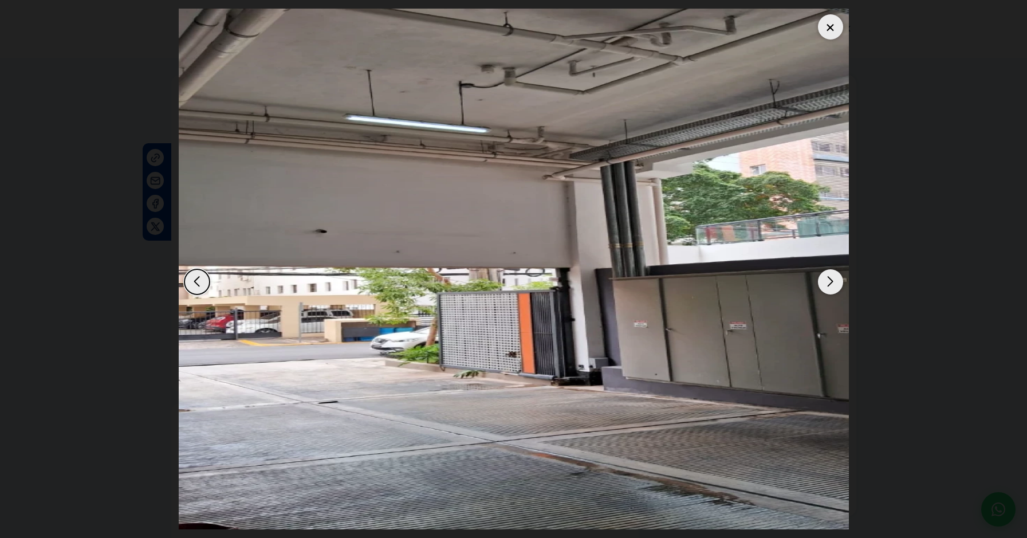
click at [828, 284] on div "Next slide" at bounding box center [830, 281] width 25 height 25
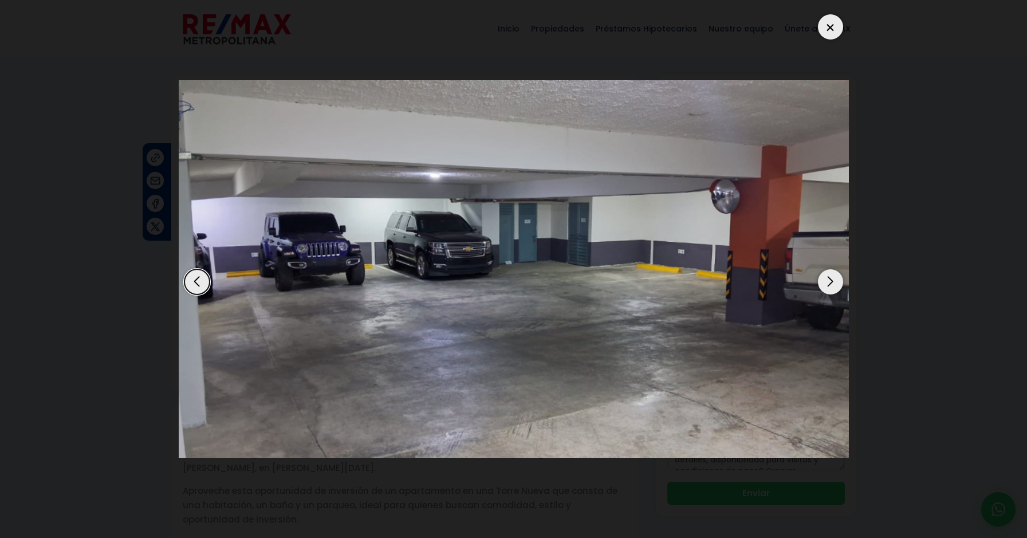
click at [835, 281] on div "Next slide" at bounding box center [830, 281] width 25 height 25
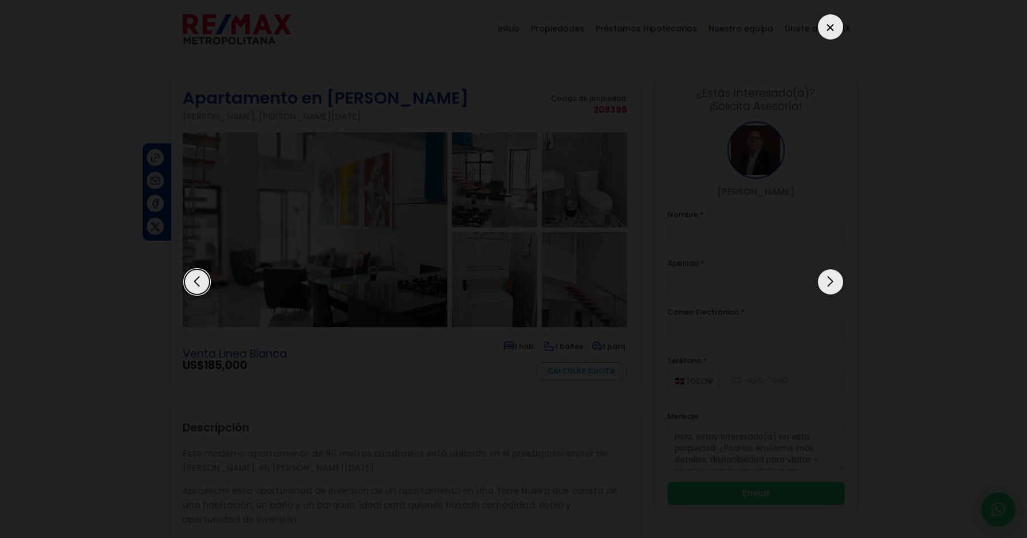
click at [834, 281] on div "Next slide" at bounding box center [830, 281] width 25 height 25
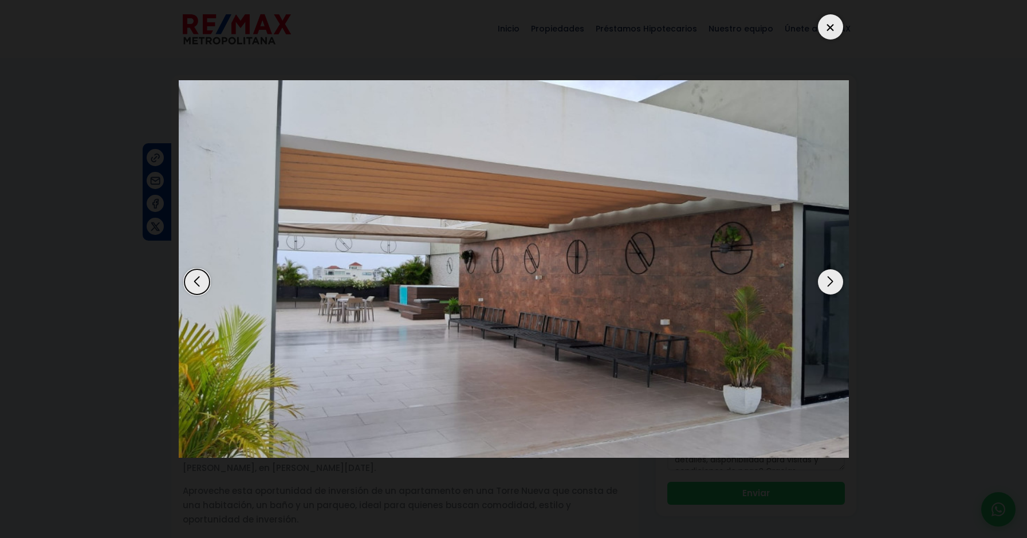
click at [831, 281] on div "Next slide" at bounding box center [830, 281] width 25 height 25
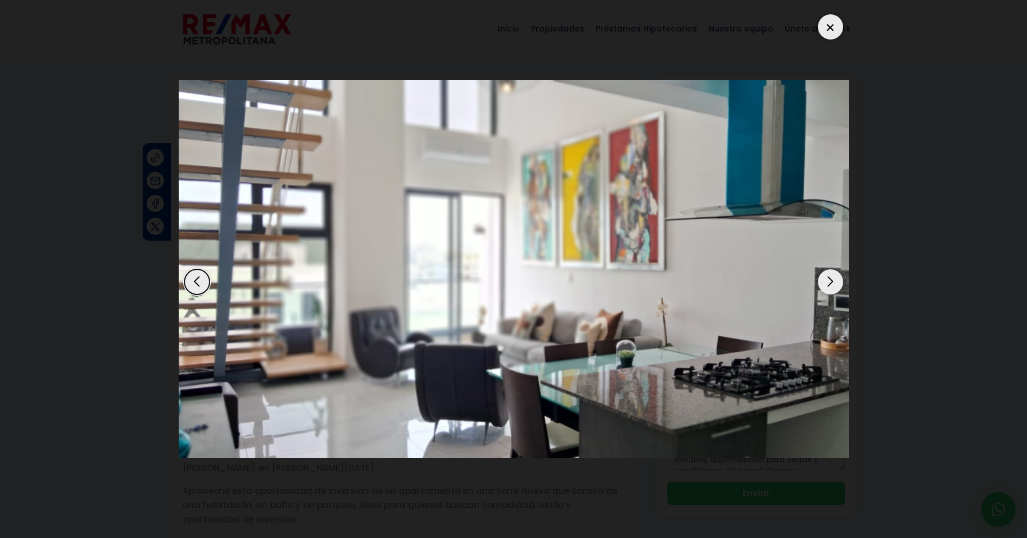
click at [831, 281] on div "Next slide" at bounding box center [830, 281] width 25 height 25
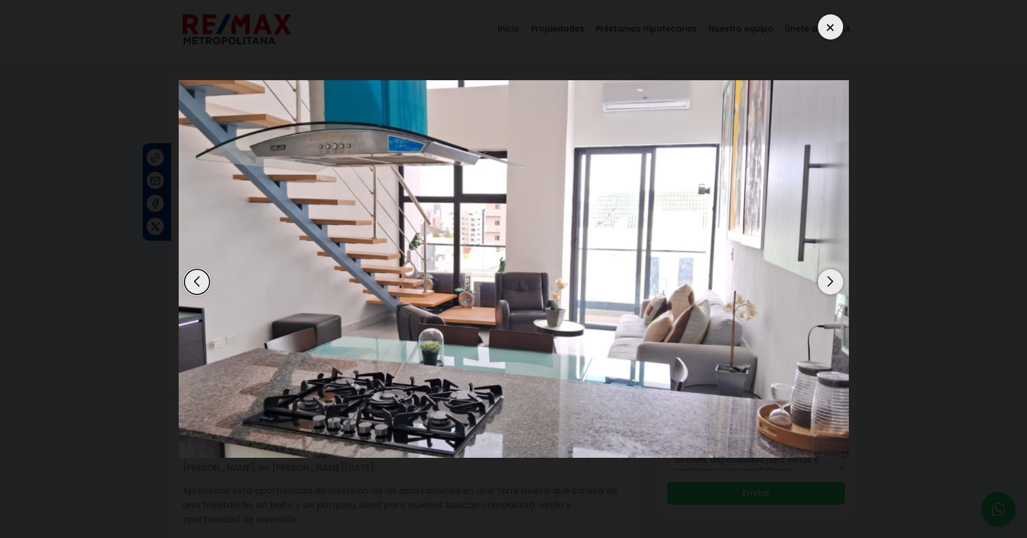
click at [836, 30] on div at bounding box center [830, 26] width 25 height 25
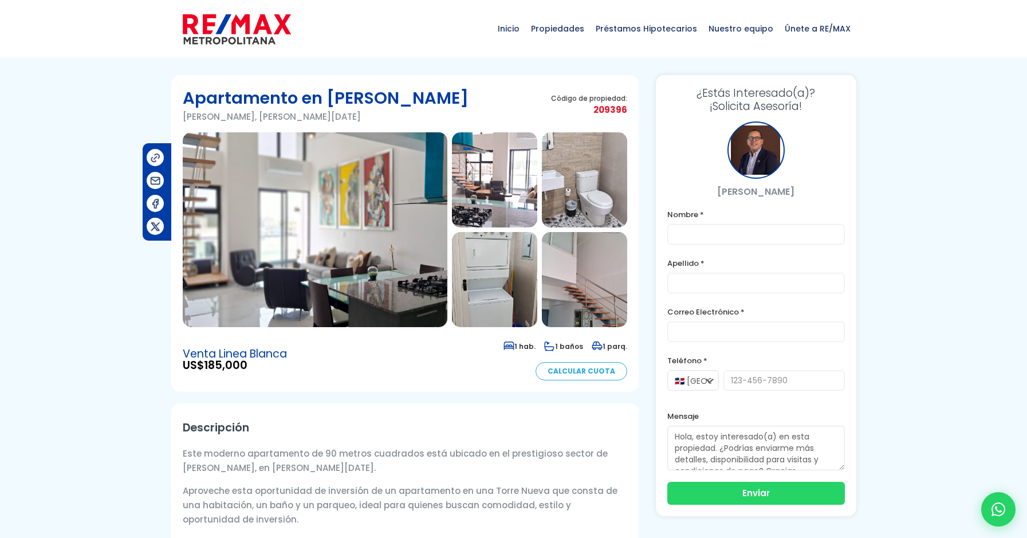
click at [598, 295] on img at bounding box center [584, 279] width 85 height 95
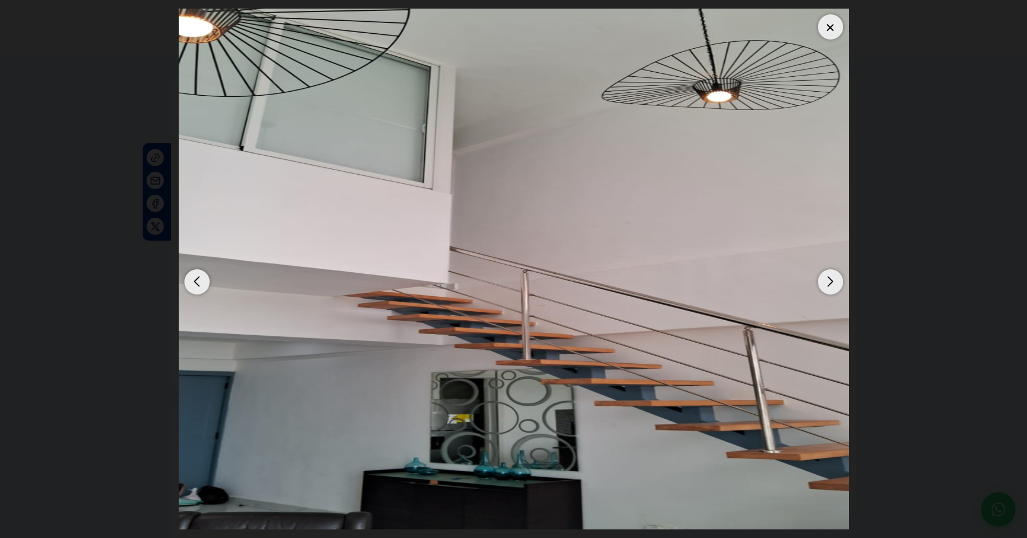
click at [825, 285] on div "Next slide" at bounding box center [830, 281] width 25 height 25
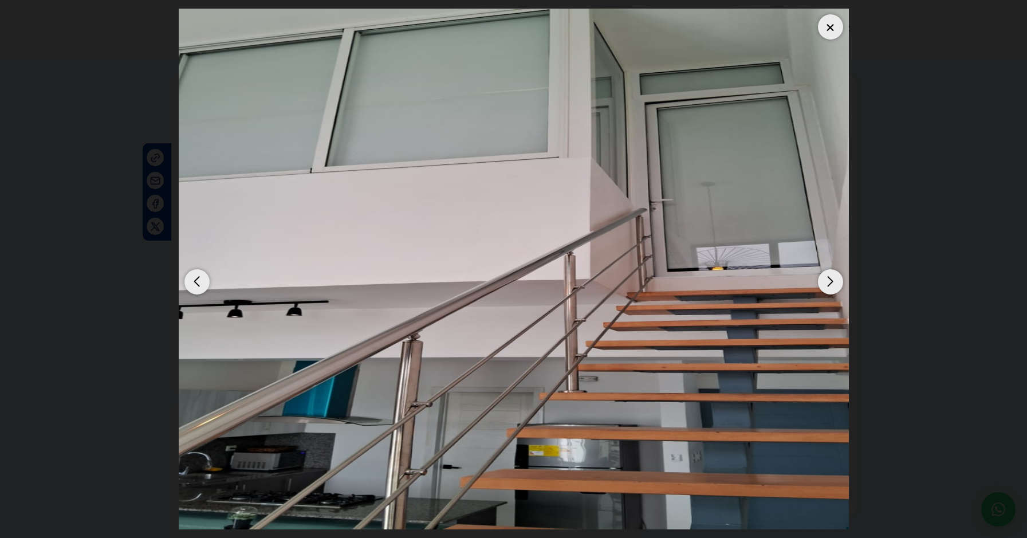
click at [830, 29] on div at bounding box center [830, 26] width 25 height 25
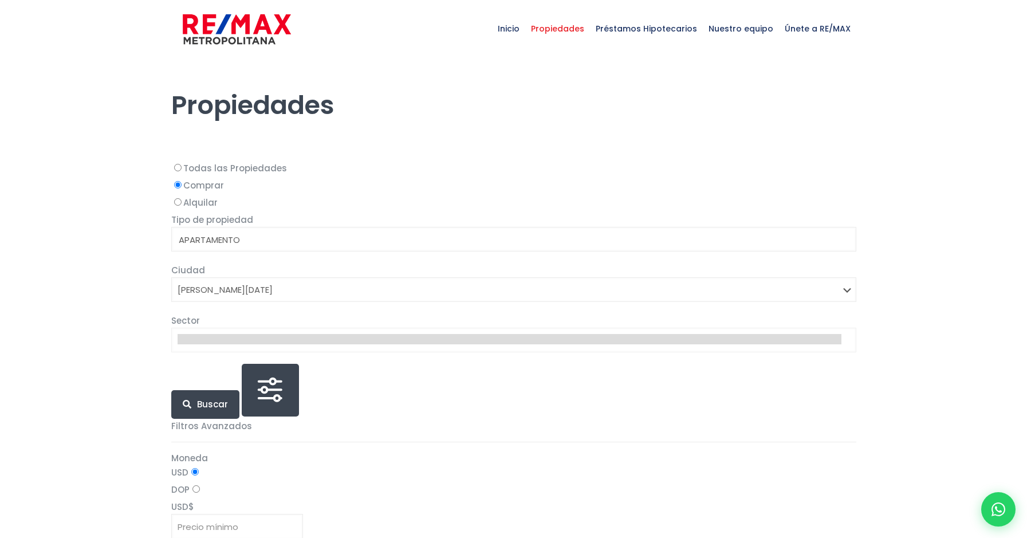
select select
select select "1"
select select
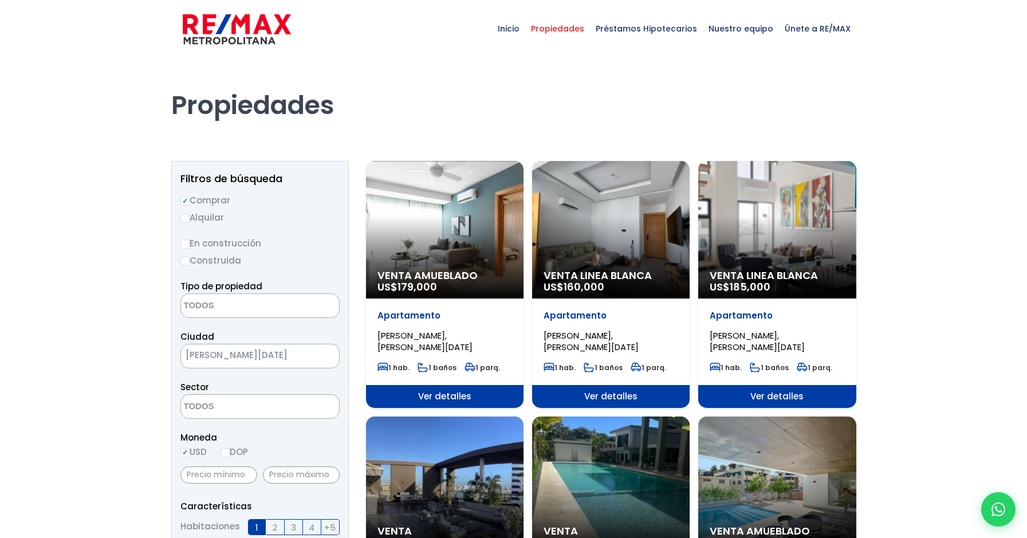
click at [452, 224] on div "Venta Amueblado US$ 179,000" at bounding box center [444, 229] width 157 height 137
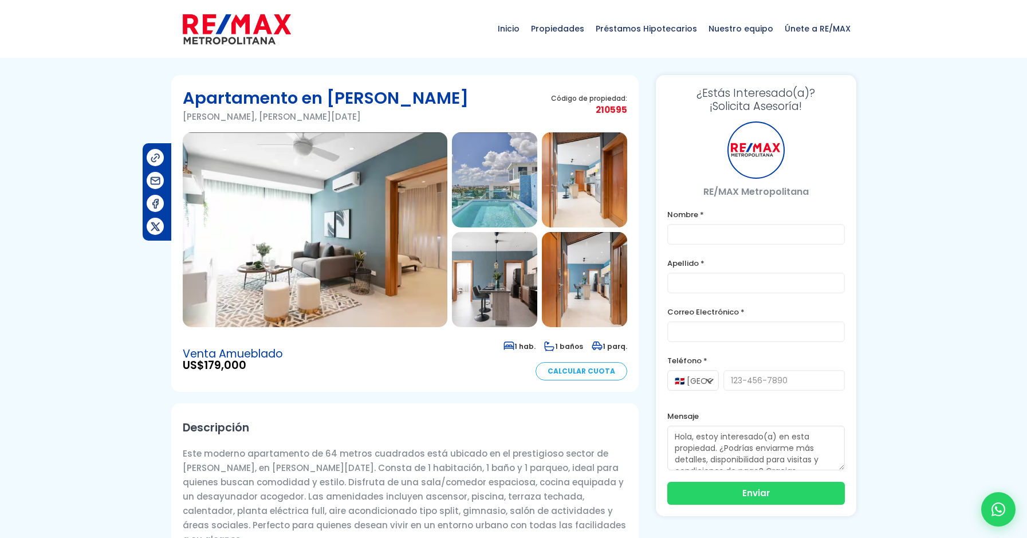
click at [344, 220] on img at bounding box center [315, 229] width 265 height 195
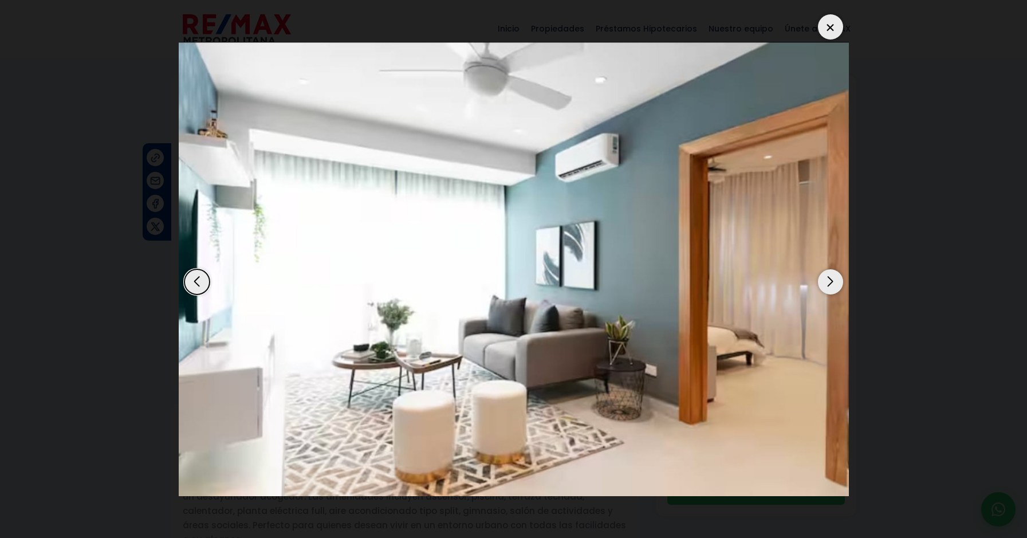
click at [835, 288] on div "Next slide" at bounding box center [830, 281] width 25 height 25
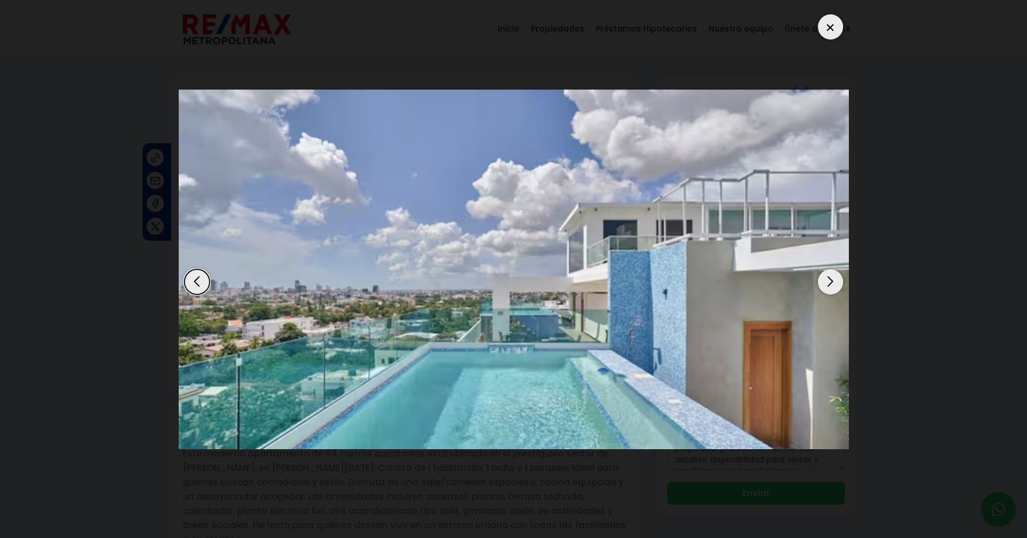
click at [833, 286] on div "Next slide" at bounding box center [830, 281] width 25 height 25
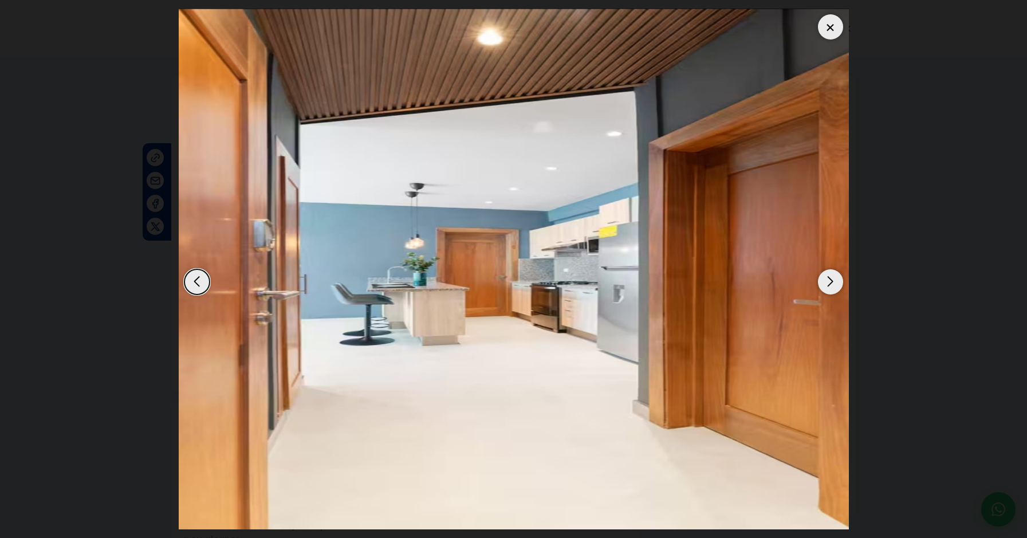
click at [833, 286] on div "Next slide" at bounding box center [830, 281] width 25 height 25
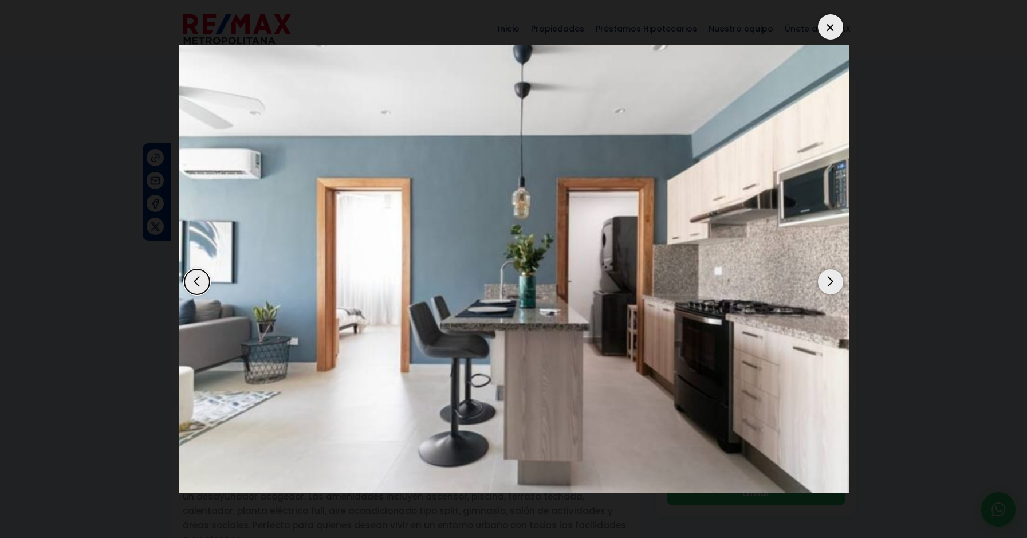
click at [833, 286] on div "Next slide" at bounding box center [830, 281] width 25 height 25
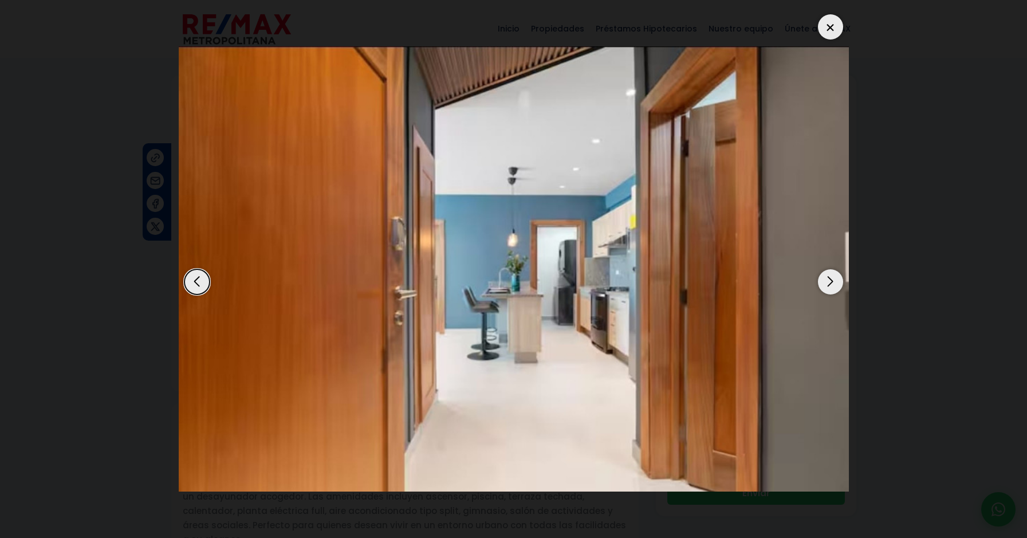
click at [833, 286] on div "Next slide" at bounding box center [830, 281] width 25 height 25
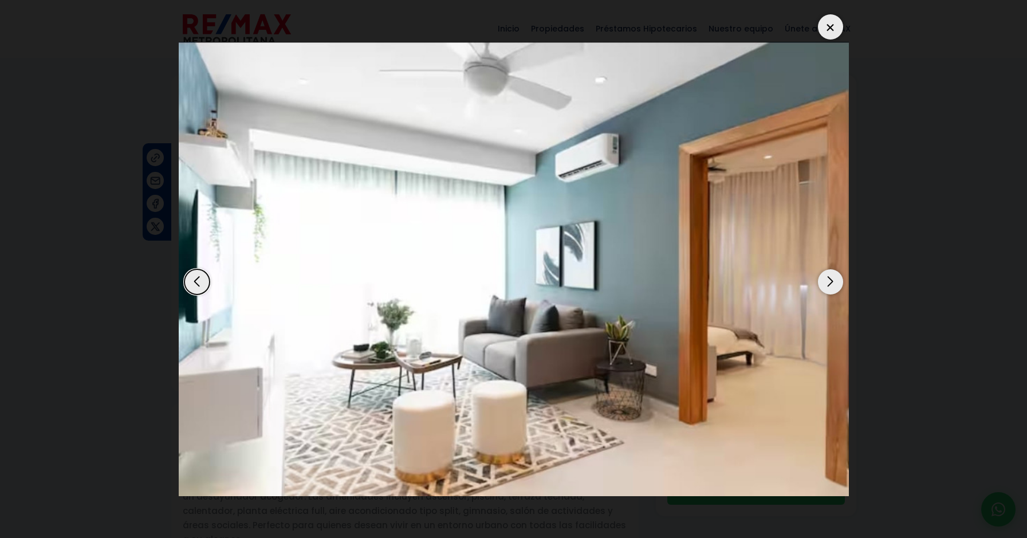
click at [833, 286] on div "Next slide" at bounding box center [830, 281] width 25 height 25
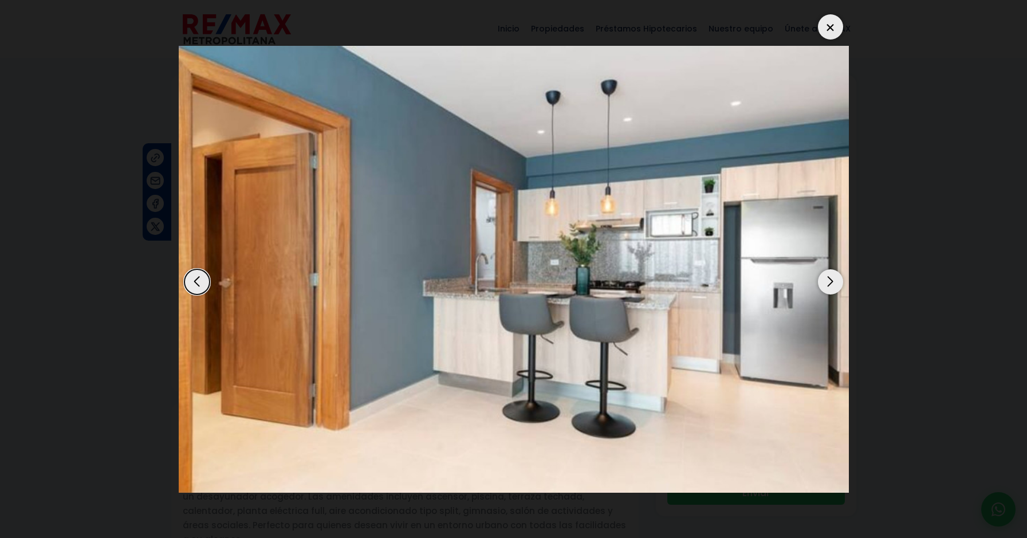
click at [833, 286] on div "Next slide" at bounding box center [830, 281] width 25 height 25
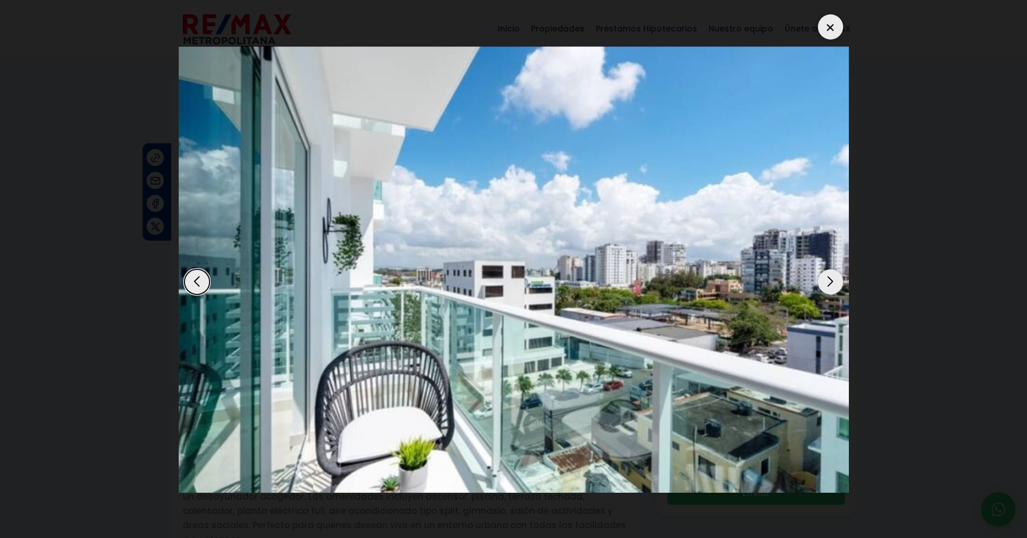
click at [833, 286] on div "Next slide" at bounding box center [830, 281] width 25 height 25
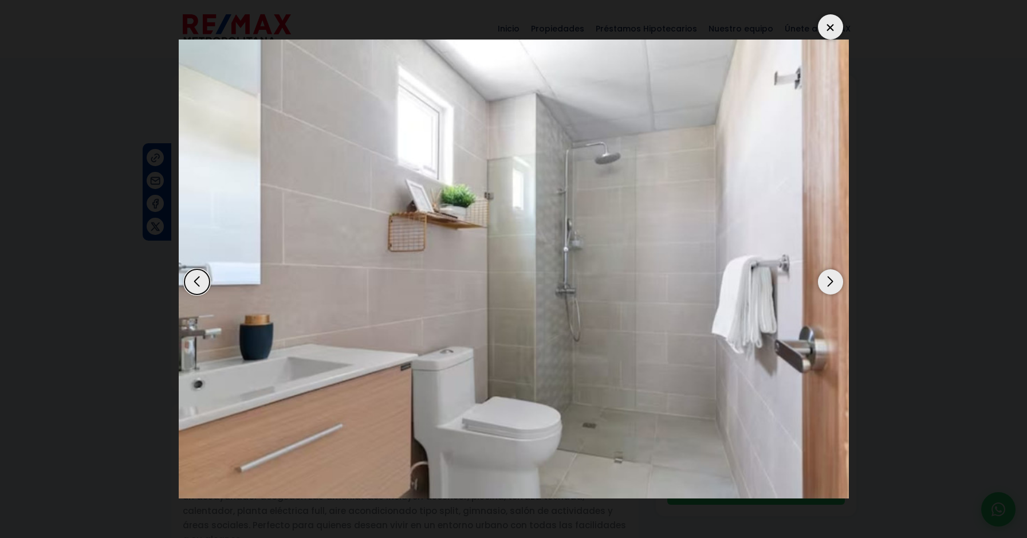
click at [833, 285] on div "Next slide" at bounding box center [830, 281] width 25 height 25
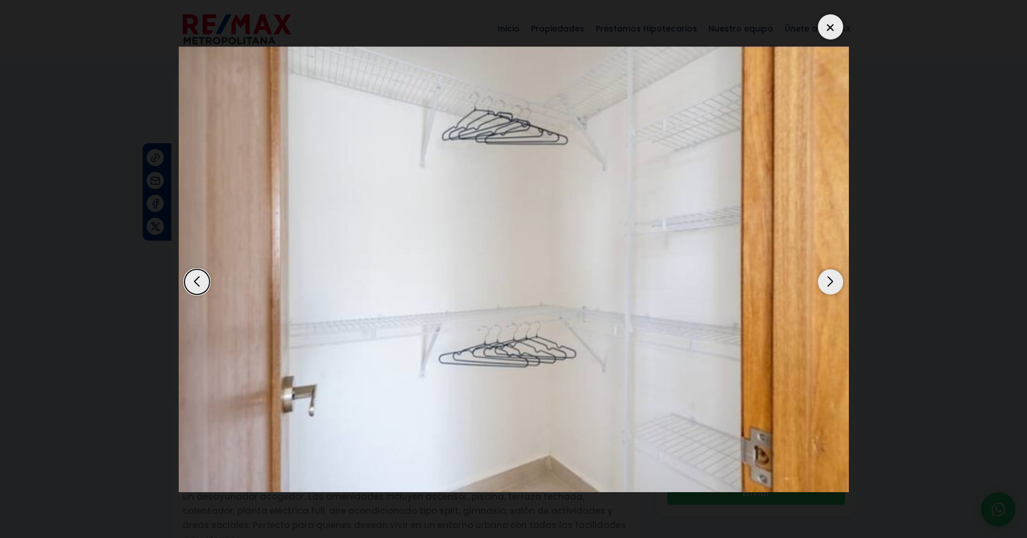
click at [833, 283] on div "Next slide" at bounding box center [830, 281] width 25 height 25
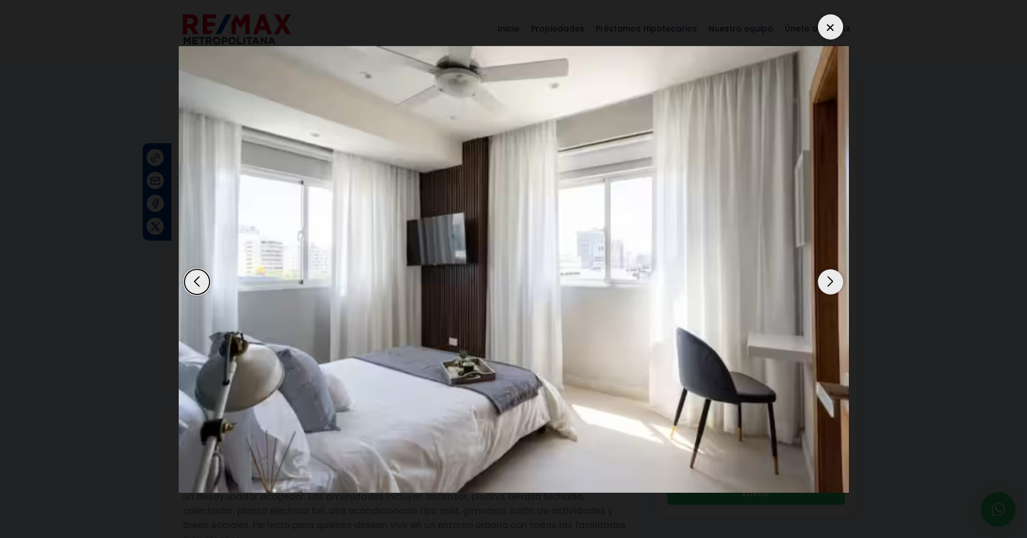
click at [202, 278] on div "Previous slide" at bounding box center [196, 281] width 25 height 25
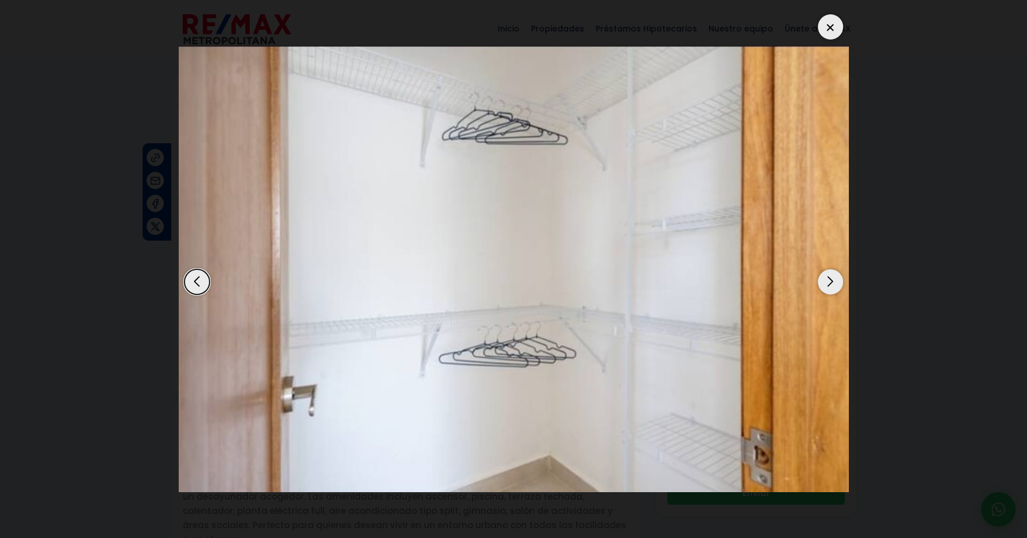
click at [202, 278] on div "Previous slide" at bounding box center [196, 281] width 25 height 25
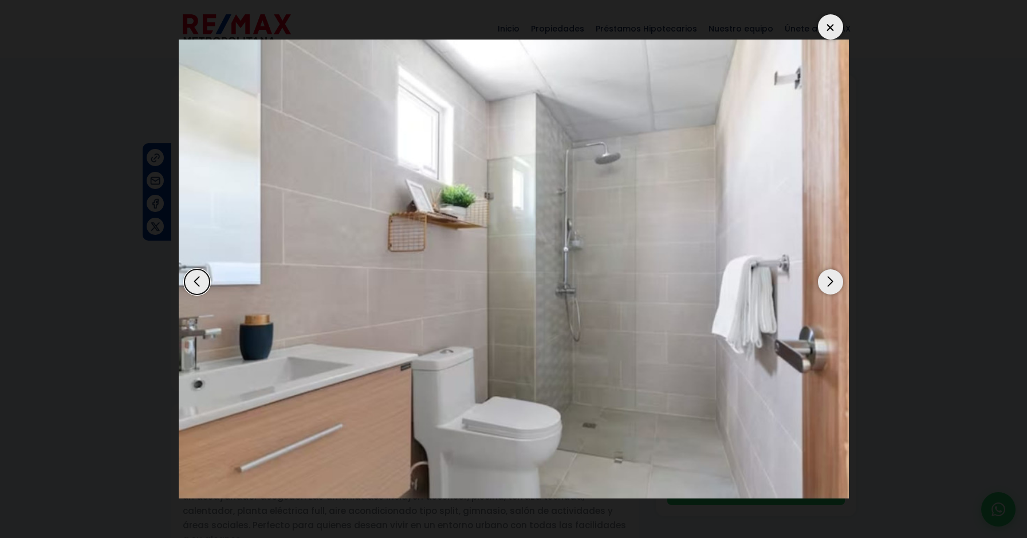
click at [202, 278] on div "Previous slide" at bounding box center [196, 281] width 25 height 25
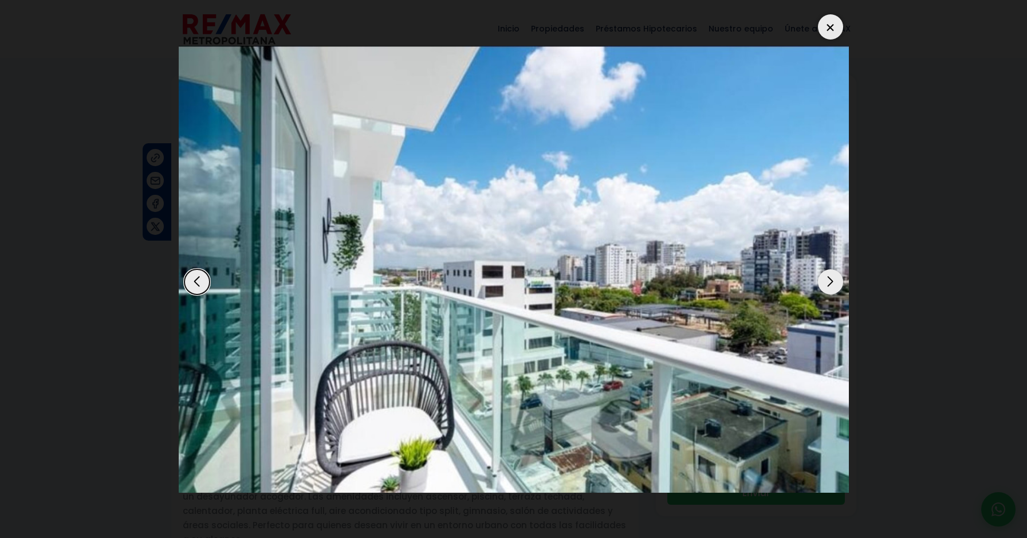
click at [830, 289] on div "Next slide" at bounding box center [830, 281] width 25 height 25
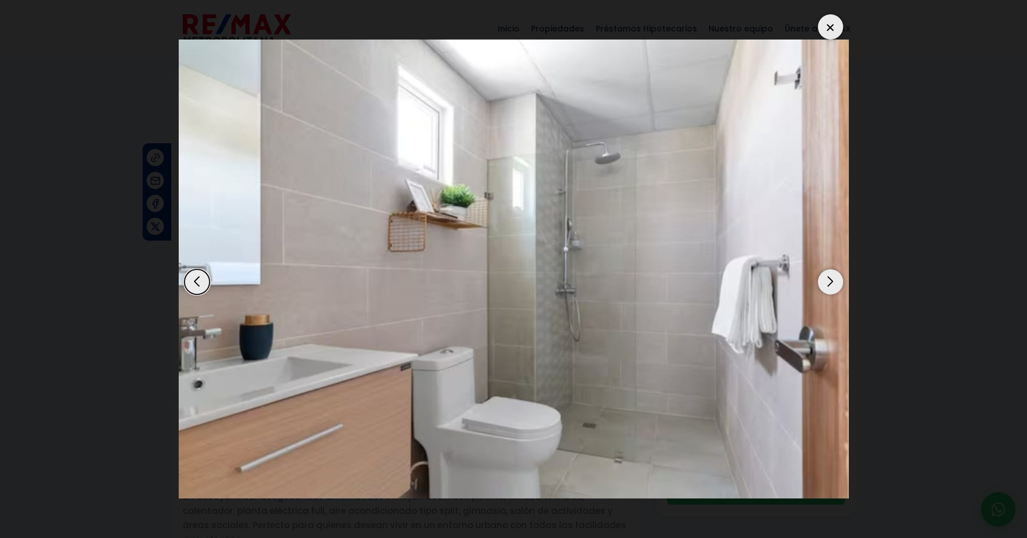
click at [830, 289] on div "Next slide" at bounding box center [830, 281] width 25 height 25
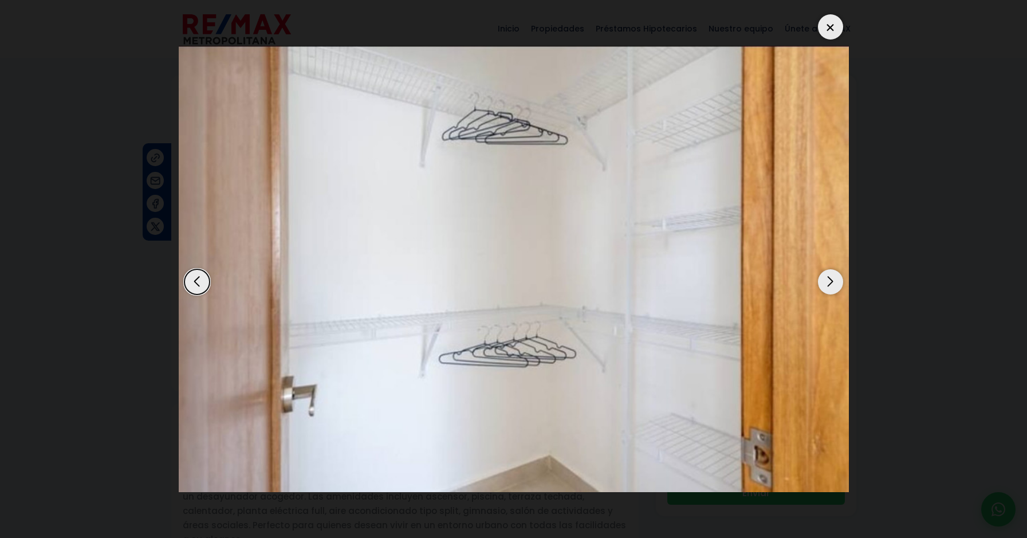
click at [830, 289] on div "Next slide" at bounding box center [830, 281] width 25 height 25
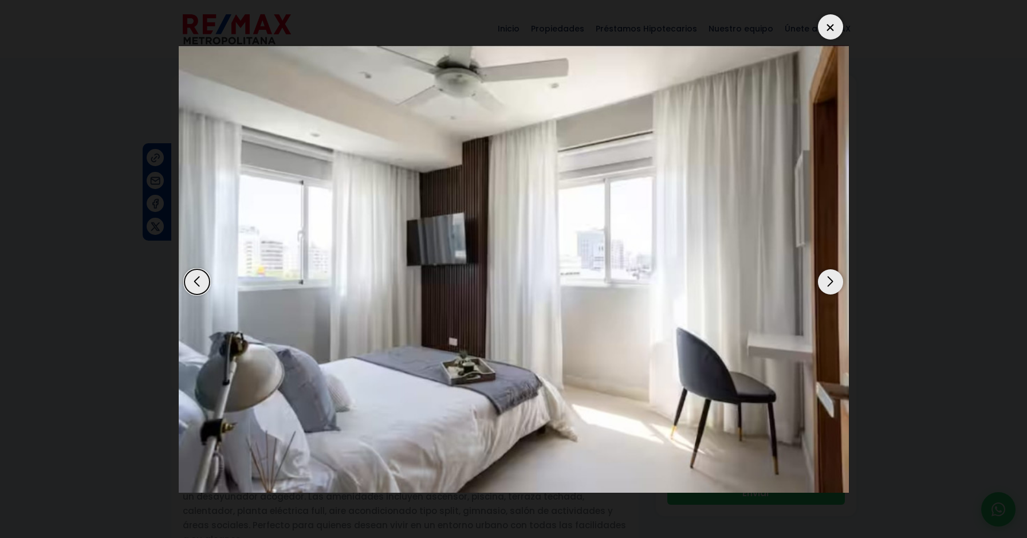
click at [830, 289] on div "Next slide" at bounding box center [830, 281] width 25 height 25
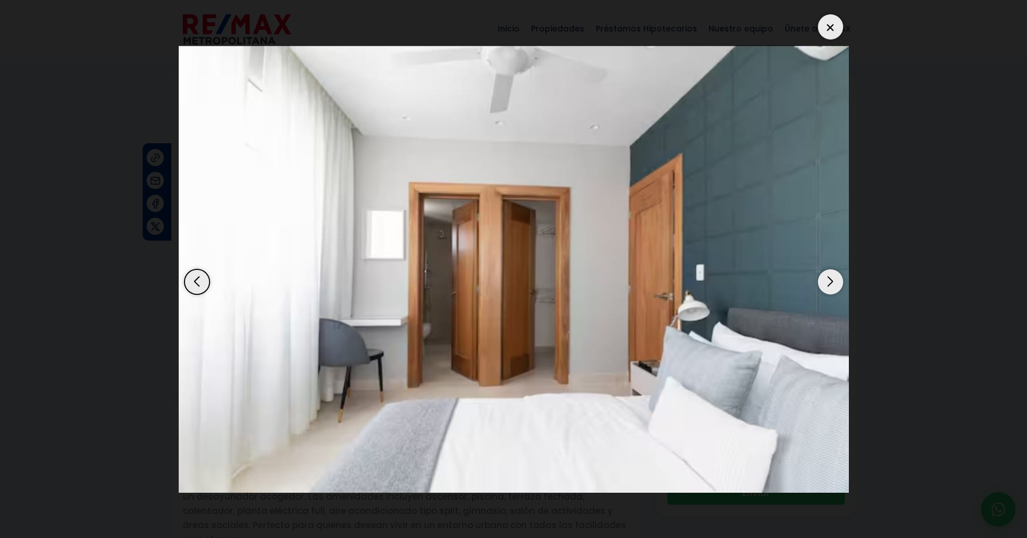
click at [831, 289] on div "Next slide" at bounding box center [830, 281] width 25 height 25
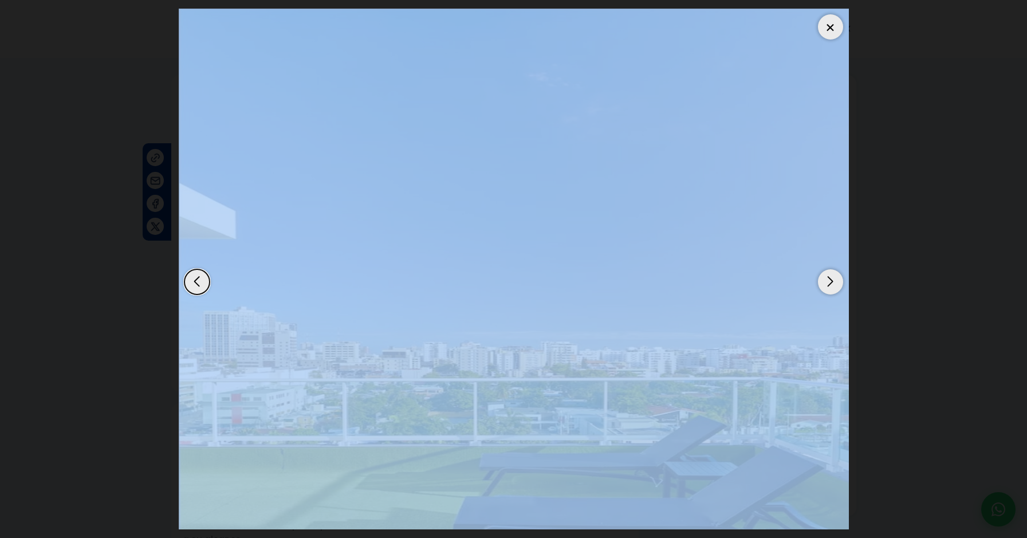
click at [831, 289] on div "Next slide" at bounding box center [830, 281] width 25 height 25
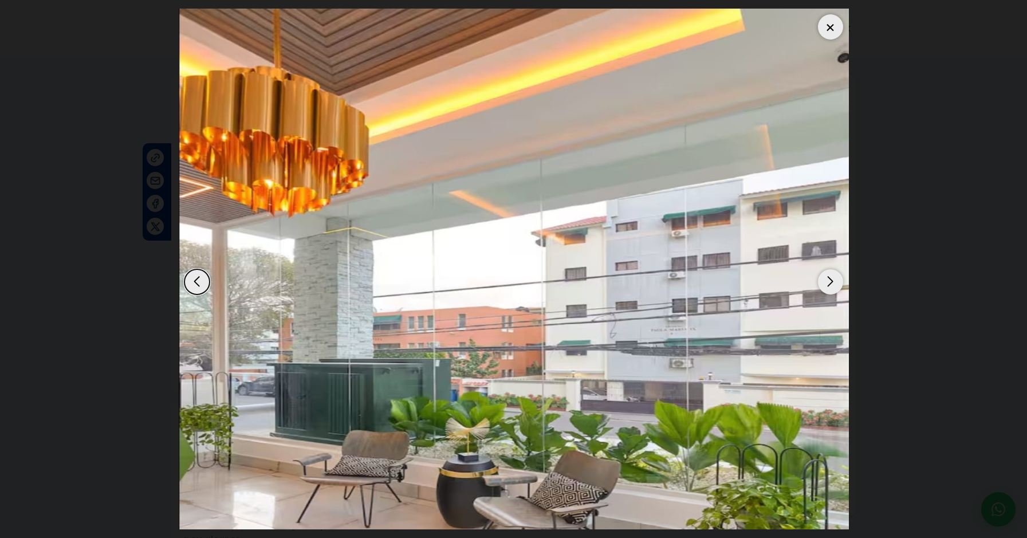
click at [857, 250] on dialog at bounding box center [513, 269] width 687 height 538
click at [831, 287] on div "Next slide" at bounding box center [830, 281] width 25 height 25
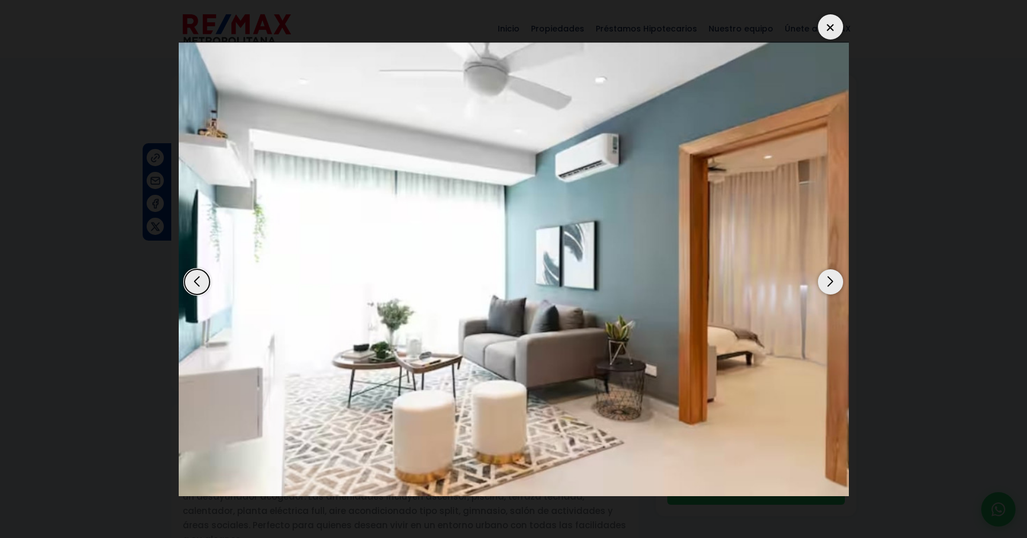
click at [831, 287] on div "Next slide" at bounding box center [830, 281] width 25 height 25
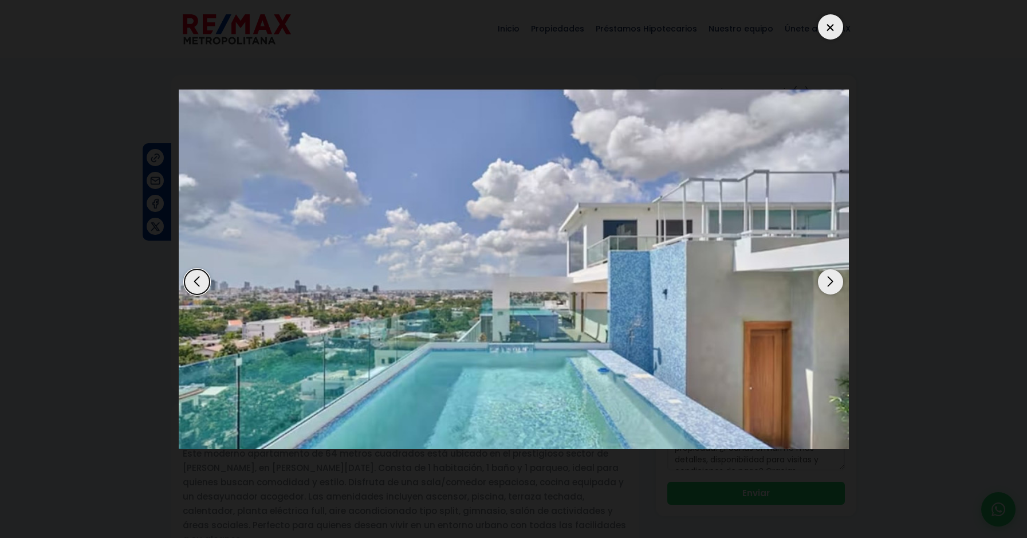
click at [835, 283] on div "Next slide" at bounding box center [830, 281] width 25 height 25
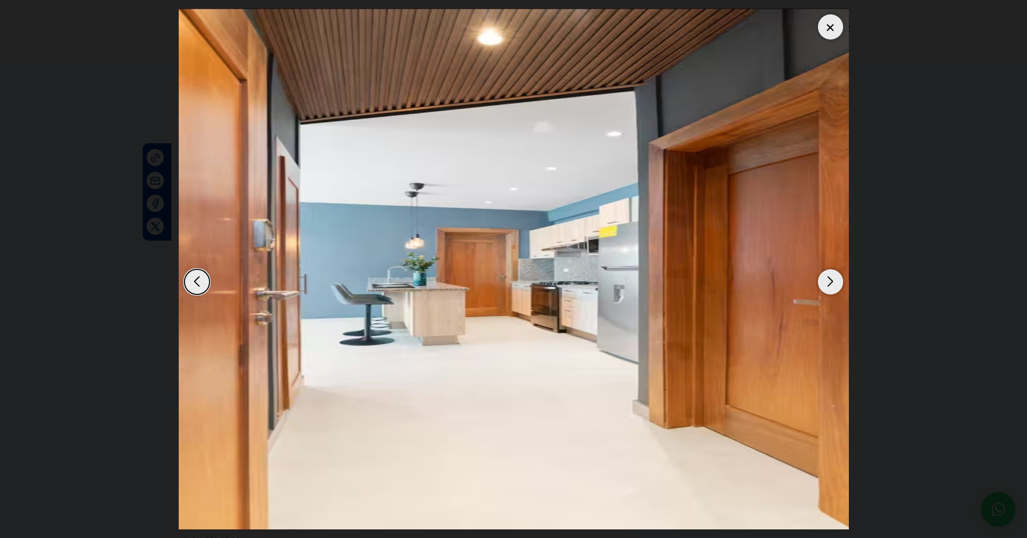
click at [833, 283] on div "Next slide" at bounding box center [830, 281] width 25 height 25
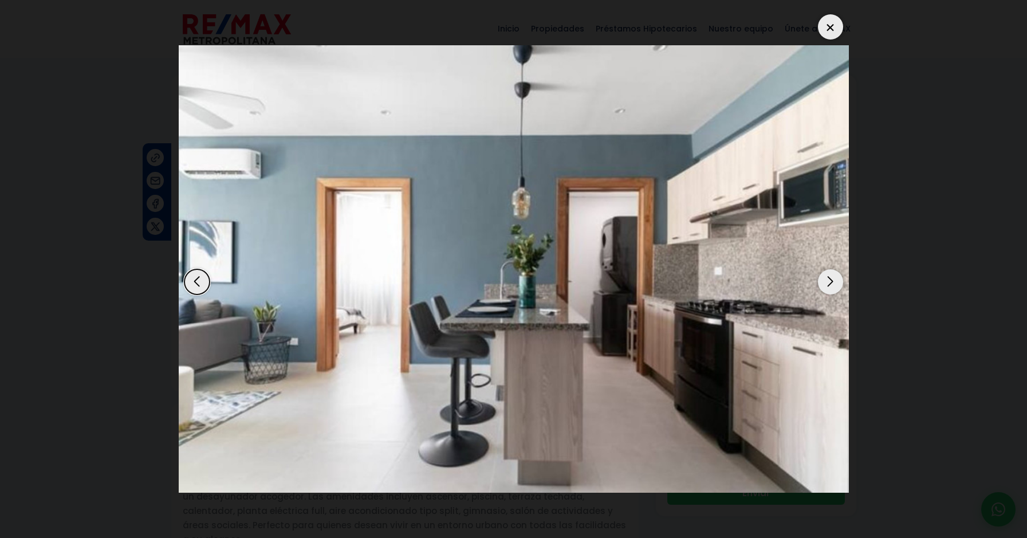
click at [834, 283] on div "Next slide" at bounding box center [830, 281] width 25 height 25
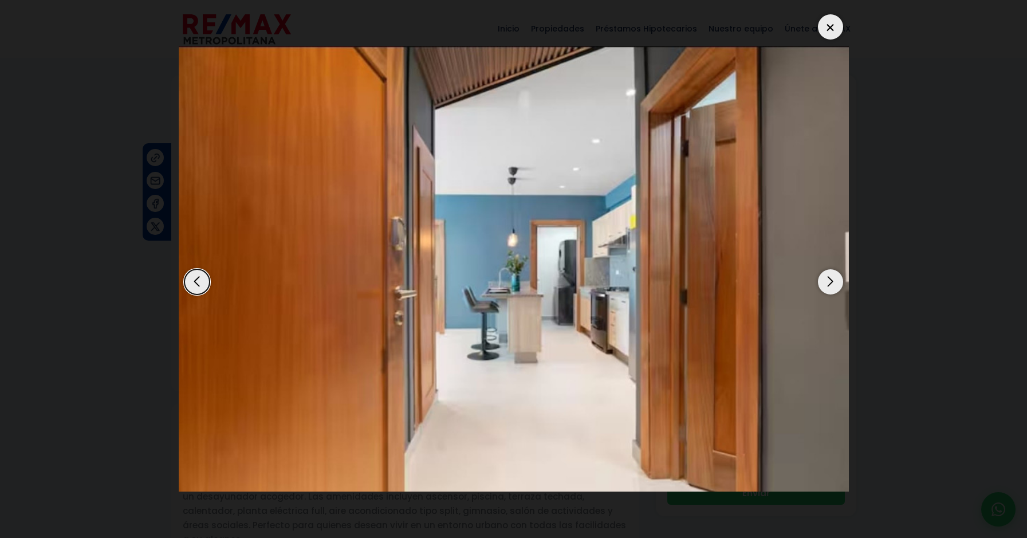
click at [832, 282] on div "Next slide" at bounding box center [830, 281] width 25 height 25
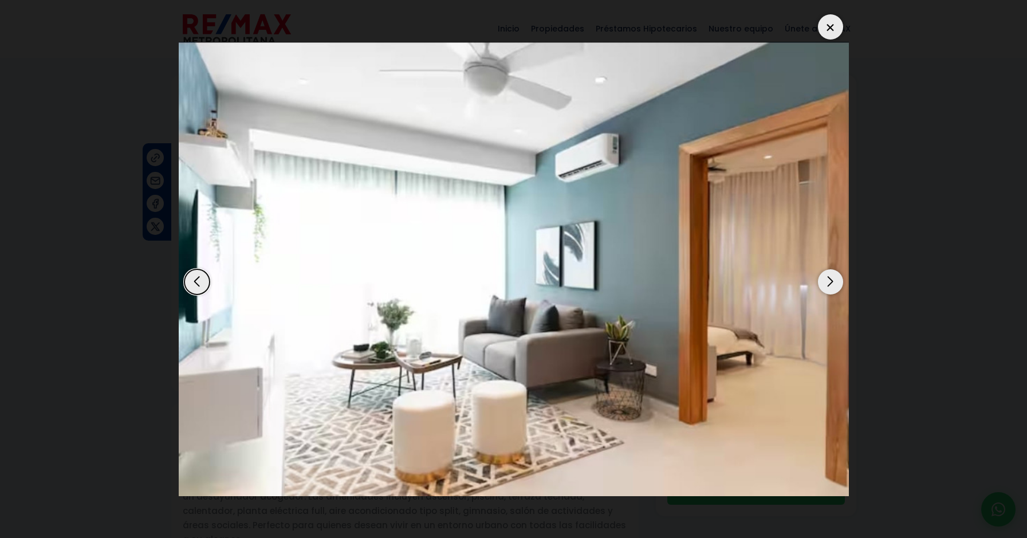
click at [832, 282] on div "Next slide" at bounding box center [830, 281] width 25 height 25
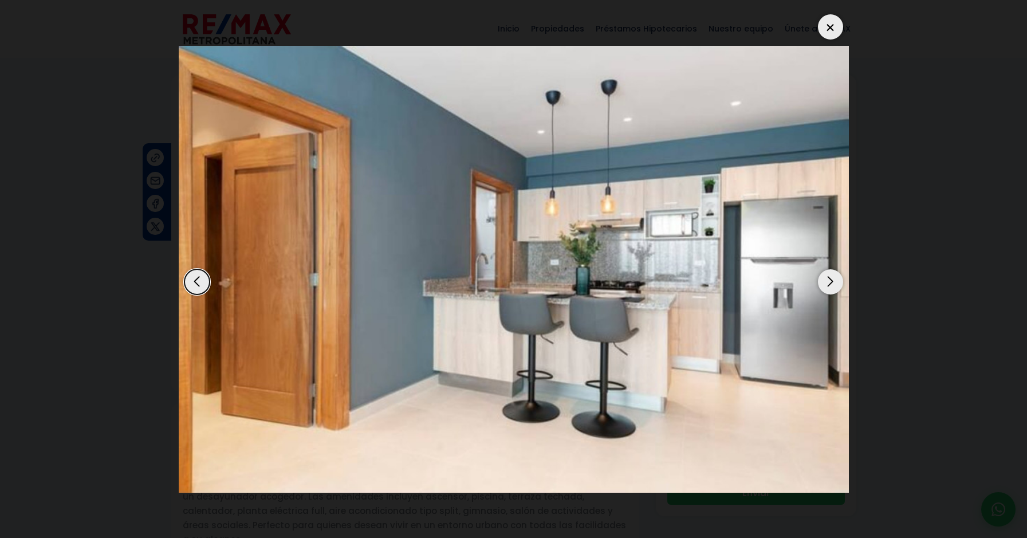
click at [832, 282] on div "Next slide" at bounding box center [830, 281] width 25 height 25
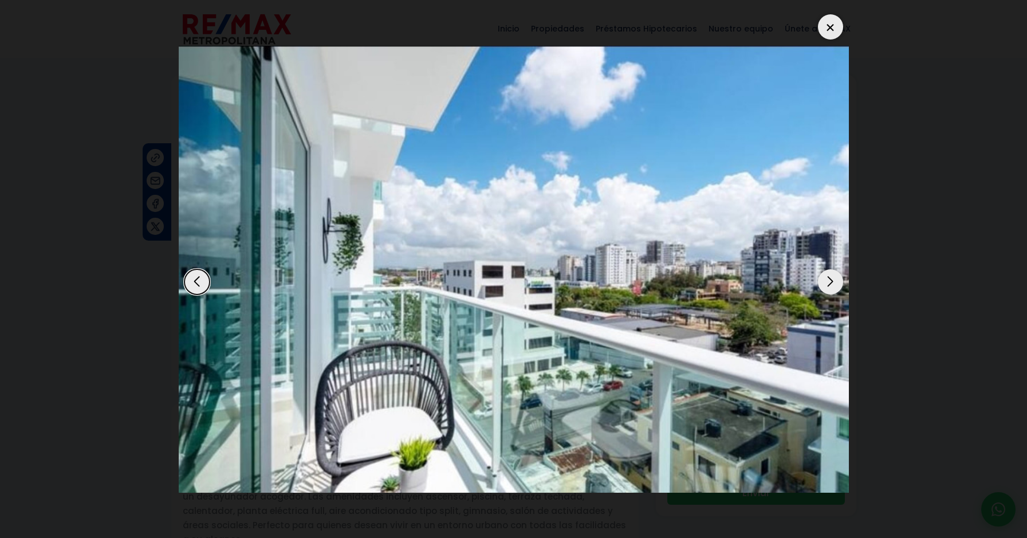
click at [826, 287] on div "Next slide" at bounding box center [830, 281] width 25 height 25
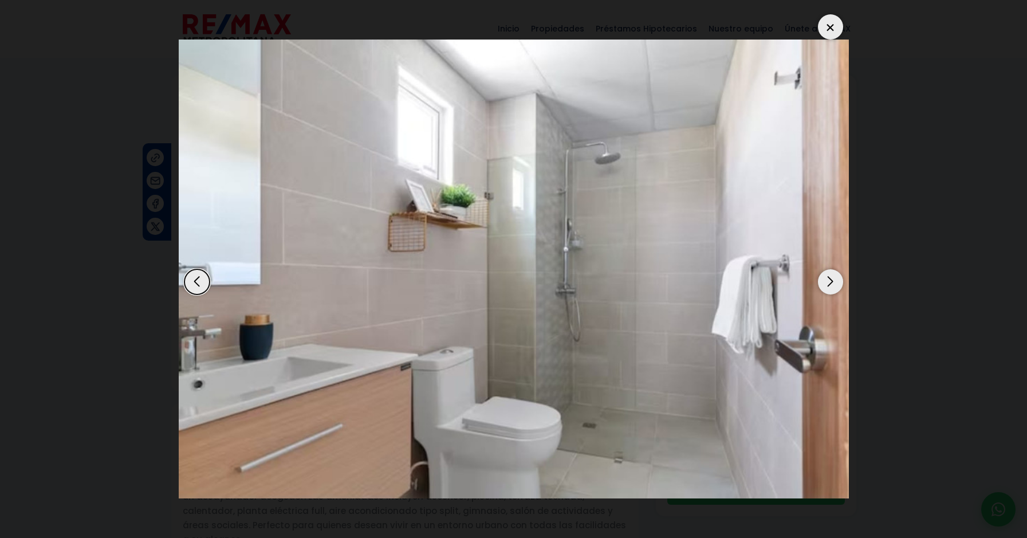
click at [826, 287] on div "Next slide" at bounding box center [830, 281] width 25 height 25
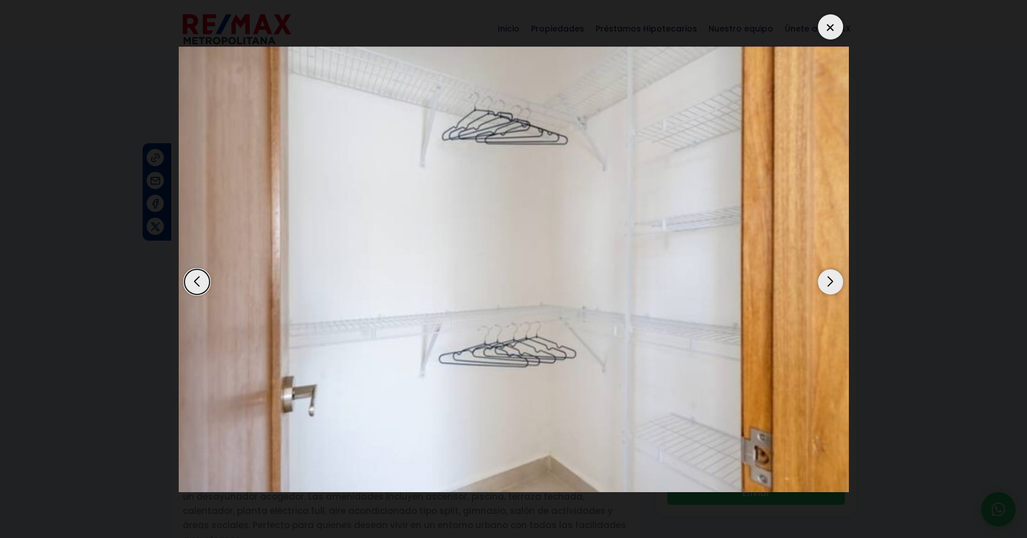
click at [827, 286] on div "Next slide" at bounding box center [830, 281] width 25 height 25
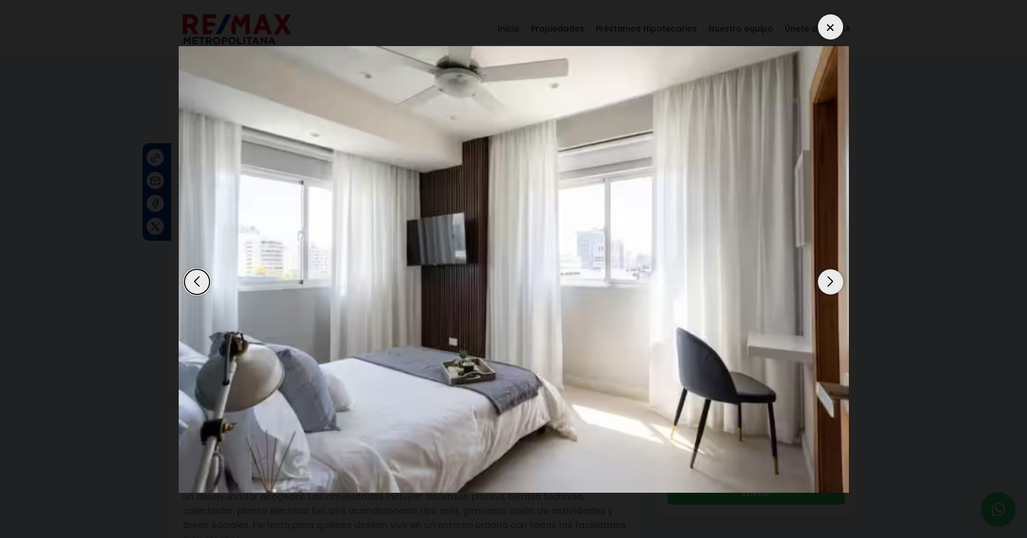
click at [832, 283] on div "Next slide" at bounding box center [830, 281] width 25 height 25
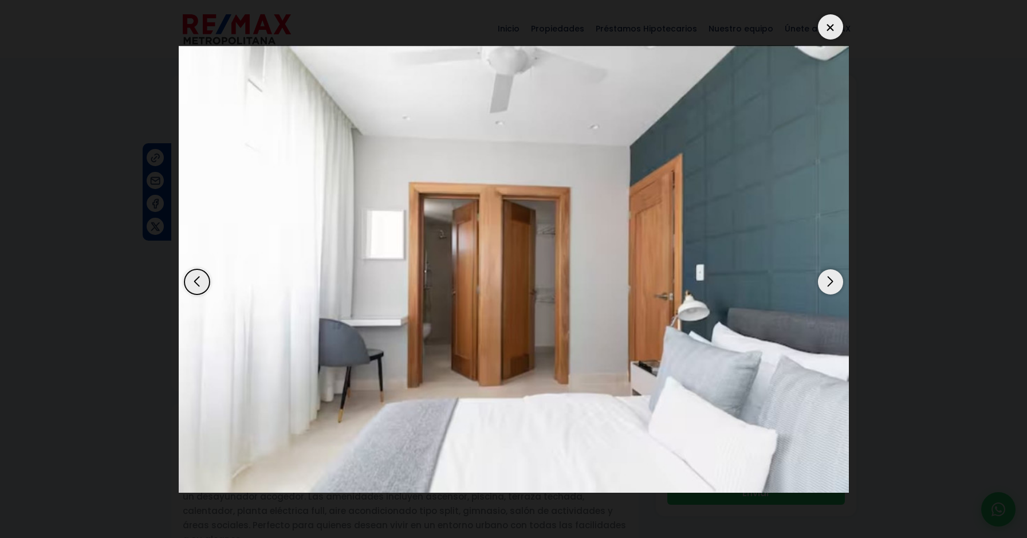
click at [832, 283] on div "Next slide" at bounding box center [830, 281] width 25 height 25
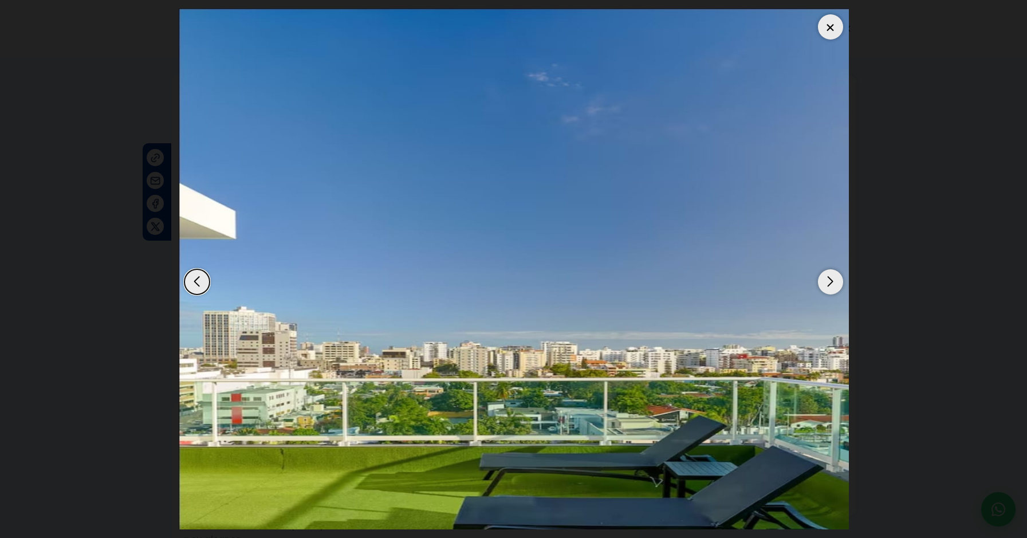
click at [832, 283] on div "Next slide" at bounding box center [830, 281] width 25 height 25
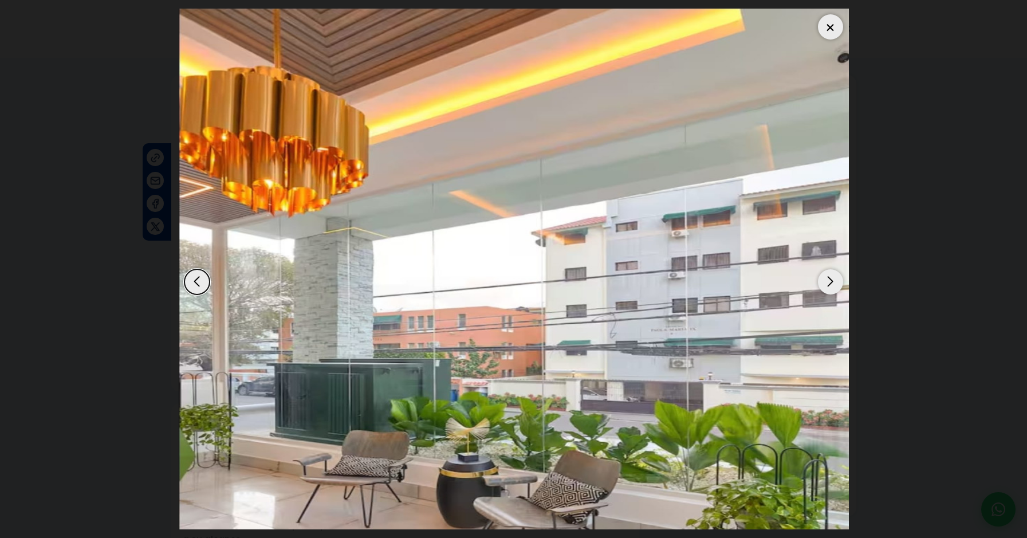
click at [192, 282] on div "Previous slide" at bounding box center [196, 281] width 25 height 25
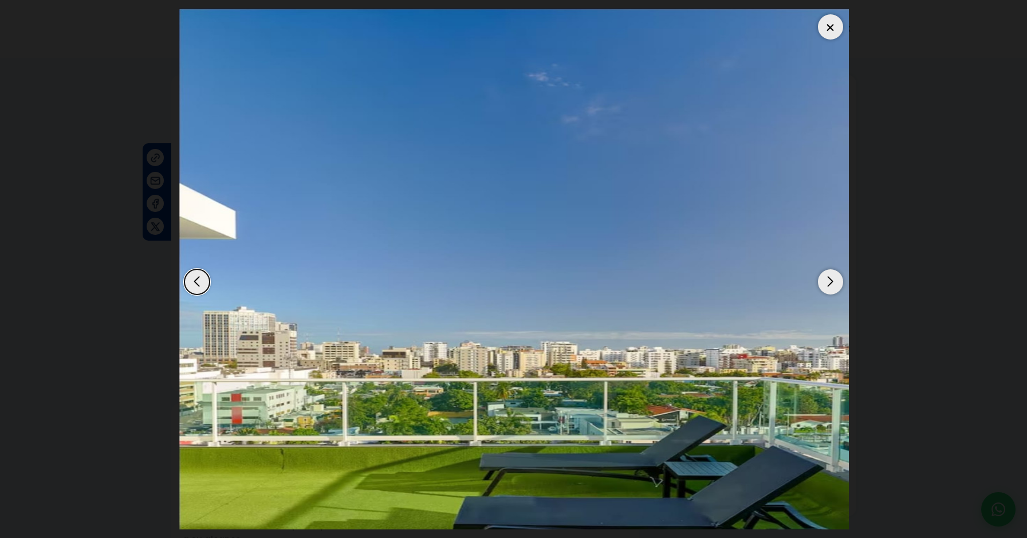
click at [837, 26] on div at bounding box center [830, 26] width 25 height 25
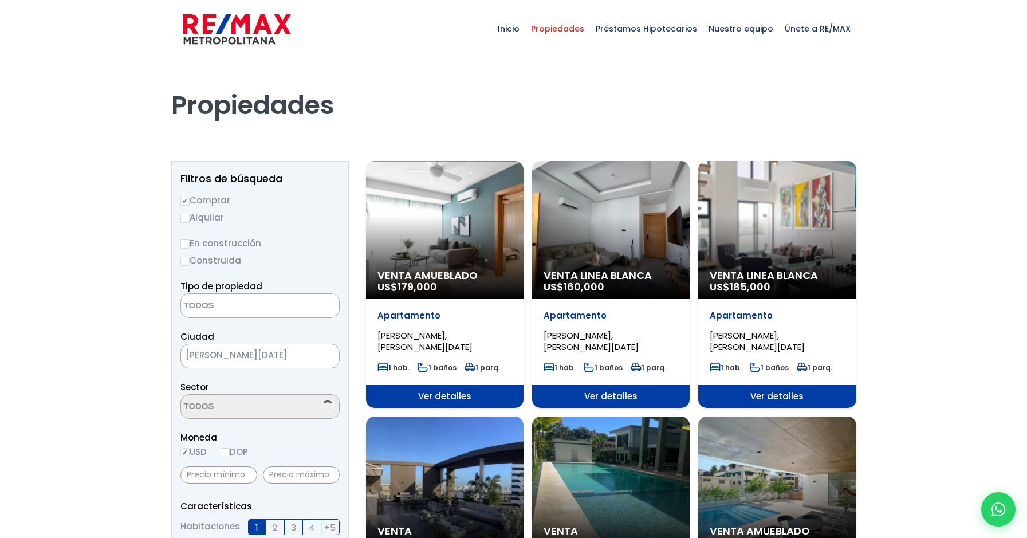
select select
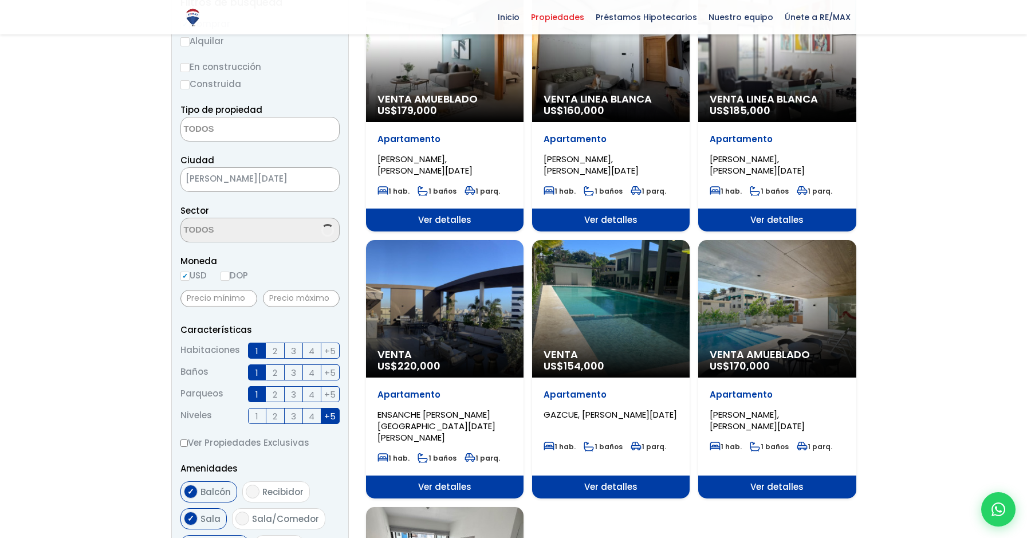
scroll to position [286, 0]
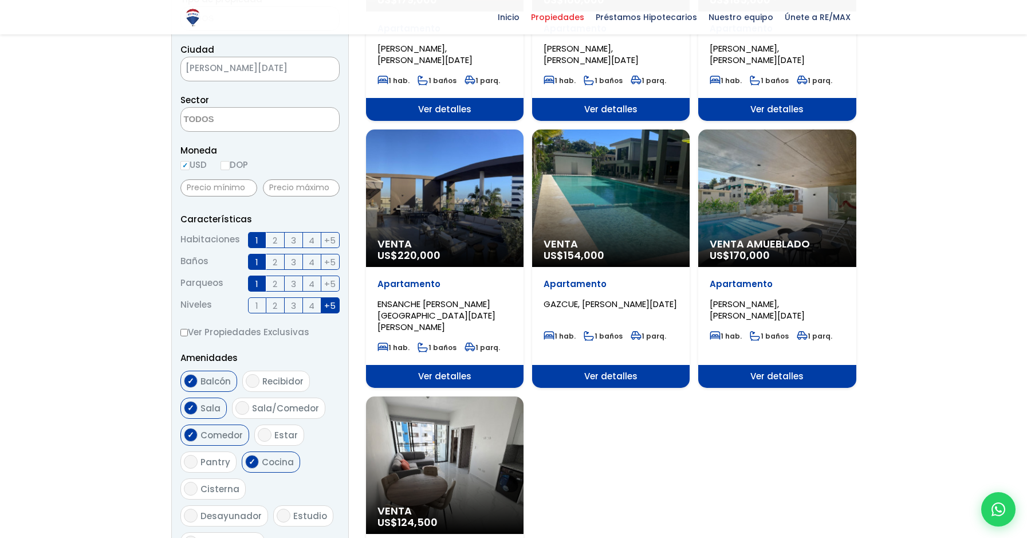
click at [619, 197] on div "Venta US$ 154,000" at bounding box center [610, 197] width 157 height 137
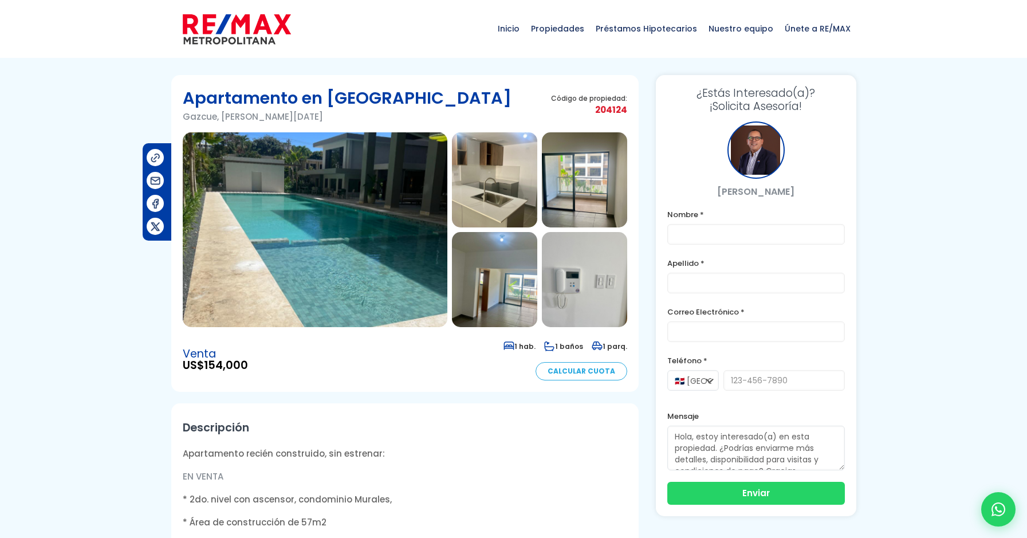
click at [408, 250] on img at bounding box center [315, 229] width 265 height 195
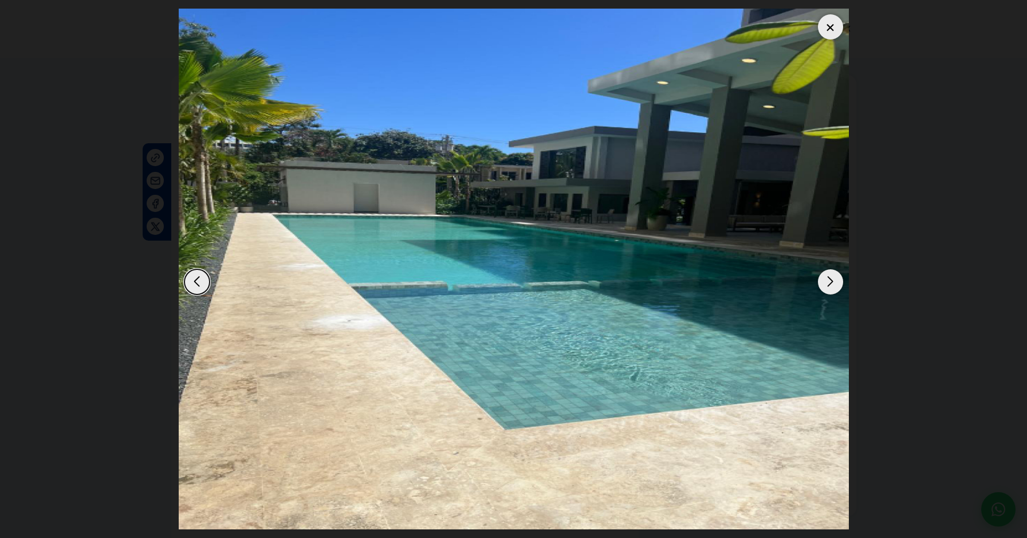
click at [827, 282] on div "Next slide" at bounding box center [830, 281] width 25 height 25
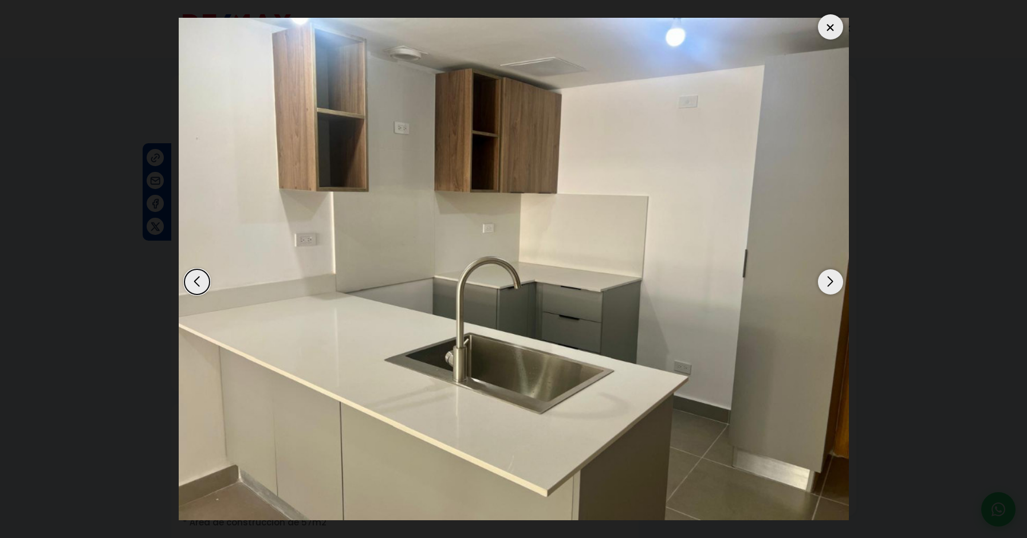
click at [827, 280] on div "Next slide" at bounding box center [830, 281] width 25 height 25
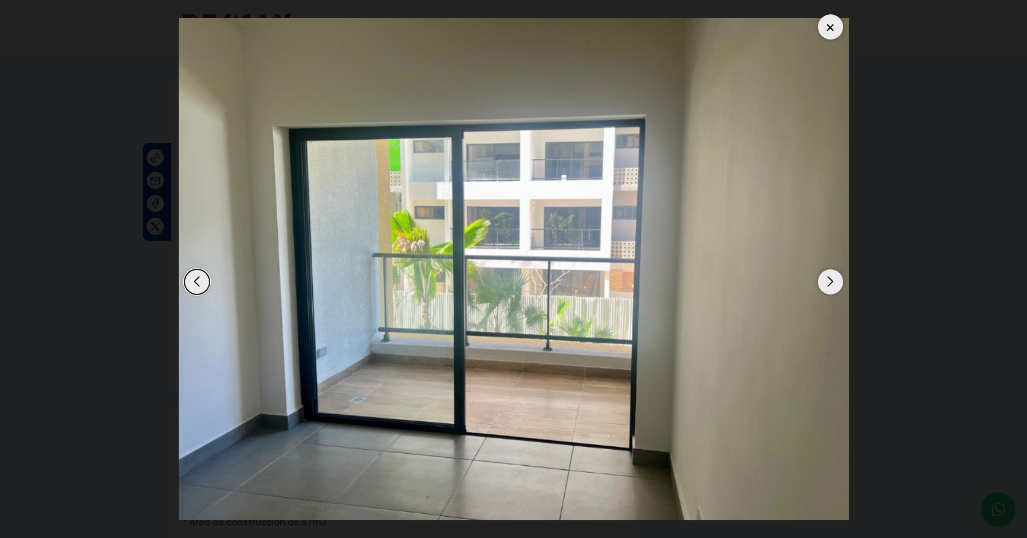
click at [827, 280] on div "Next slide" at bounding box center [830, 281] width 25 height 25
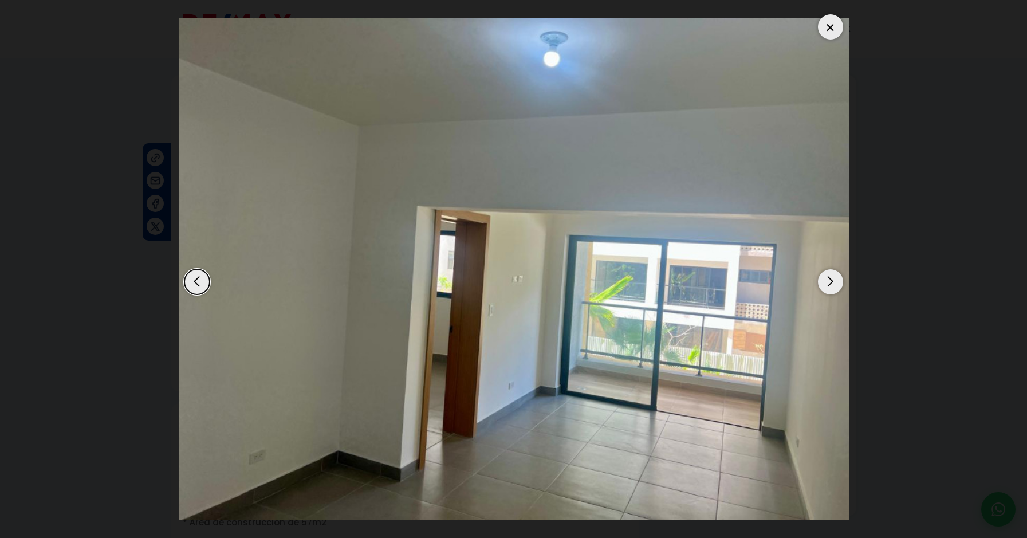
click at [827, 280] on div "Next slide" at bounding box center [830, 281] width 25 height 25
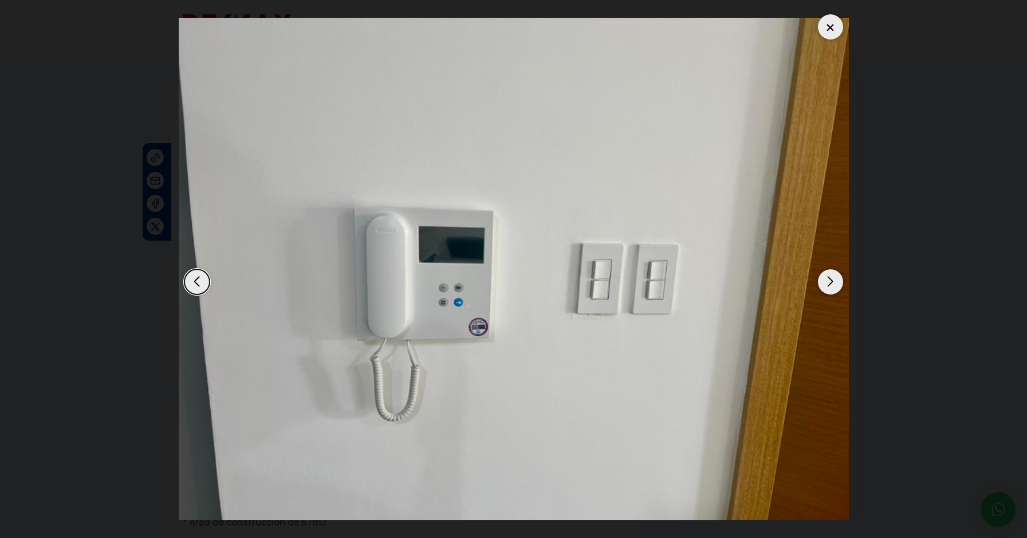
click at [827, 280] on div "Next slide" at bounding box center [830, 281] width 25 height 25
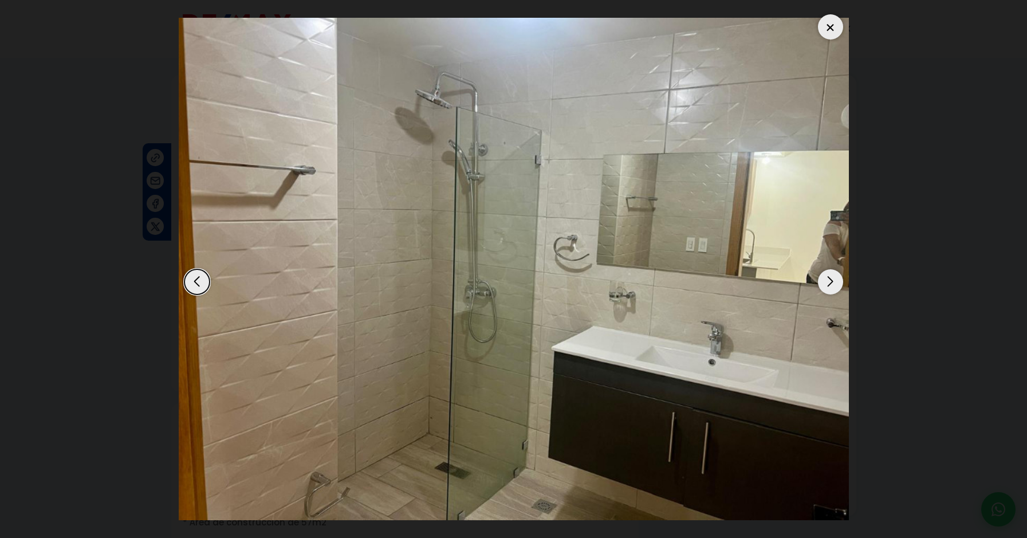
click at [827, 280] on div "Next slide" at bounding box center [830, 281] width 25 height 25
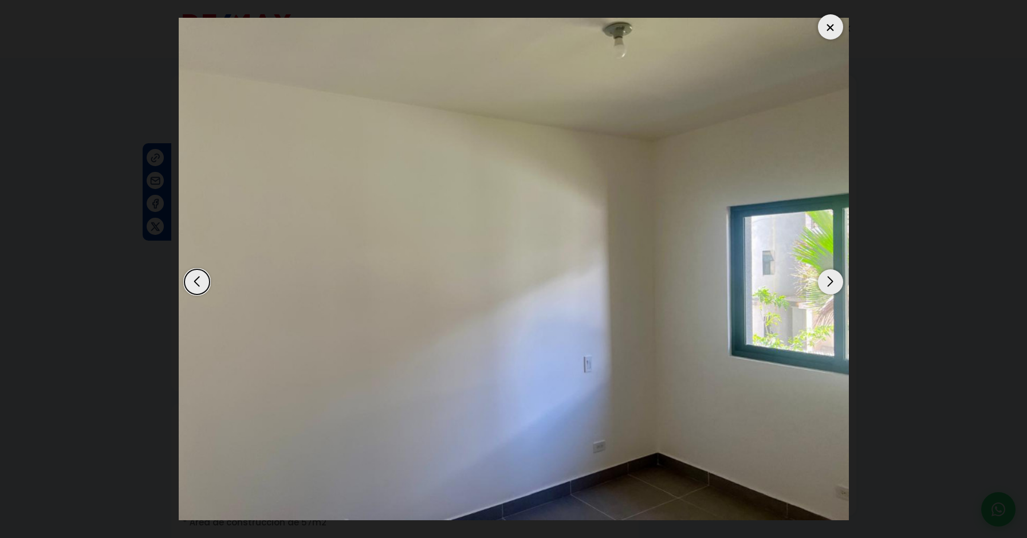
click at [827, 280] on div "Next slide" at bounding box center [830, 281] width 25 height 25
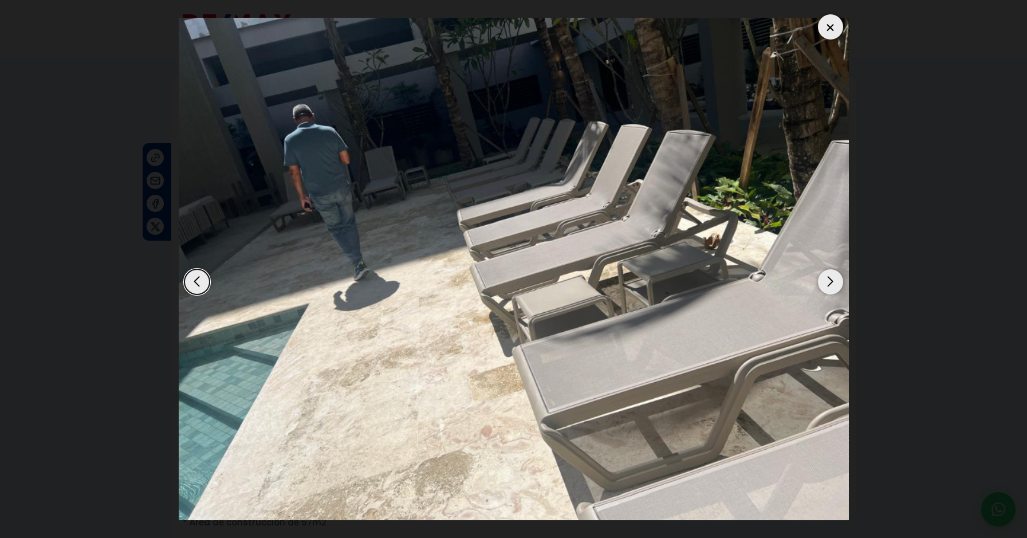
click at [827, 280] on div "Next slide" at bounding box center [830, 281] width 25 height 25
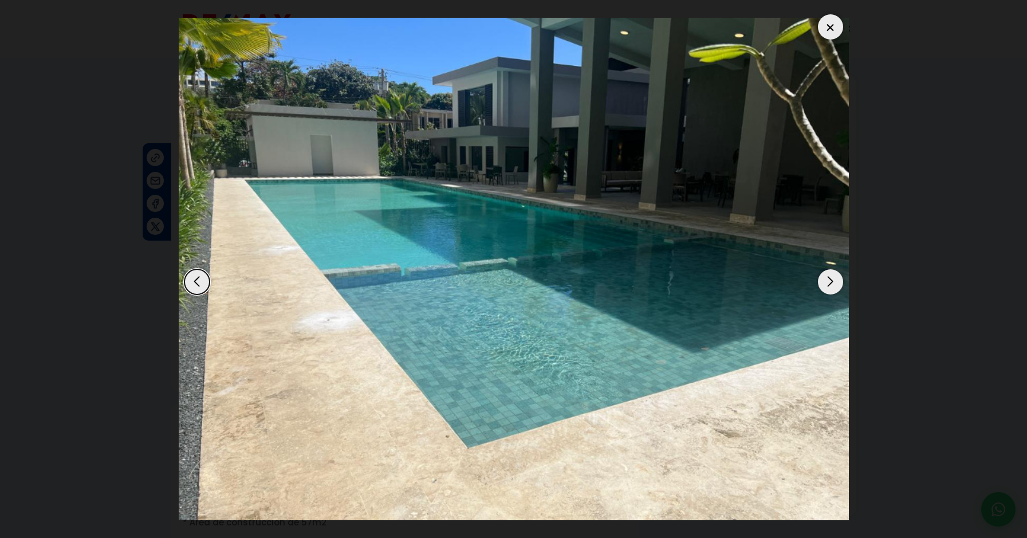
click at [827, 280] on div "Next slide" at bounding box center [830, 281] width 25 height 25
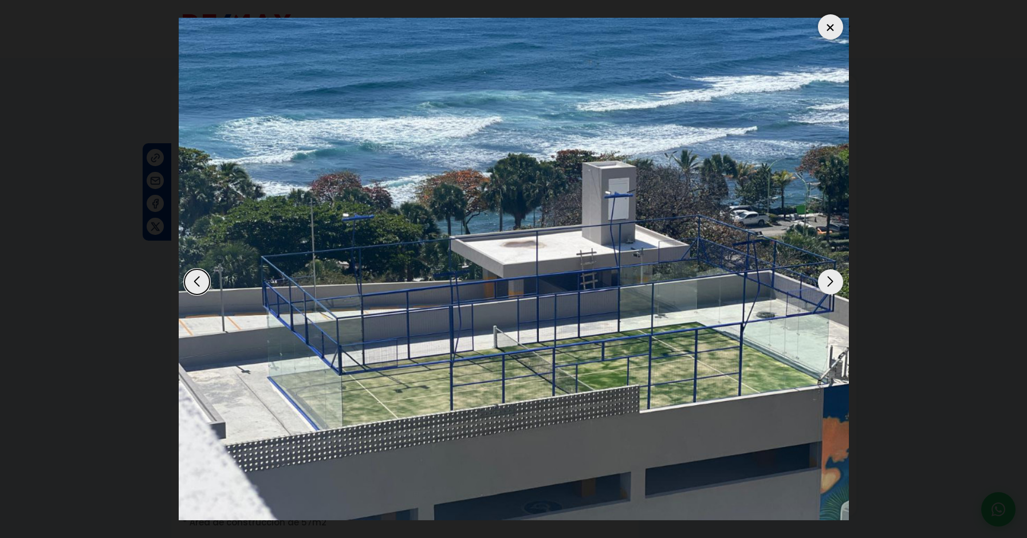
click at [826, 280] on div "Next slide" at bounding box center [830, 281] width 25 height 25
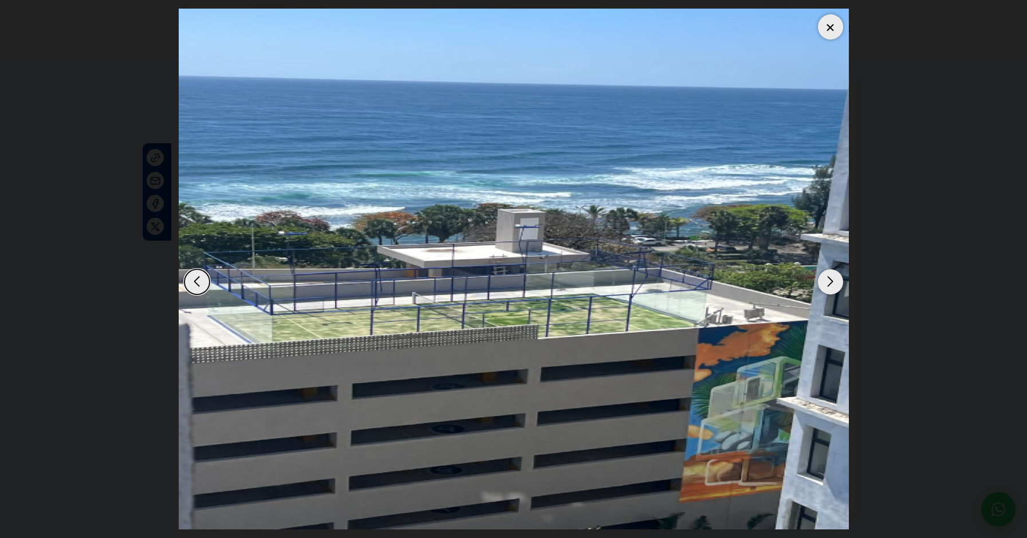
click at [831, 285] on div "Next slide" at bounding box center [830, 281] width 25 height 25
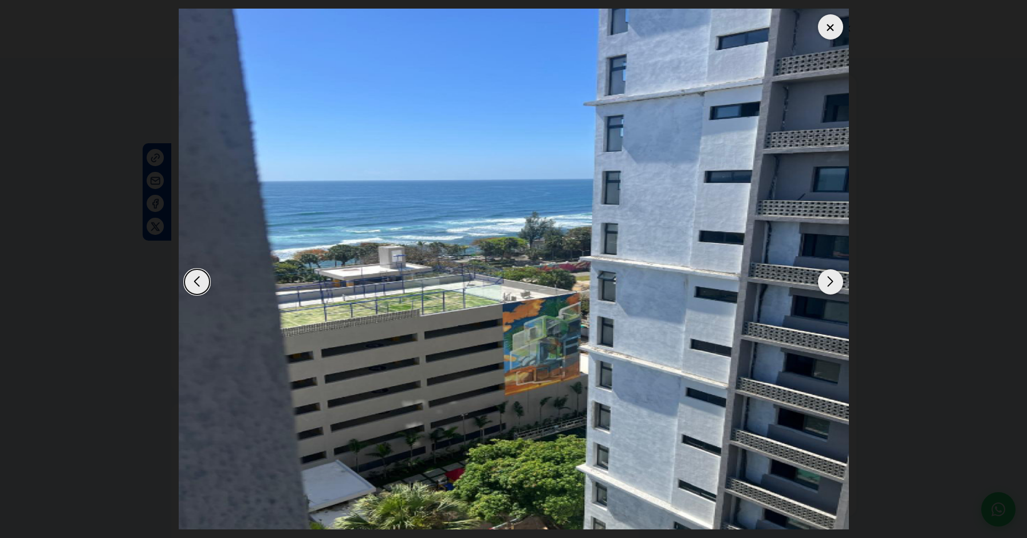
click at [831, 285] on div "Next slide" at bounding box center [830, 281] width 25 height 25
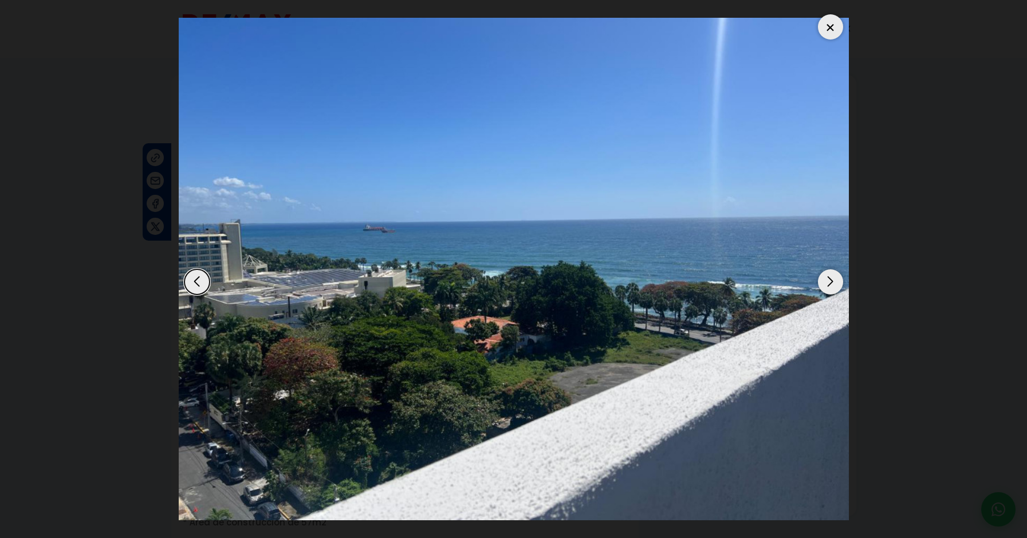
click at [831, 285] on div "Next slide" at bounding box center [830, 281] width 25 height 25
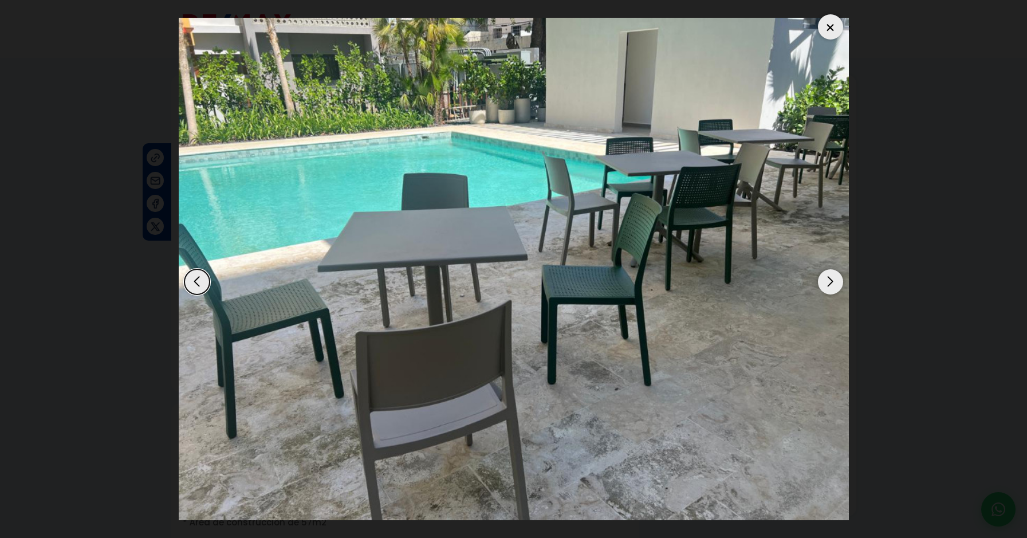
click at [833, 286] on div "Next slide" at bounding box center [830, 281] width 25 height 25
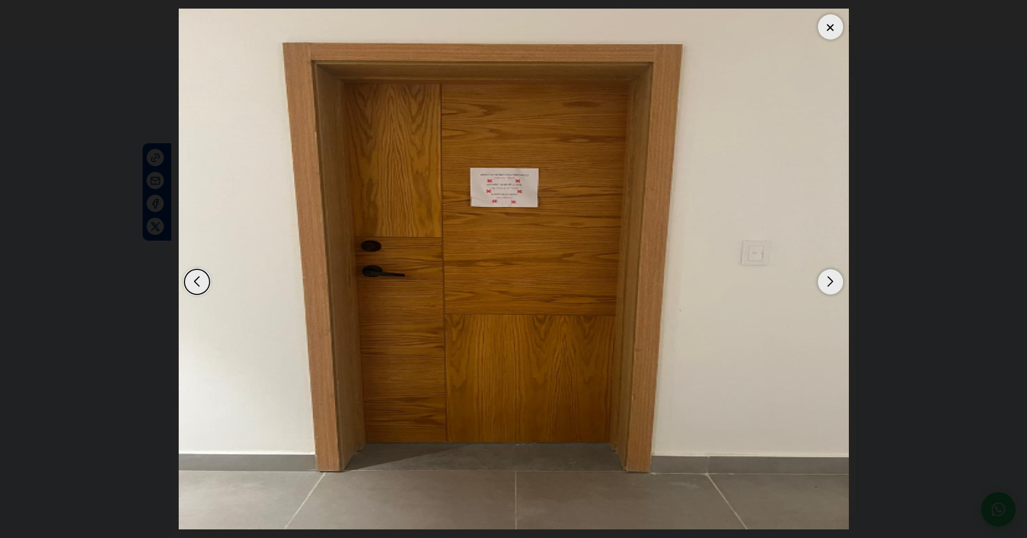
click at [833, 286] on div "Next slide" at bounding box center [830, 281] width 25 height 25
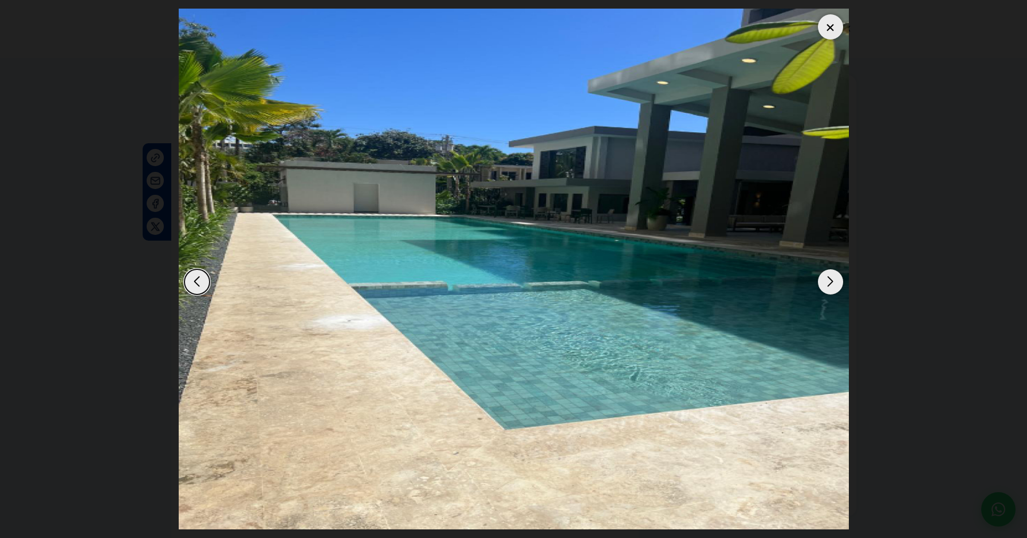
click at [830, 286] on div "Next slide" at bounding box center [830, 281] width 25 height 25
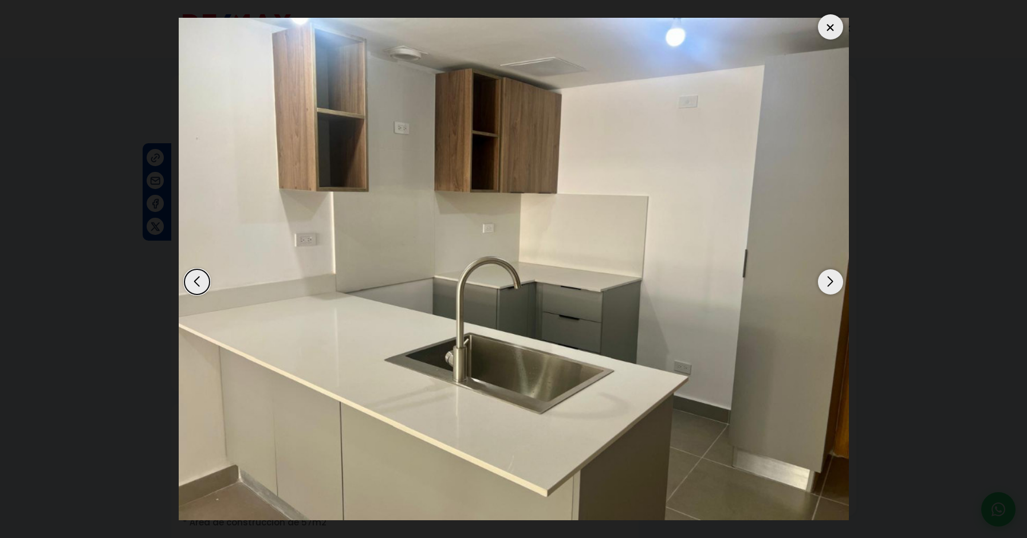
click at [824, 33] on div at bounding box center [830, 26] width 25 height 25
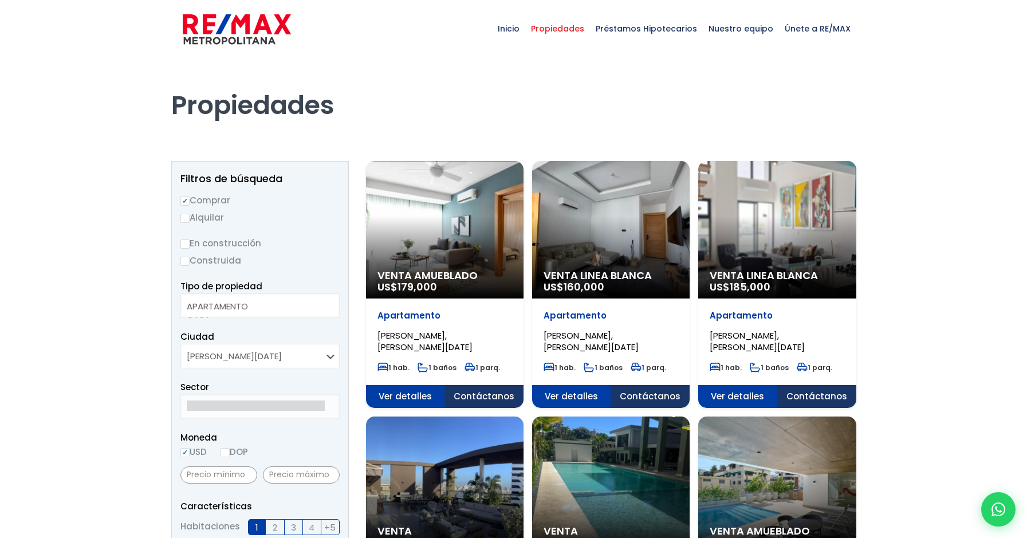
select select
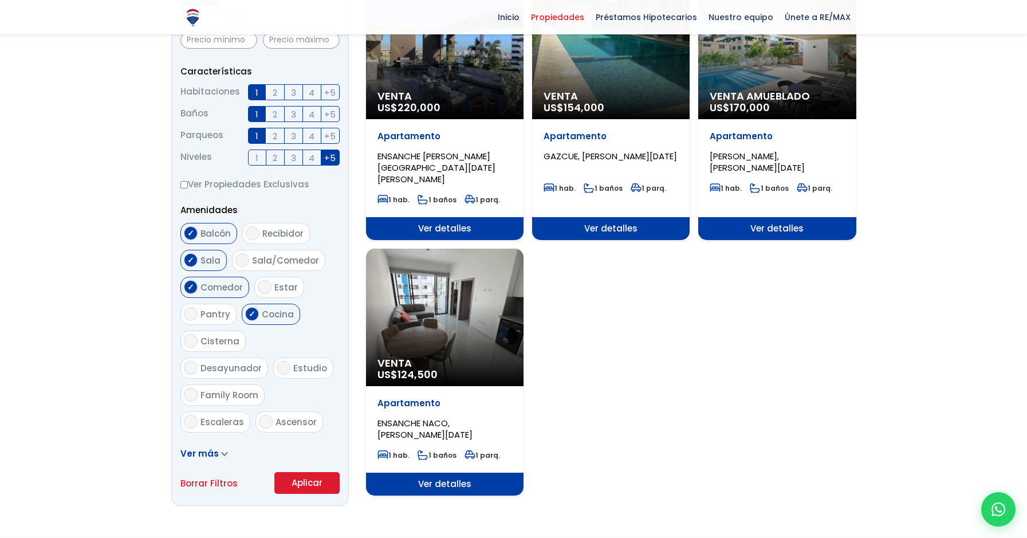
scroll to position [458, 0]
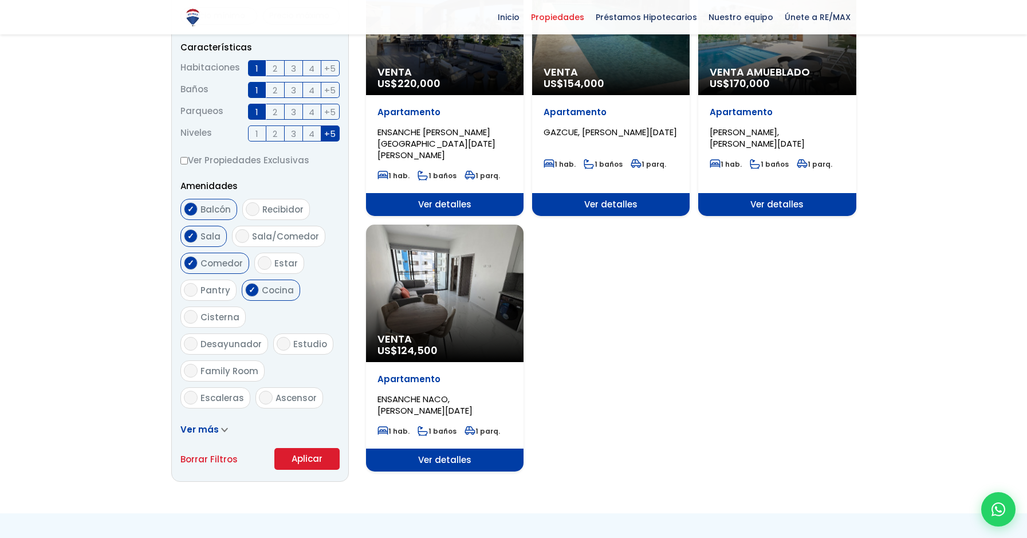
click at [452, 284] on div "Venta US$ 124,500" at bounding box center [444, 292] width 157 height 137
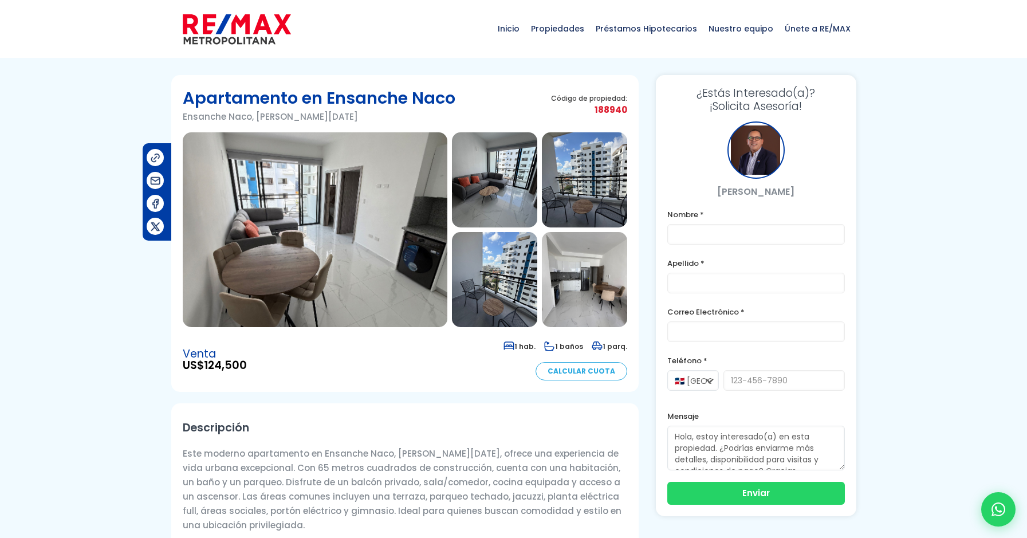
click at [400, 195] on img at bounding box center [315, 229] width 265 height 195
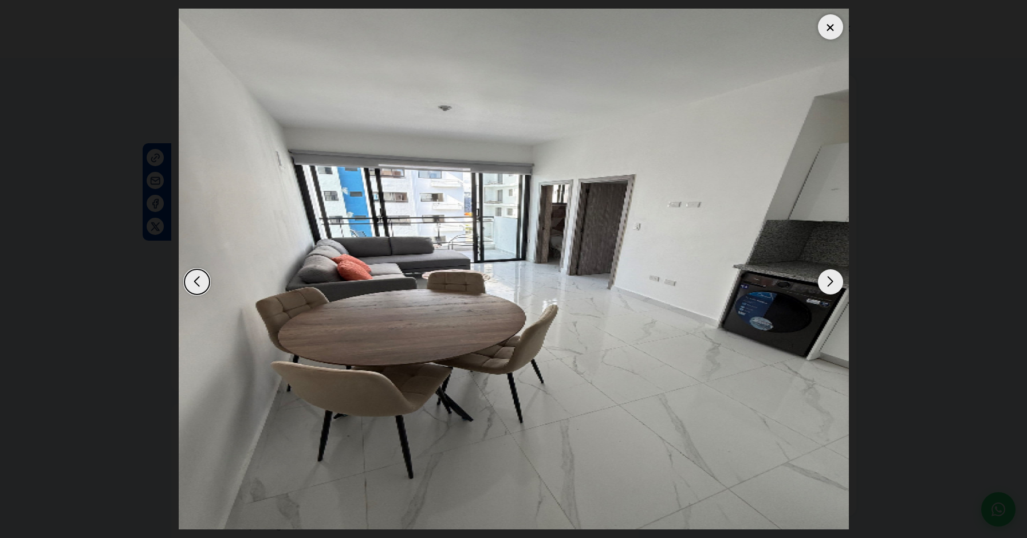
click at [835, 286] on div "Next slide" at bounding box center [830, 281] width 25 height 25
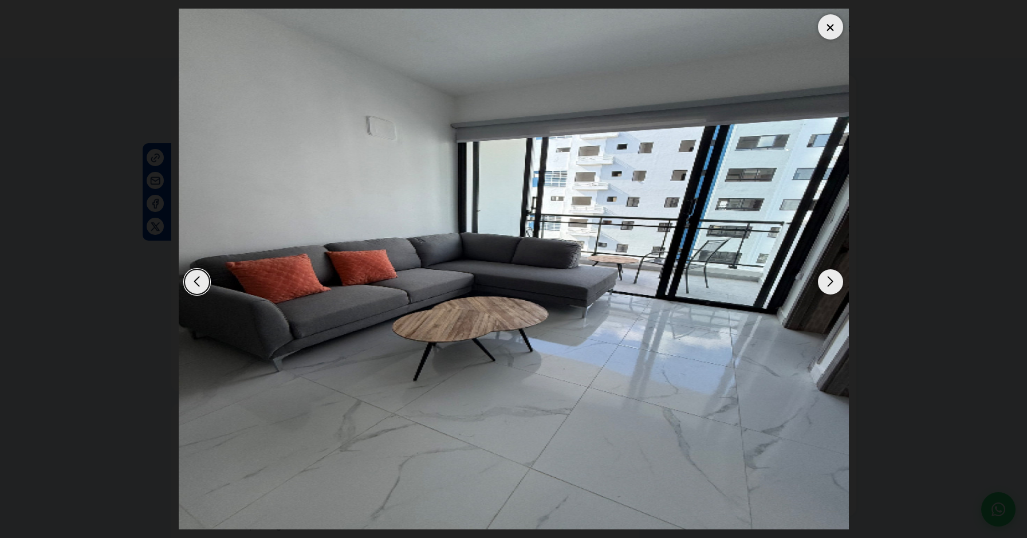
click at [835, 286] on div "Next slide" at bounding box center [830, 281] width 25 height 25
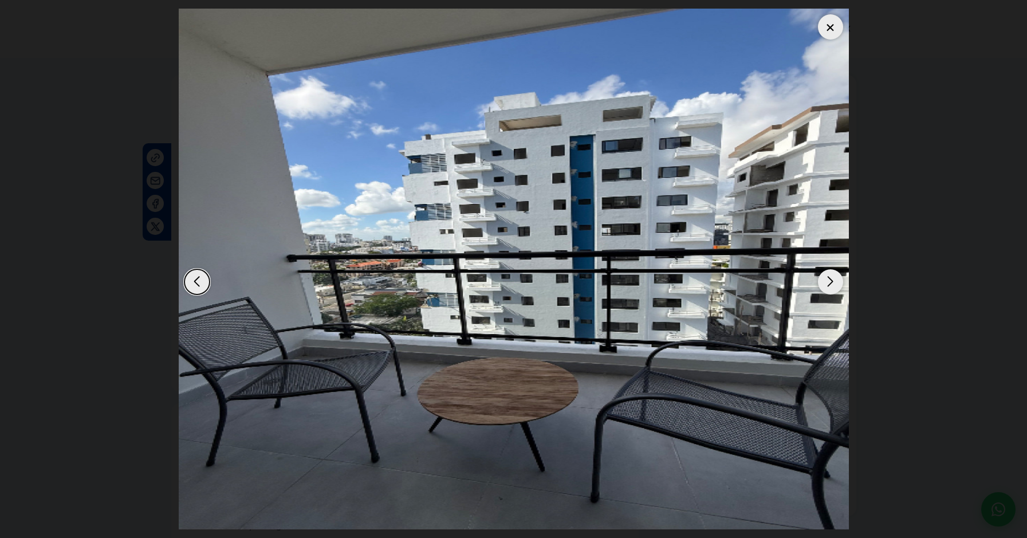
click at [835, 286] on div "Next slide" at bounding box center [830, 281] width 25 height 25
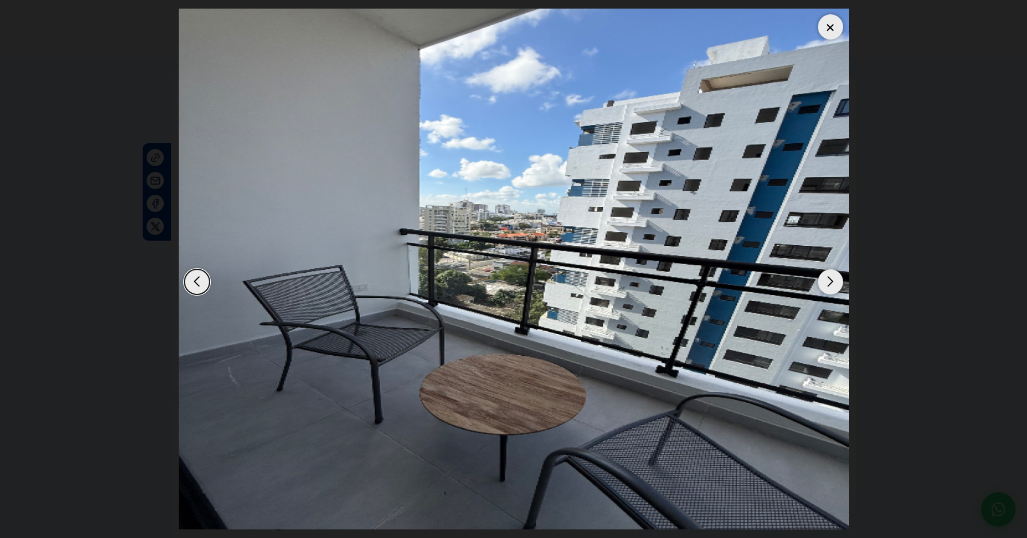
click at [835, 286] on div "Next slide" at bounding box center [830, 281] width 25 height 25
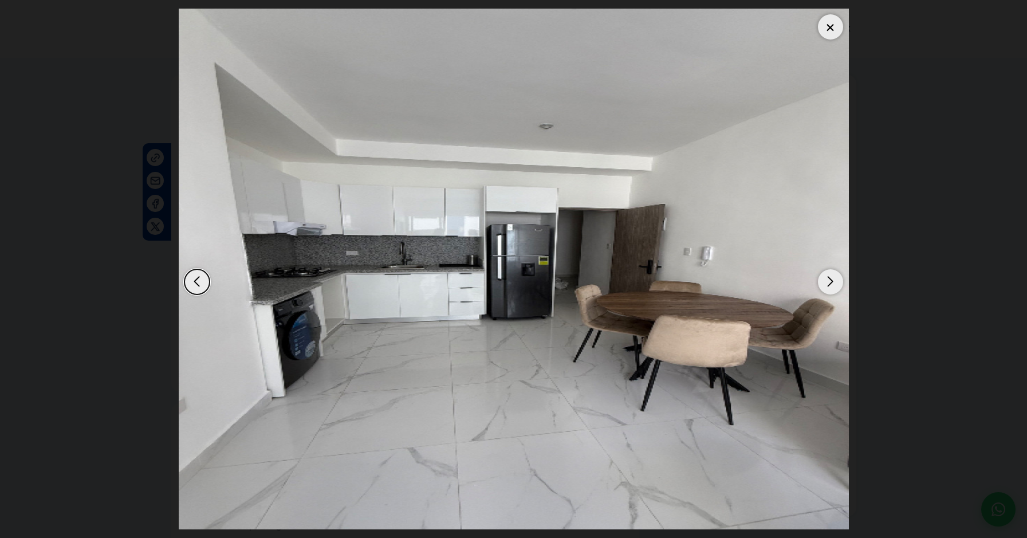
click at [835, 286] on div "Next slide" at bounding box center [830, 281] width 25 height 25
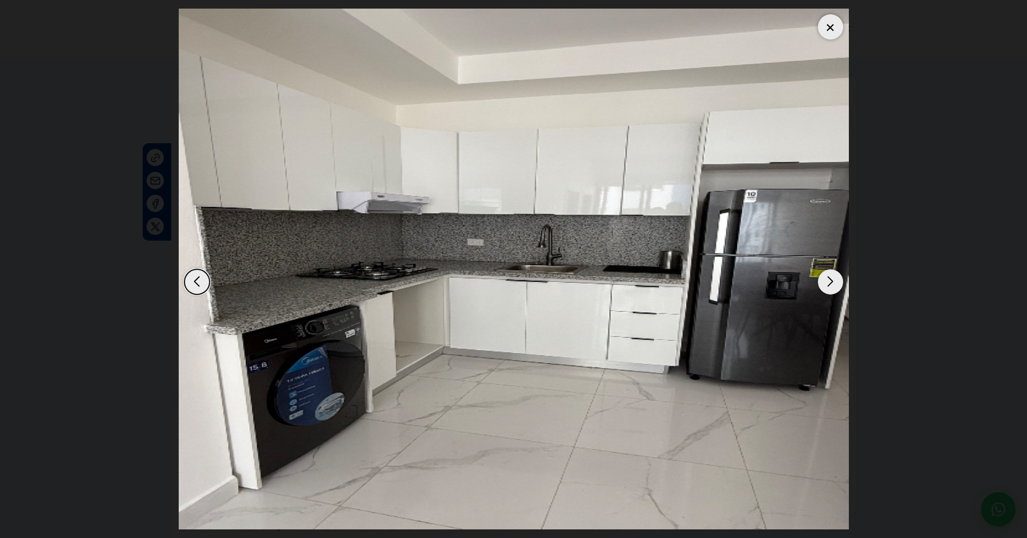
click at [834, 286] on div "Next slide" at bounding box center [830, 281] width 25 height 25
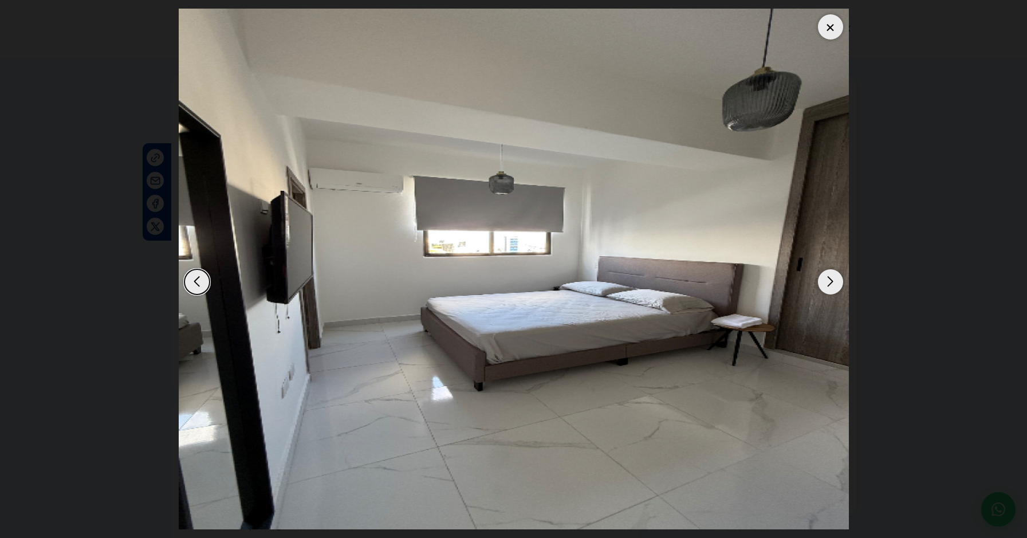
click at [200, 280] on div "Previous slide" at bounding box center [196, 281] width 25 height 25
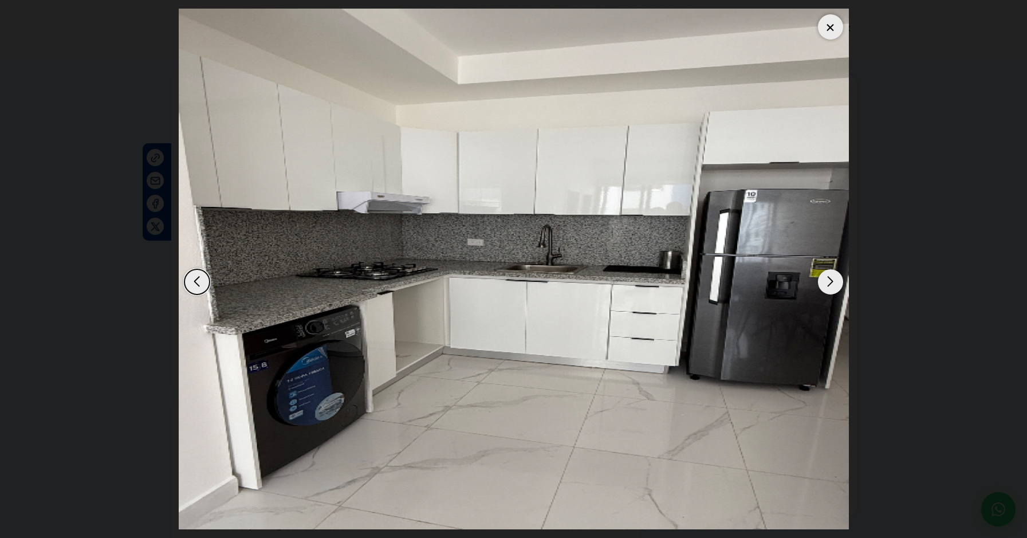
click at [831, 286] on div "Next slide" at bounding box center [830, 281] width 25 height 25
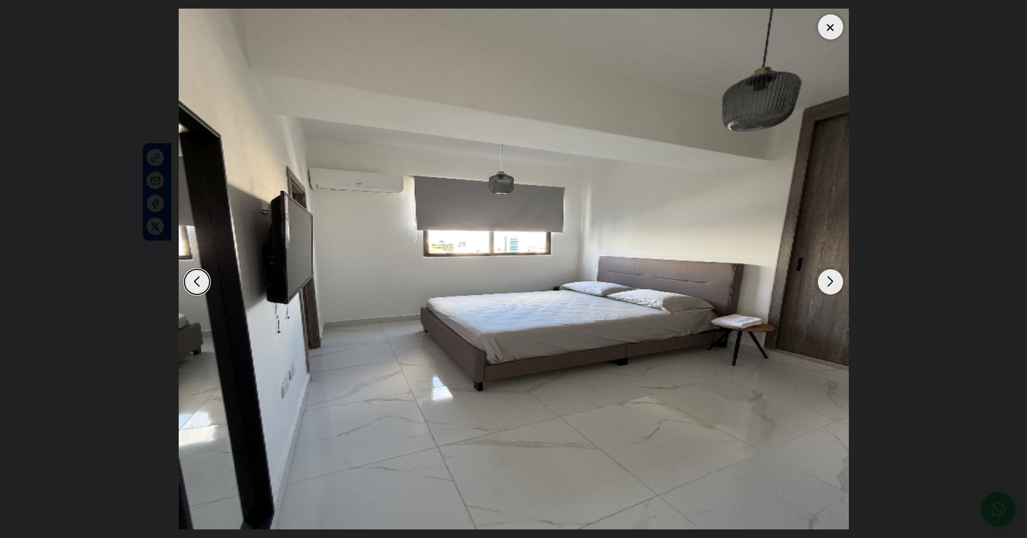
click at [831, 284] on div "Next slide" at bounding box center [830, 281] width 25 height 25
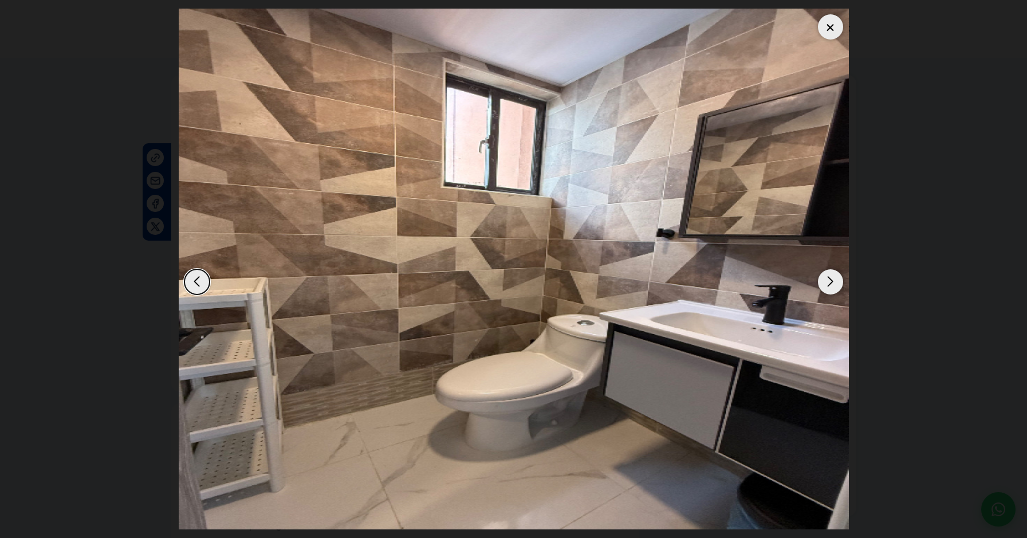
click at [831, 283] on div "Next slide" at bounding box center [830, 281] width 25 height 25
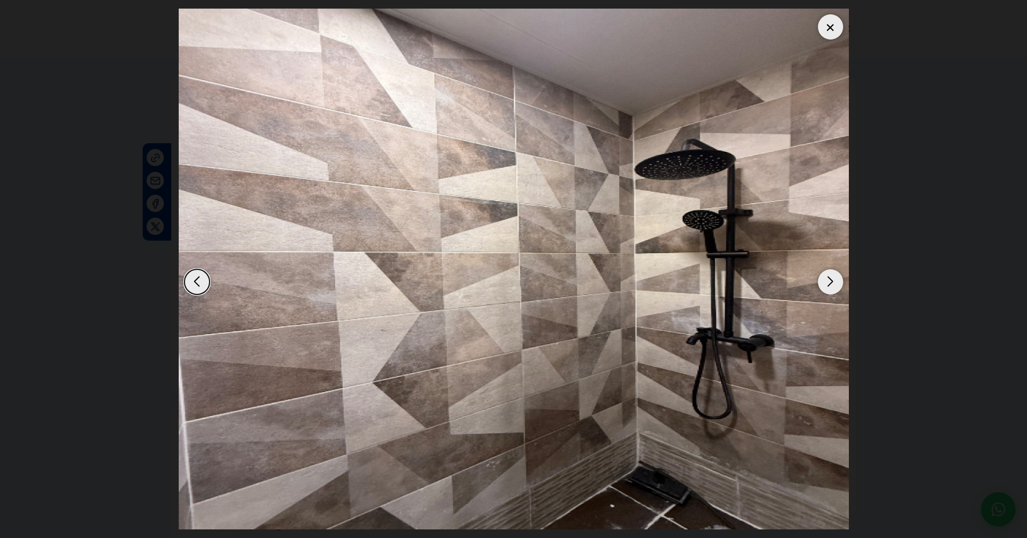
click at [831, 283] on div "Next slide" at bounding box center [830, 281] width 25 height 25
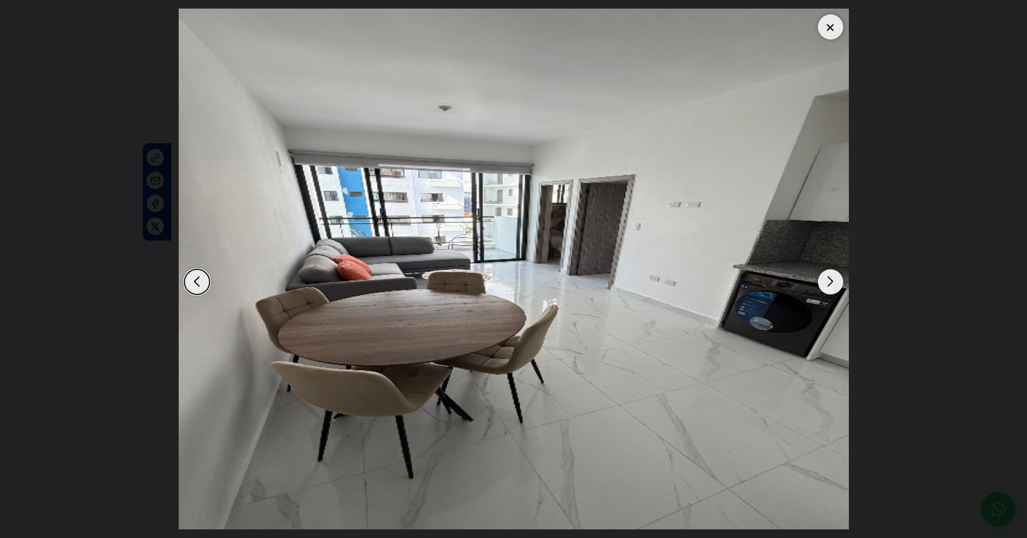
click at [831, 283] on div "Next slide" at bounding box center [830, 281] width 25 height 25
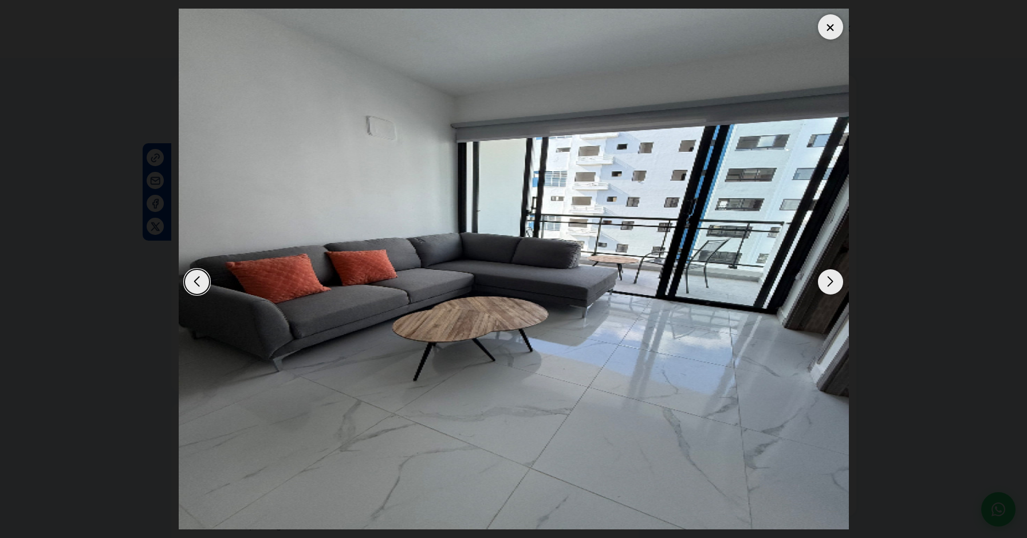
click at [831, 282] on div "Next slide" at bounding box center [830, 281] width 25 height 25
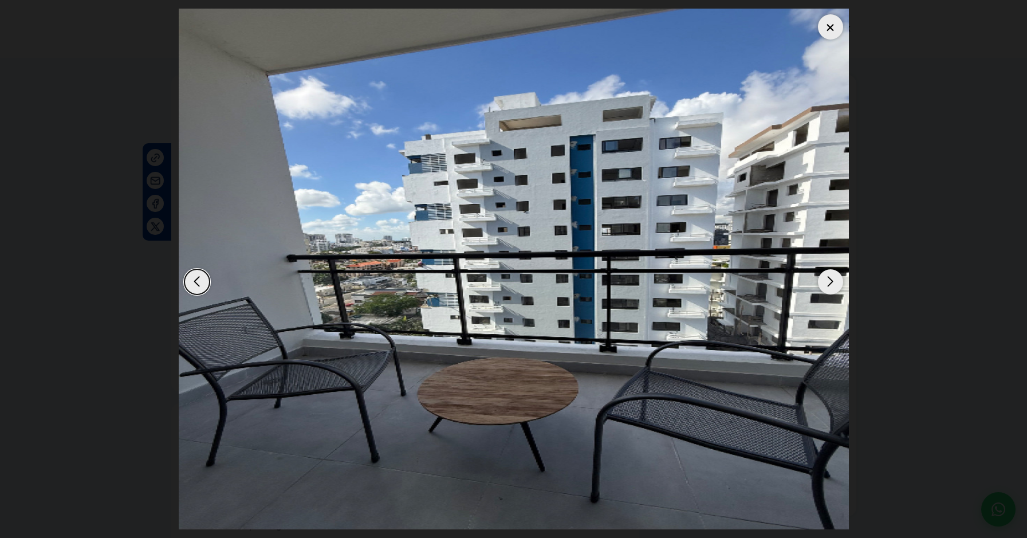
click at [830, 34] on div at bounding box center [830, 26] width 25 height 25
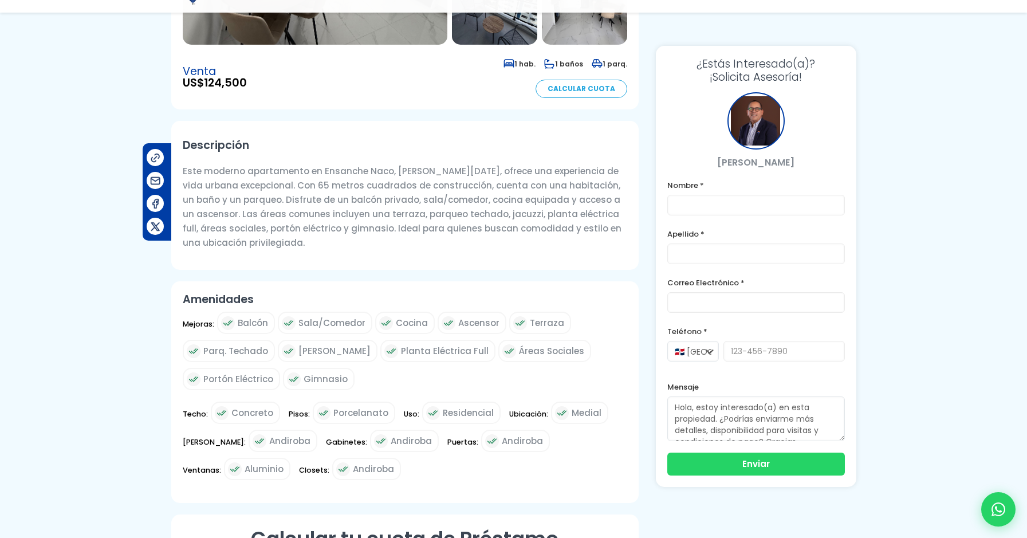
scroll to position [286, 0]
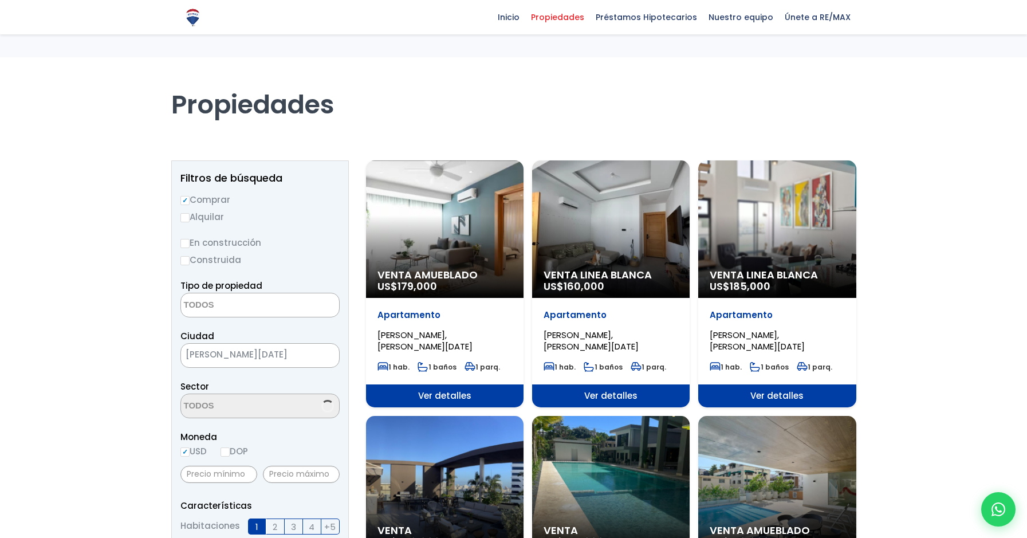
select select
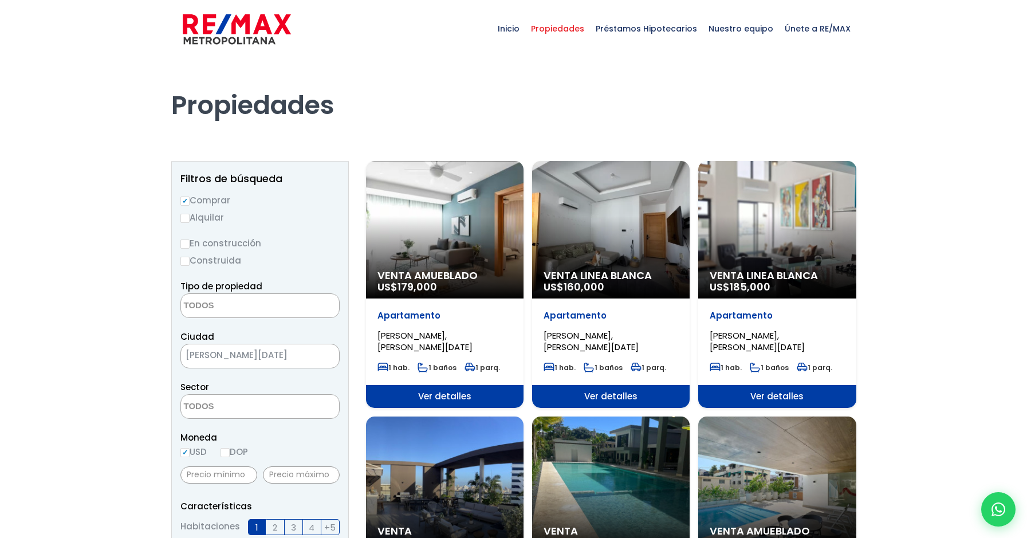
click at [983, 153] on div at bounding box center [513, 515] width 1027 height 914
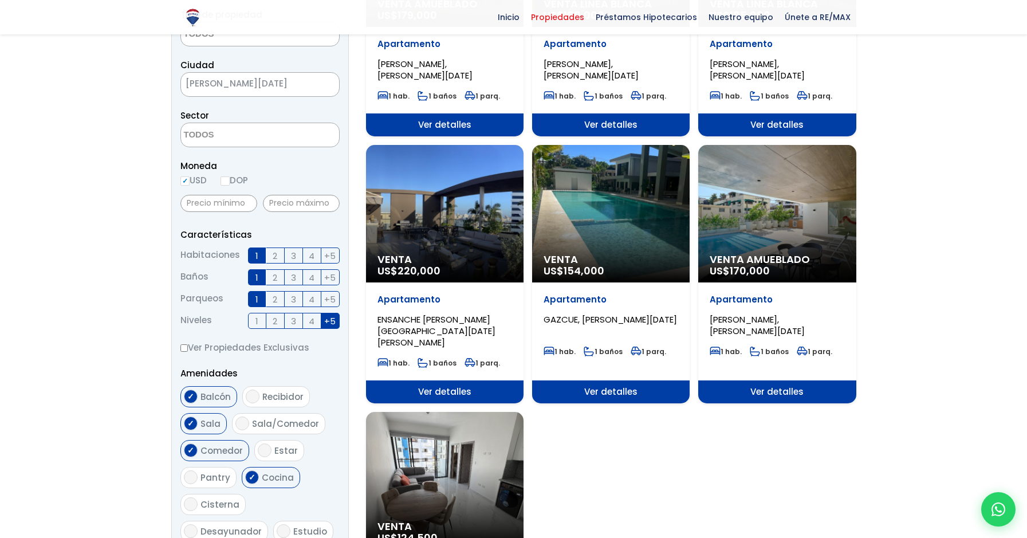
scroll to position [458, 0]
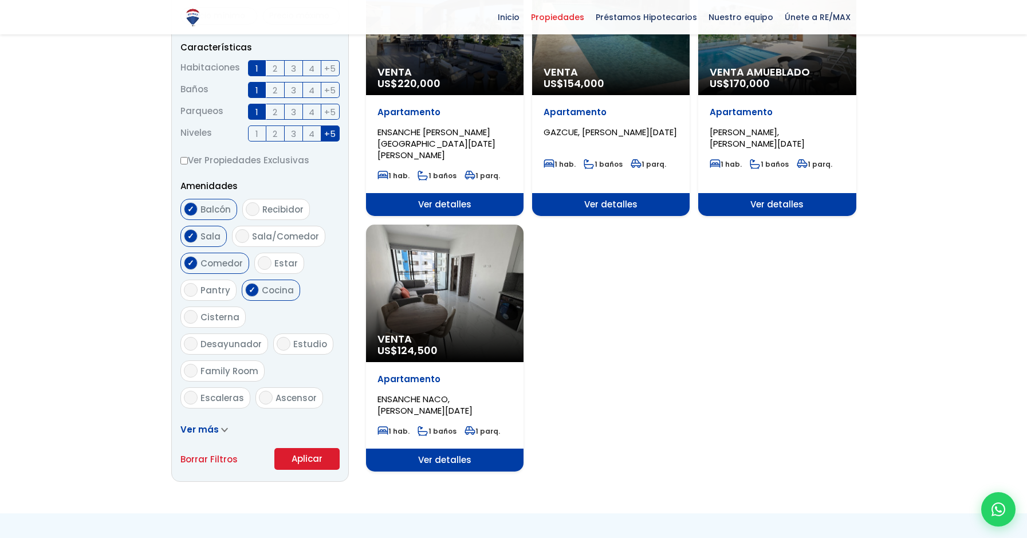
click at [484, 303] on div "Venta US$ 124,500" at bounding box center [444, 292] width 157 height 137
click at [471, 448] on span "Ver detalles" at bounding box center [444, 459] width 157 height 23
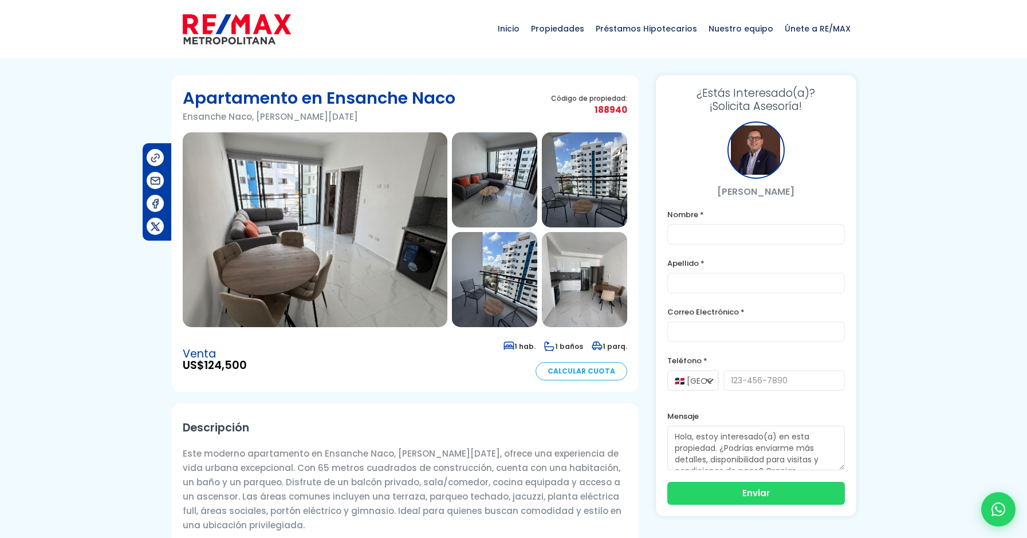
click at [585, 195] on img at bounding box center [584, 179] width 85 height 95
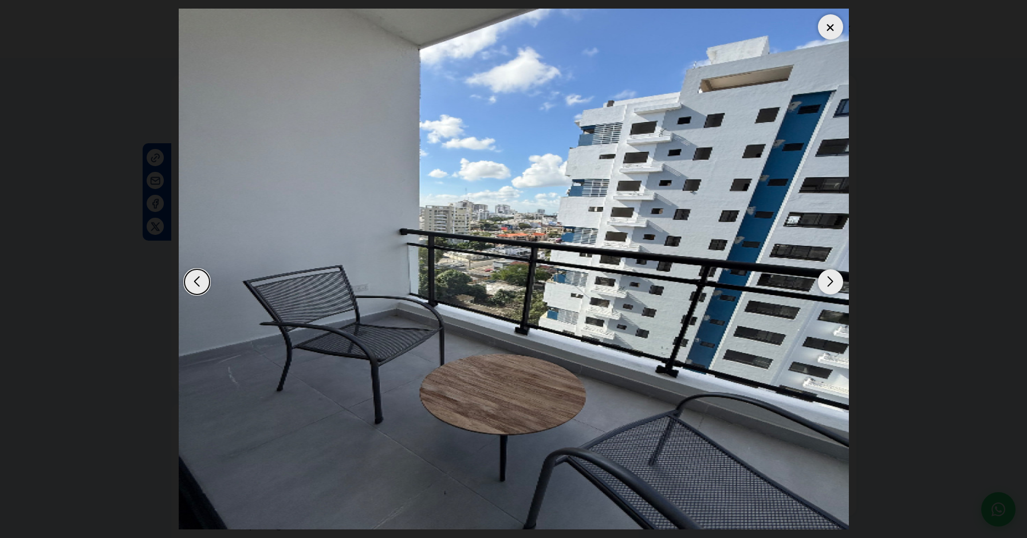
click at [830, 283] on div "Next slide" at bounding box center [830, 281] width 25 height 25
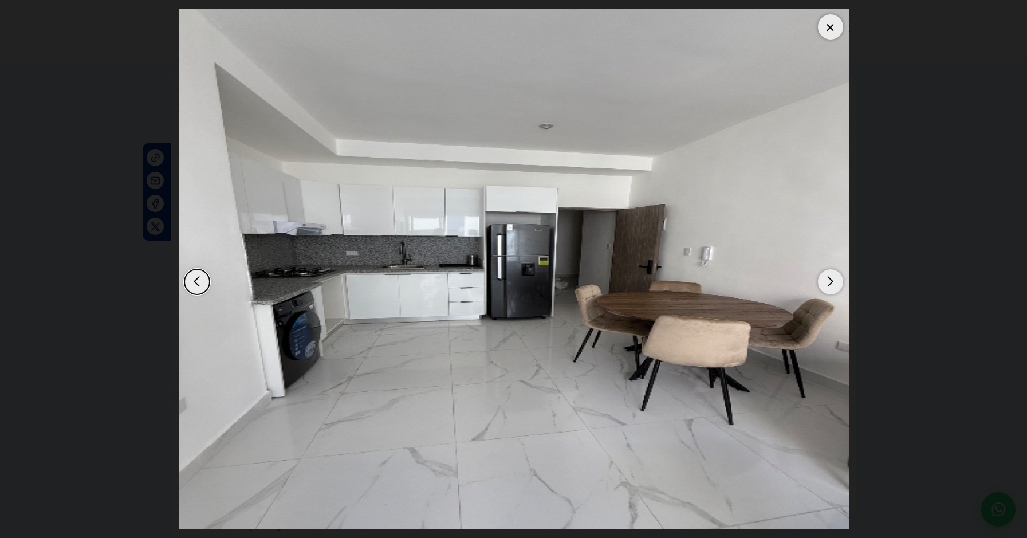
click at [832, 282] on div "Next slide" at bounding box center [830, 281] width 25 height 25
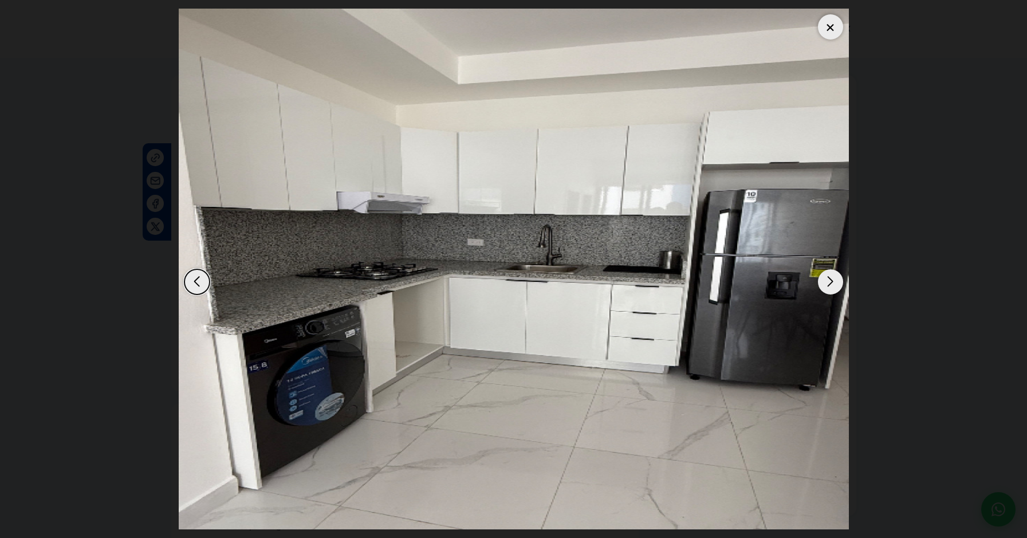
click at [832, 282] on div "Next slide" at bounding box center [830, 281] width 25 height 25
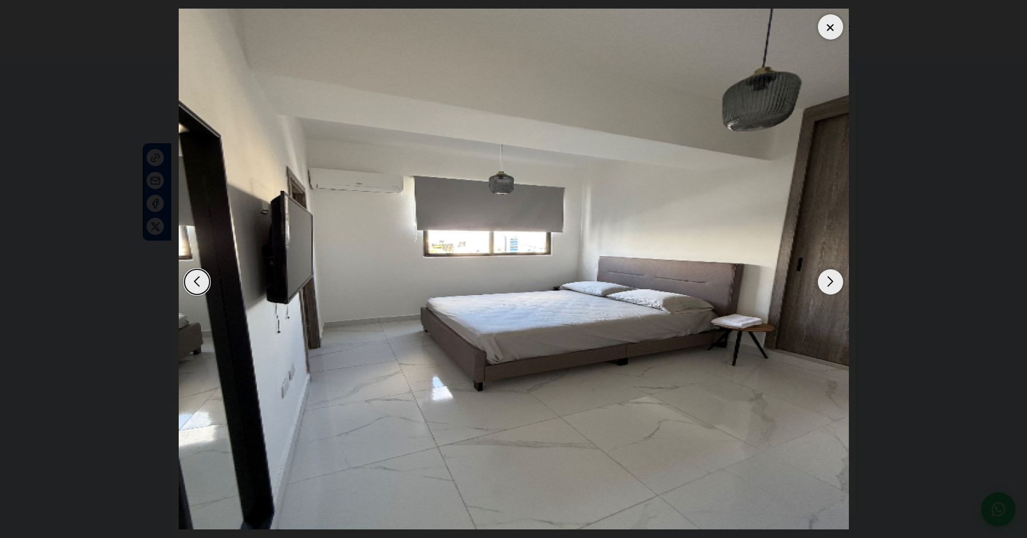
click at [834, 282] on div "Next slide" at bounding box center [830, 281] width 25 height 25
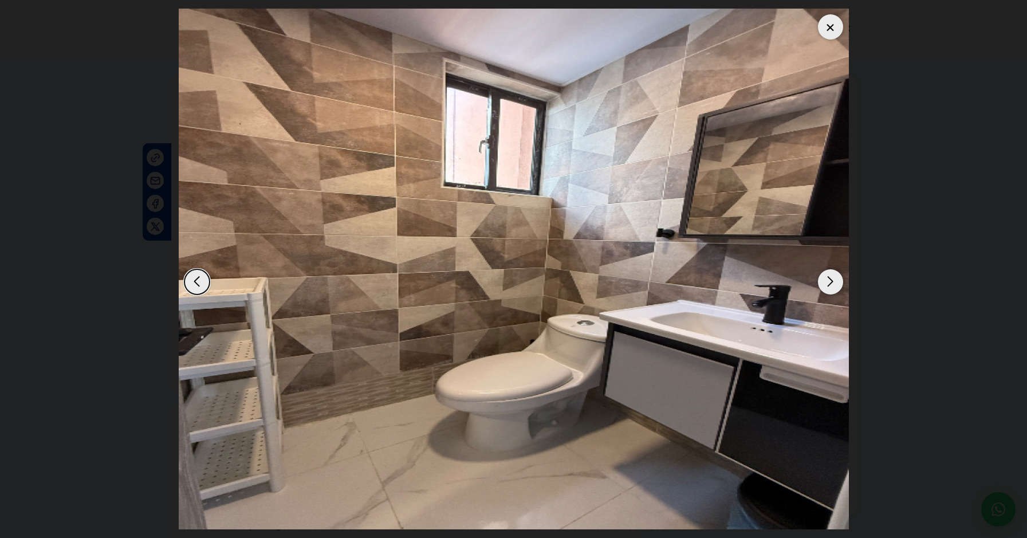
click at [834, 282] on div "Next slide" at bounding box center [830, 281] width 25 height 25
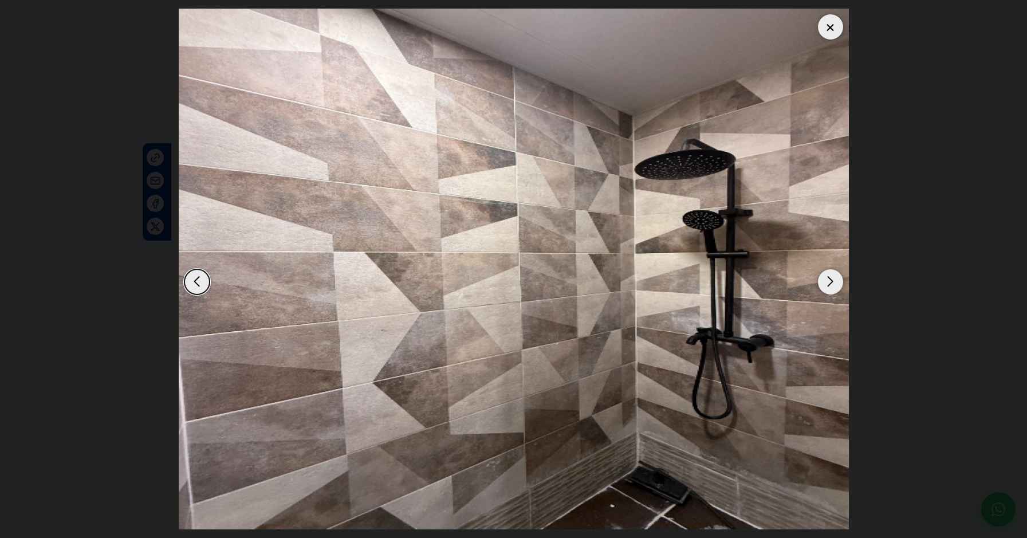
click at [834, 282] on div "Next slide" at bounding box center [830, 281] width 25 height 25
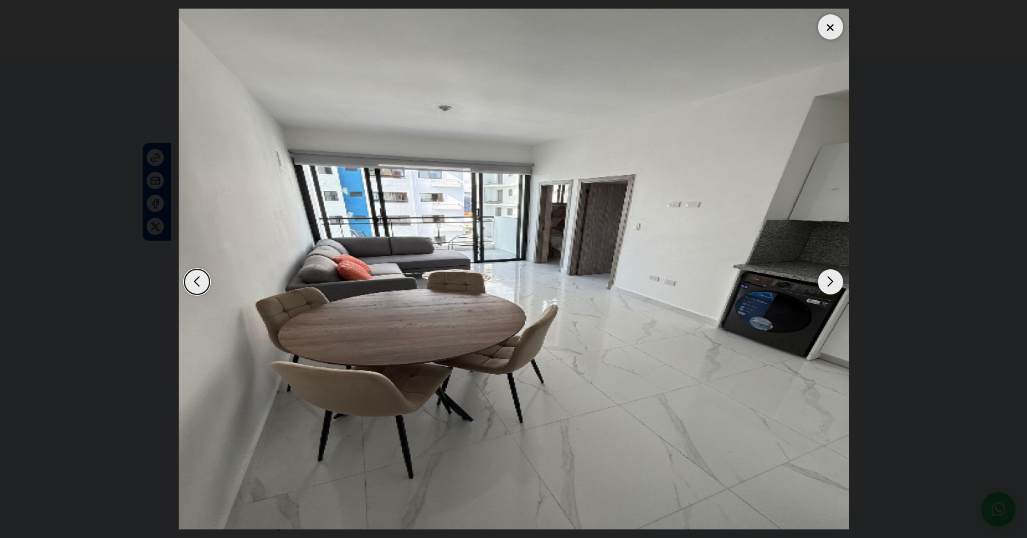
click at [836, 28] on div at bounding box center [830, 26] width 25 height 25
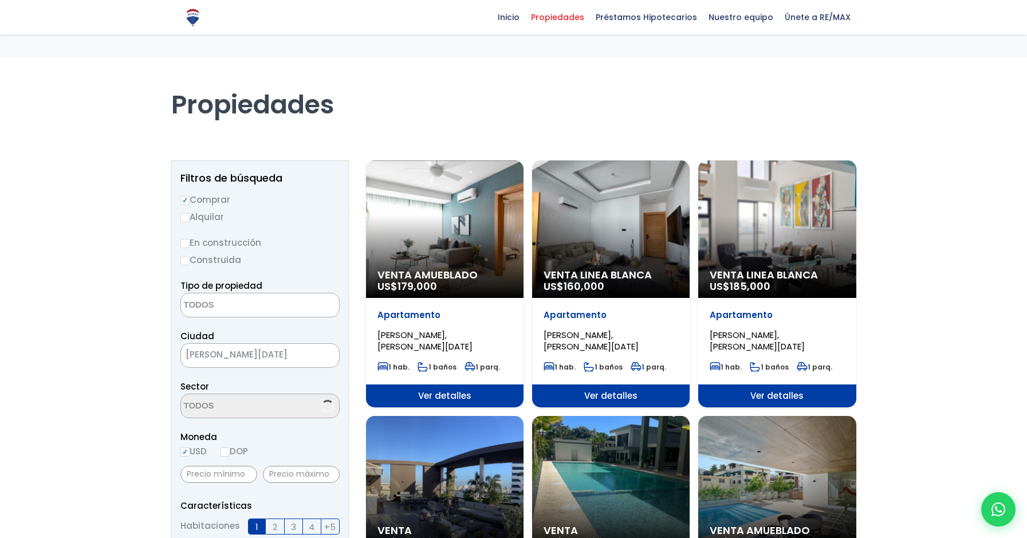
select select
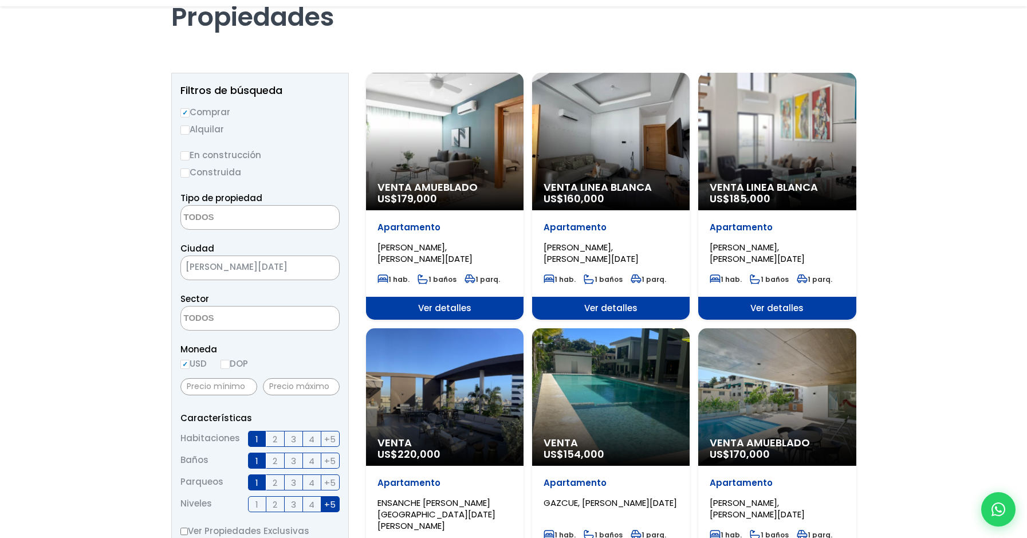
scroll to position [115, 0]
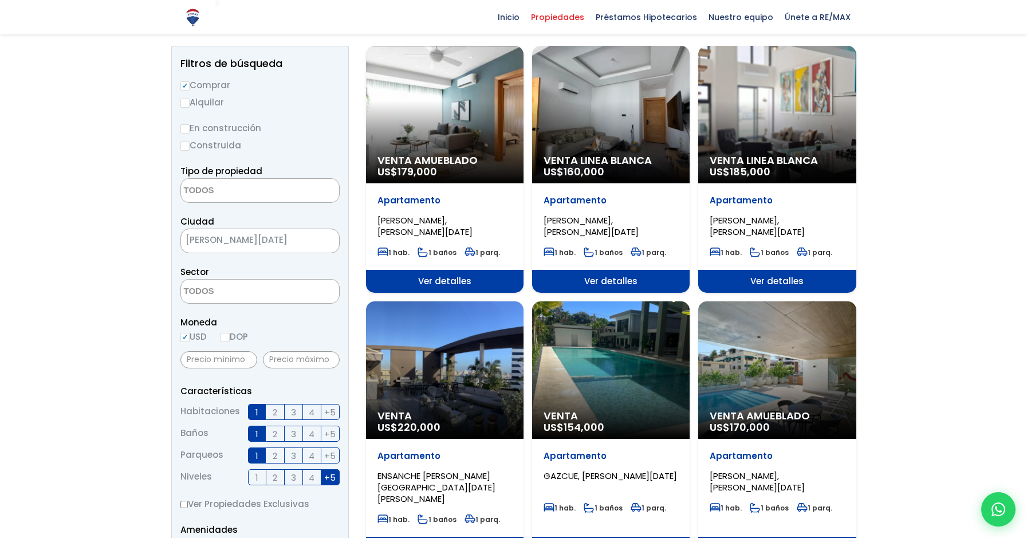
click at [333, 479] on span "+5" at bounding box center [329, 477] width 11 height 14
click at [0, 0] on input "+5" at bounding box center [0, 0] width 0 height 0
click at [255, 417] on span "1" at bounding box center [256, 412] width 3 height 14
click at [0, 0] on input "1" at bounding box center [0, 0] width 0 height 0
click at [254, 433] on label "1" at bounding box center [257, 433] width 18 height 16
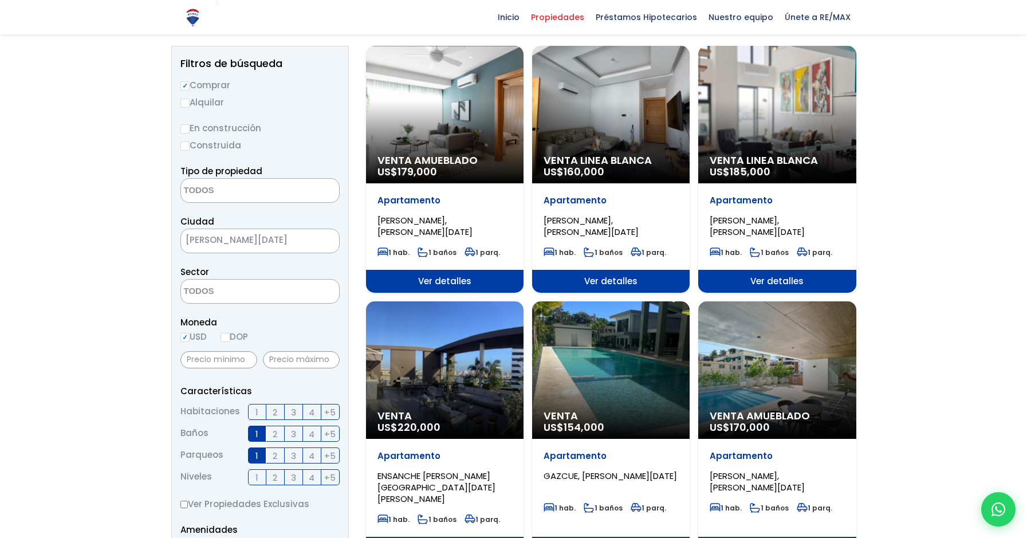
click at [0, 0] on input "1" at bounding box center [0, 0] width 0 height 0
click at [258, 455] on span "1" at bounding box center [256, 455] width 3 height 14
click at [0, 0] on input "1" at bounding box center [0, 0] width 0 height 0
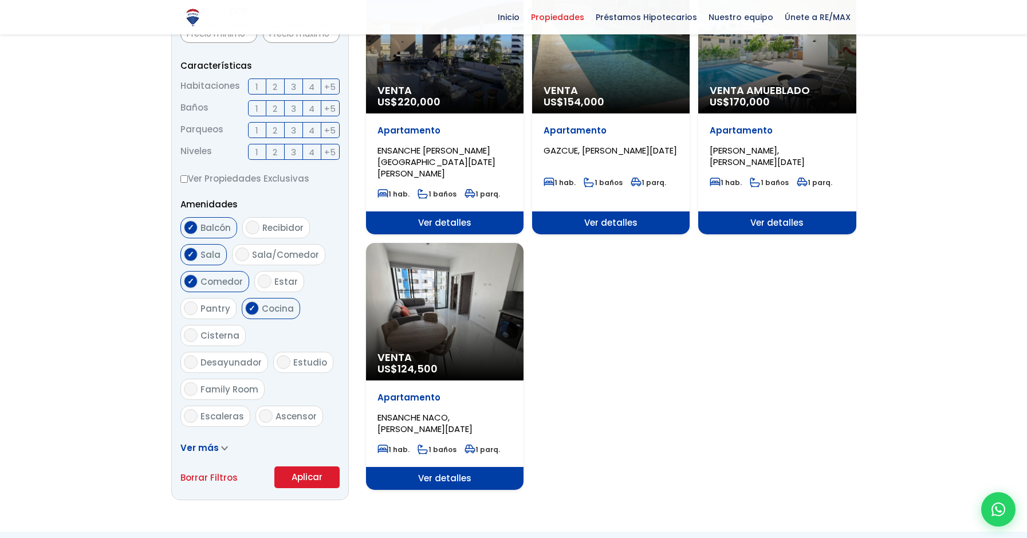
scroll to position [458, 0]
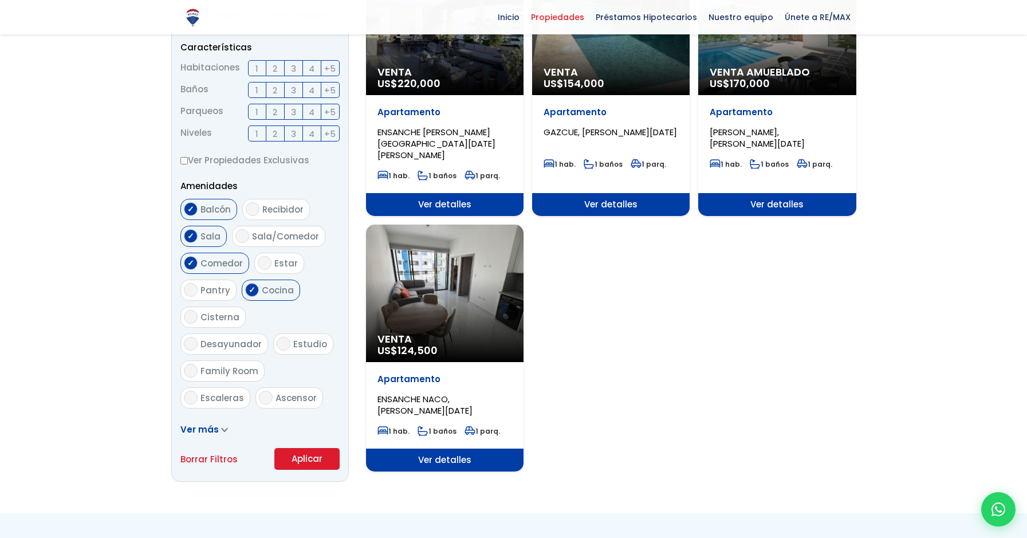
click at [245, 288] on input "Cocina" at bounding box center [252, 290] width 14 height 14
checkbox input "false"
click at [191, 261] on input "Comedor" at bounding box center [191, 263] width 14 height 14
checkbox input "false"
click at [191, 235] on input "Sala" at bounding box center [191, 236] width 14 height 14
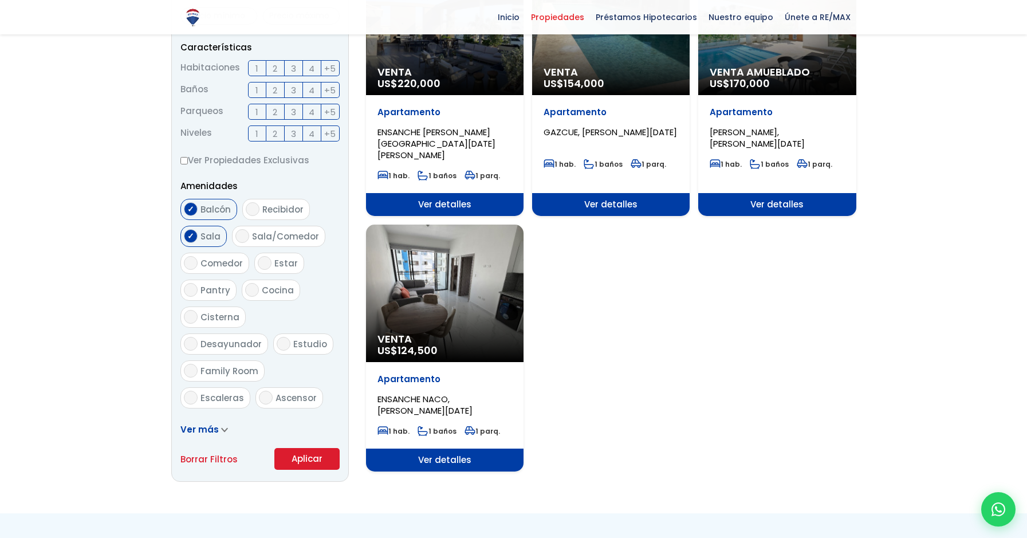
checkbox input "false"
drag, startPoint x: 194, startPoint y: 198, endPoint x: 191, endPoint y: 207, distance: 9.6
click at [194, 199] on form "Comprar Alquilar En construcción Construida Tipo de propiedad APARTAMENTO CASA …" at bounding box center [259, 101] width 159 height 735
click at [191, 207] on input "Balcón" at bounding box center [191, 209] width 14 height 14
checkbox input "false"
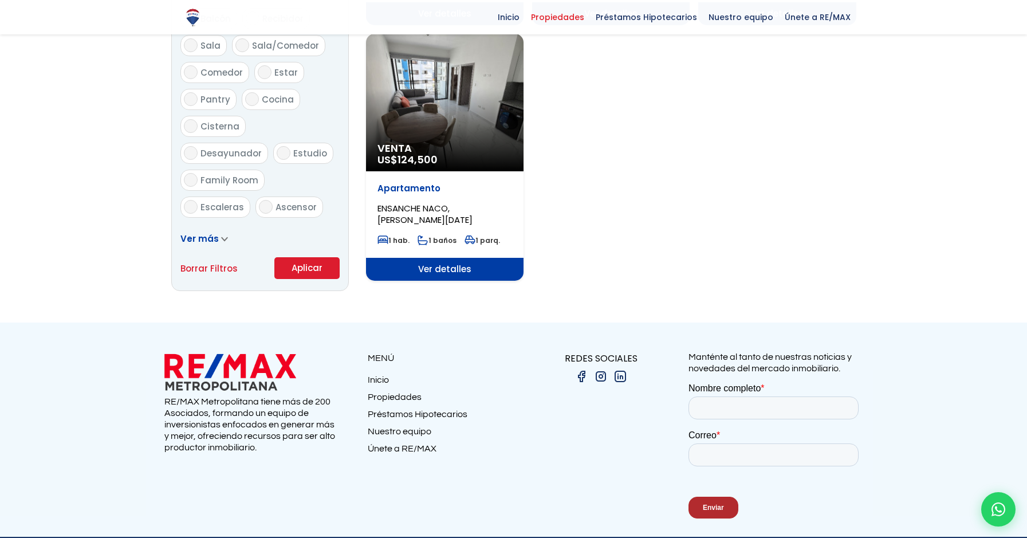
scroll to position [688, 0]
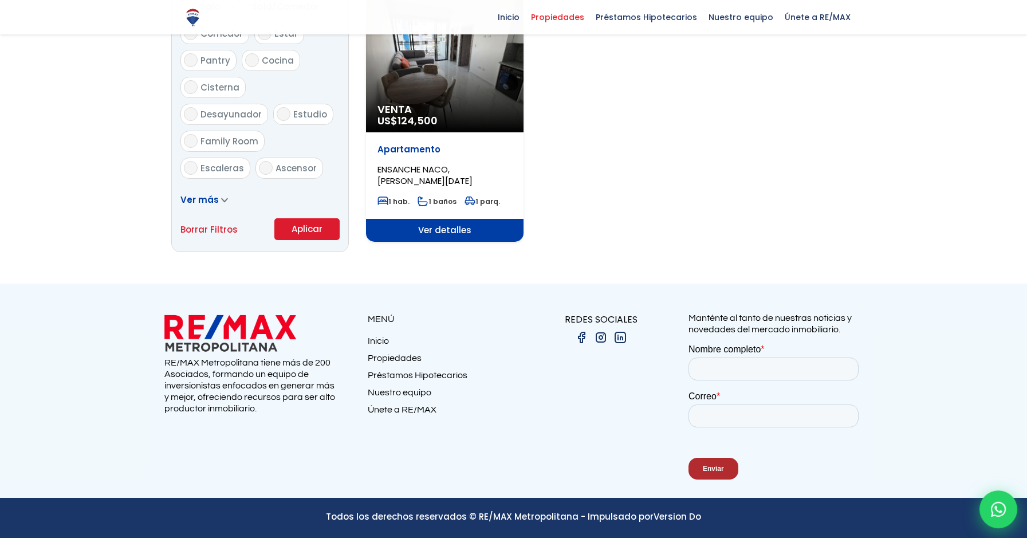
click at [996, 516] on icon at bounding box center [998, 509] width 15 height 15
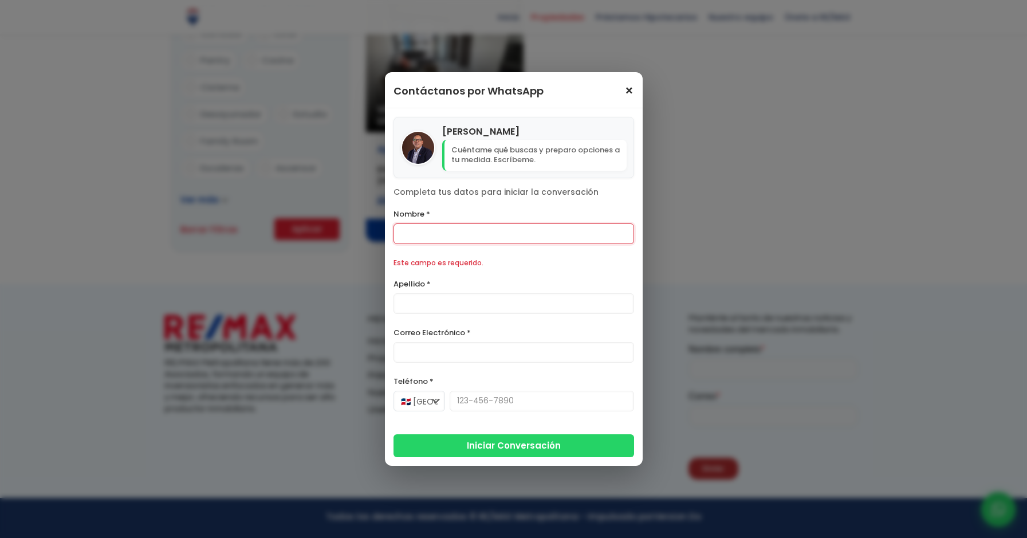
click at [630, 101] on div "Contáctanos por WhatsApp ×" at bounding box center [514, 90] width 258 height 36
click at [629, 89] on span "×" at bounding box center [629, 91] width 10 height 14
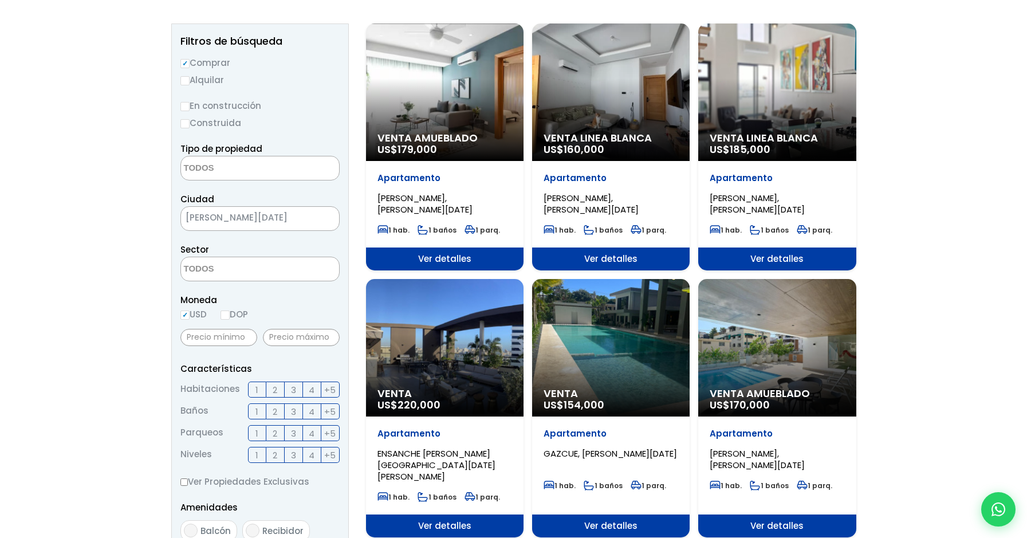
scroll to position [0, 0]
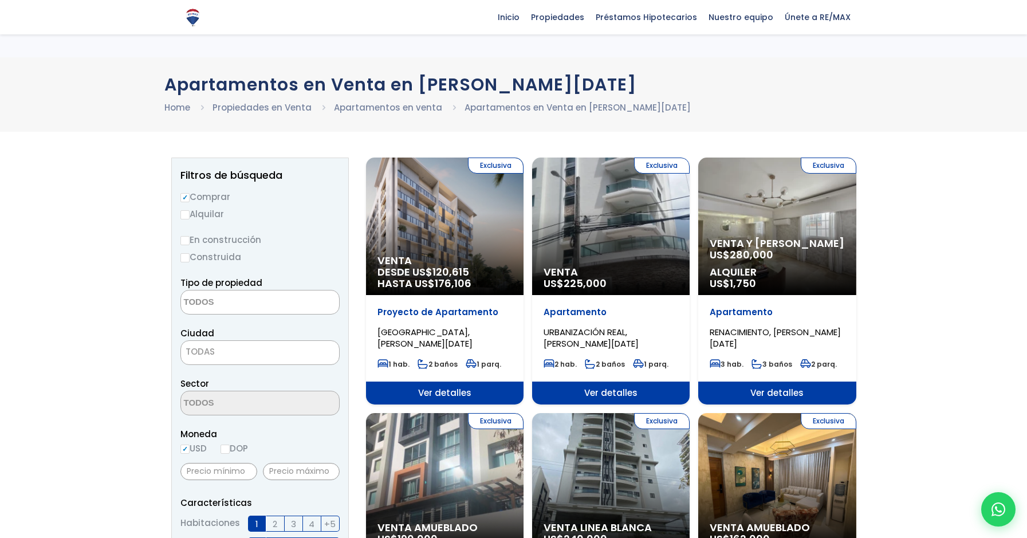
select select
select select "1"
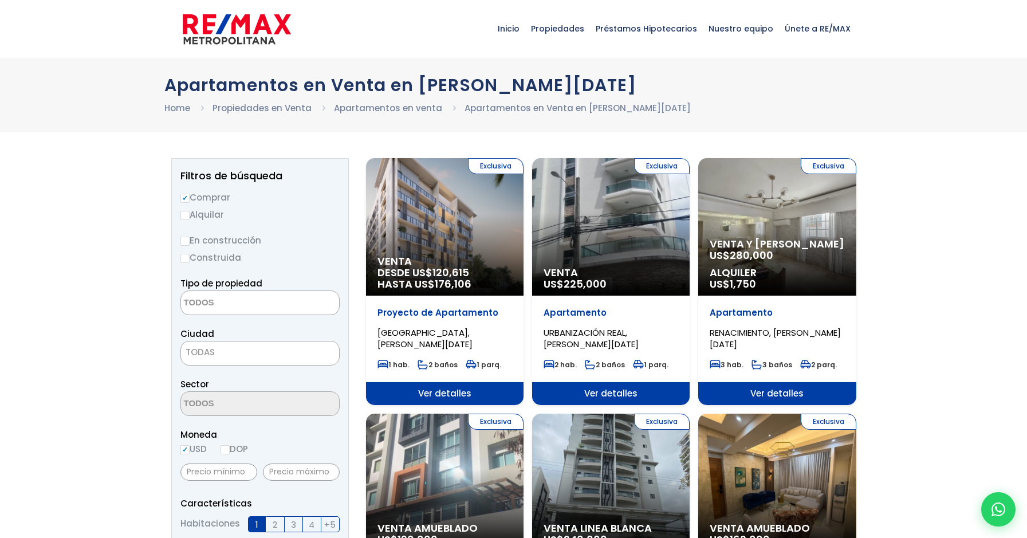
click at [563, 30] on span "Propiedades" at bounding box center [557, 28] width 65 height 34
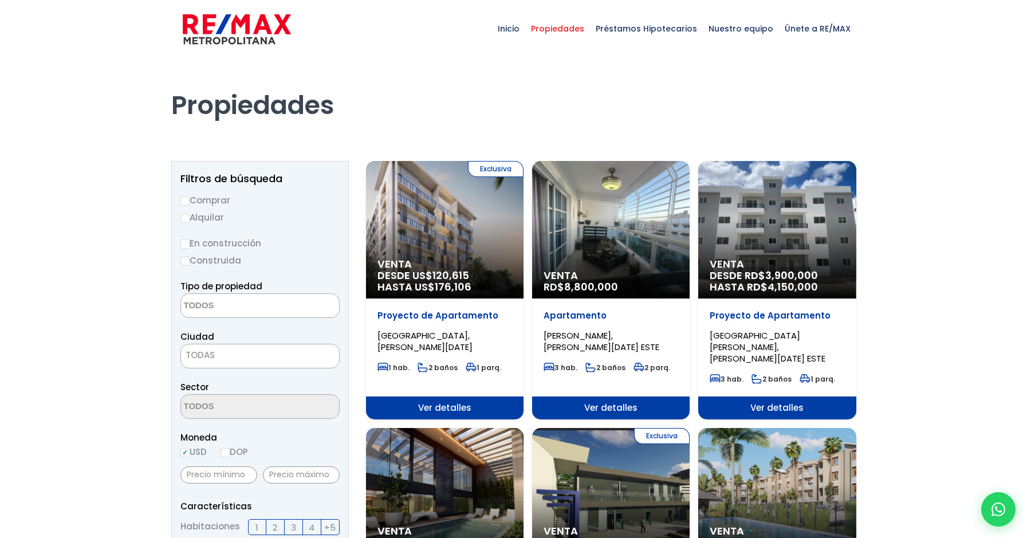
select select
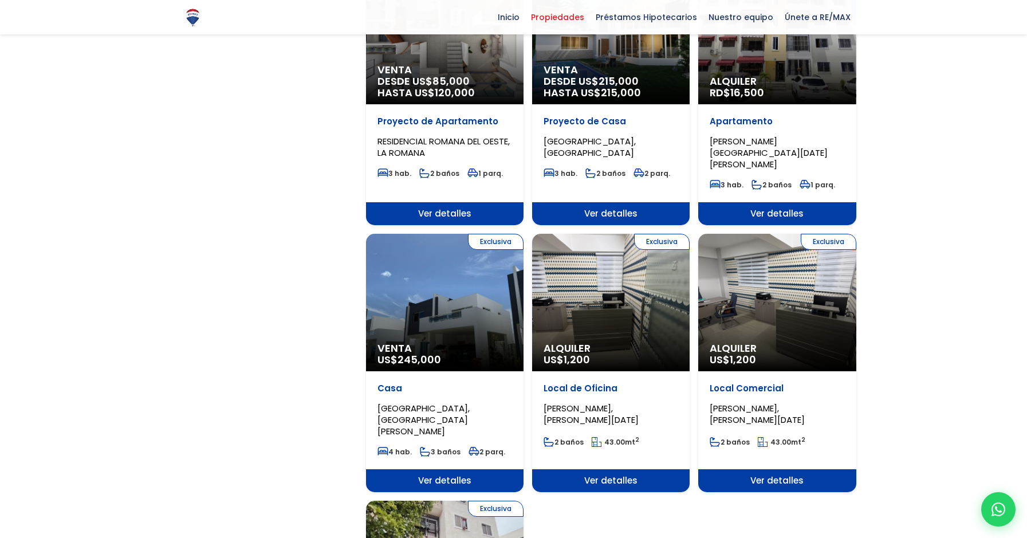
scroll to position [973, 0]
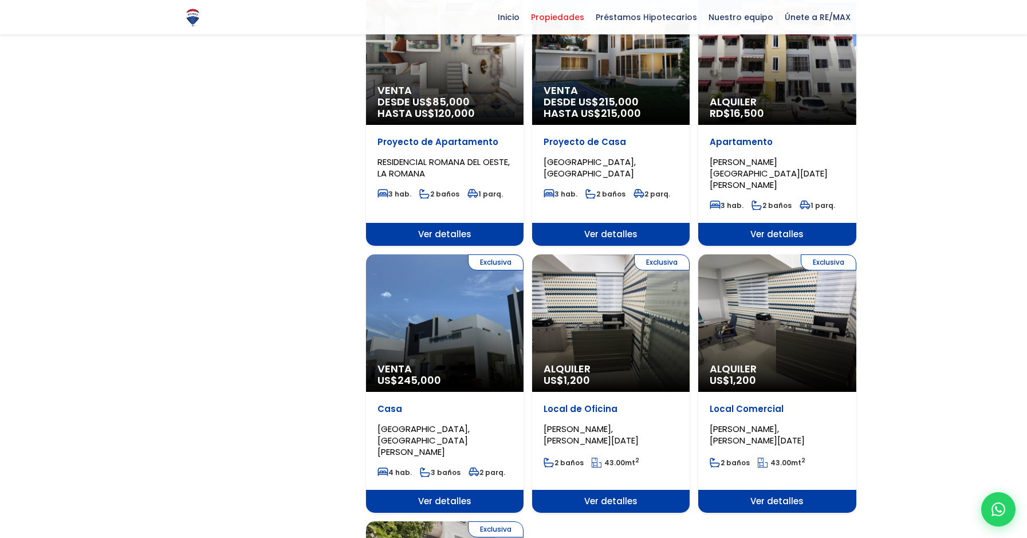
click at [788, 490] on span "Ver detalles" at bounding box center [776, 501] width 157 height 23
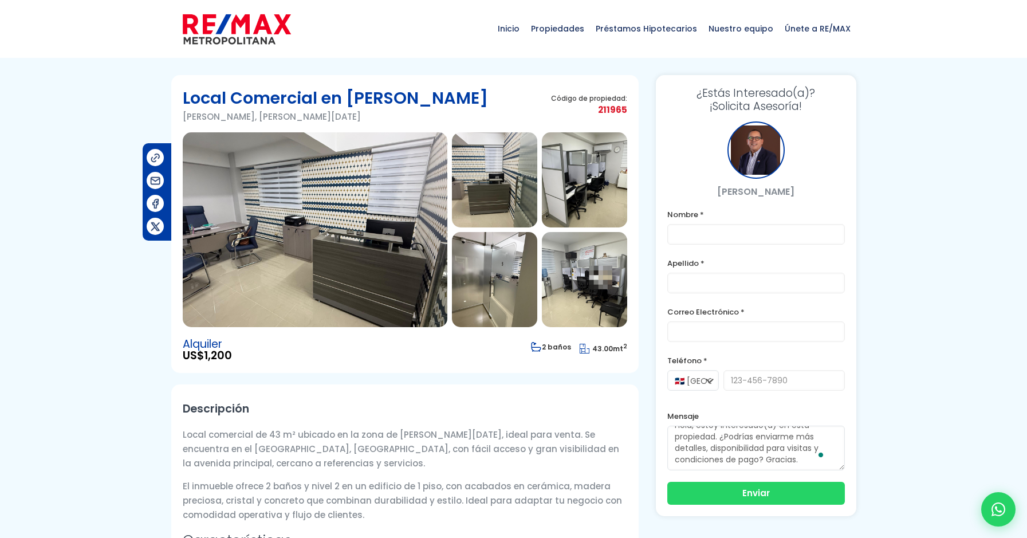
click at [753, 151] on div at bounding box center [755, 149] width 57 height 57
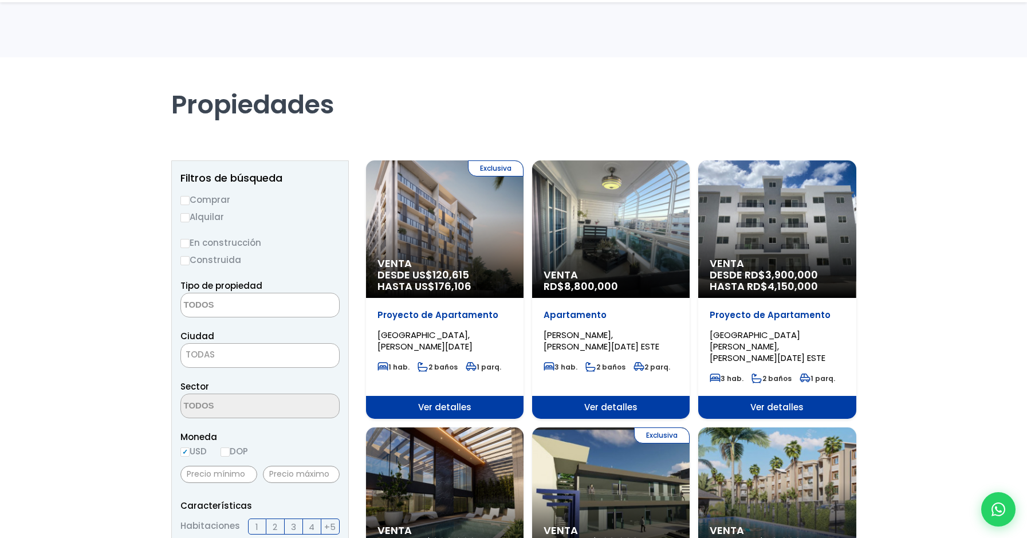
select select
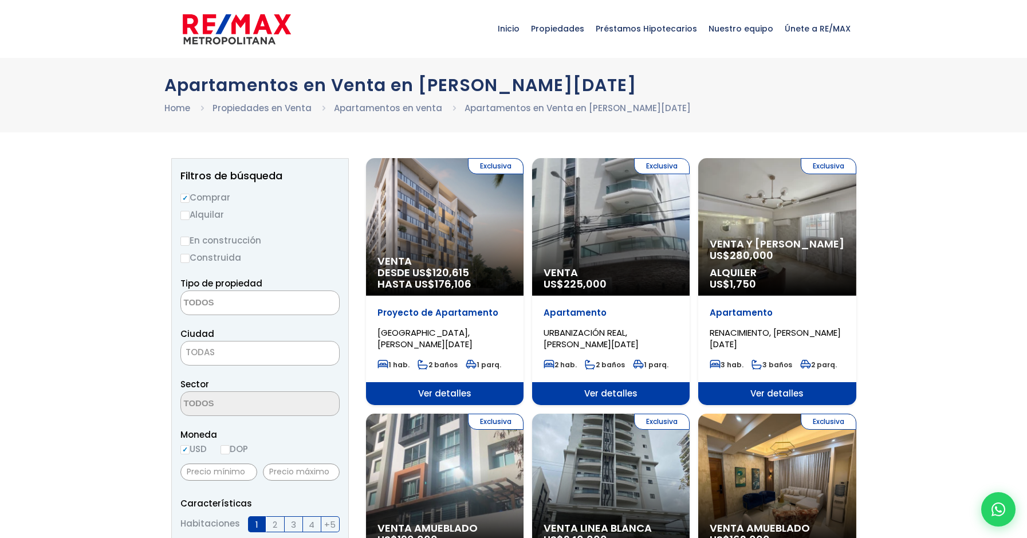
select select
select select "1"
